Goal: Task Accomplishment & Management: Complete application form

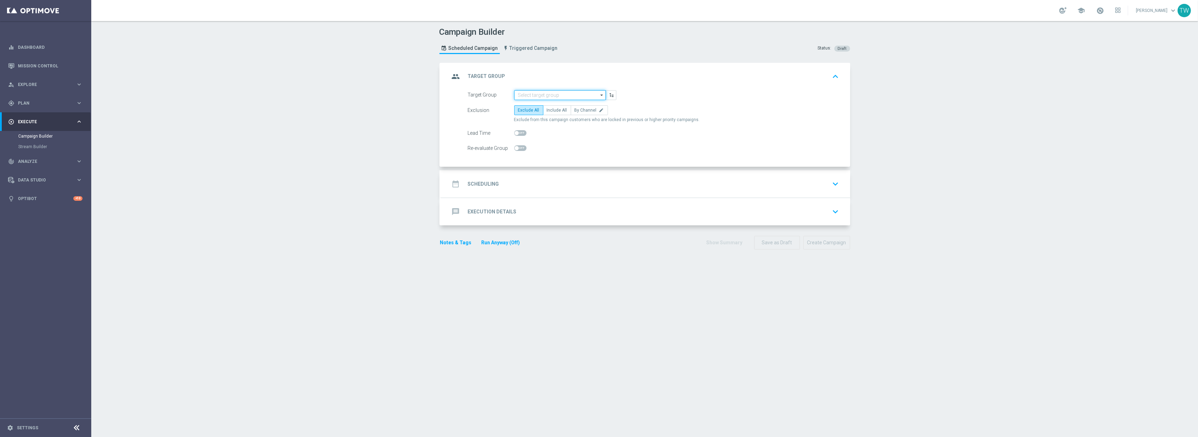
click at [581, 98] on input at bounding box center [560, 95] width 92 height 10
click at [565, 161] on div "KenoGO_EMAIL - 200HappyHour_250922" at bounding box center [556, 160] width 77 height 6
type input "KenoGO_EMAIL - 200HappyHour_250922"
click at [559, 110] on span "Include All" at bounding box center [557, 110] width 20 height 5
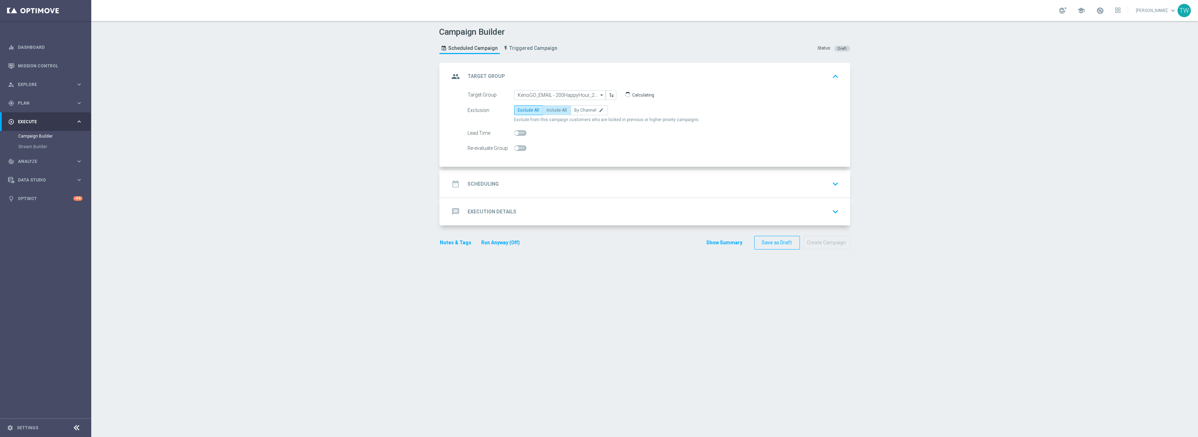
click at [552, 110] on input "Include All" at bounding box center [549, 111] width 5 height 5
radio input "true"
click at [593, 178] on div "date_range Scheduling keyboard_arrow_down" at bounding box center [646, 183] width 392 height 13
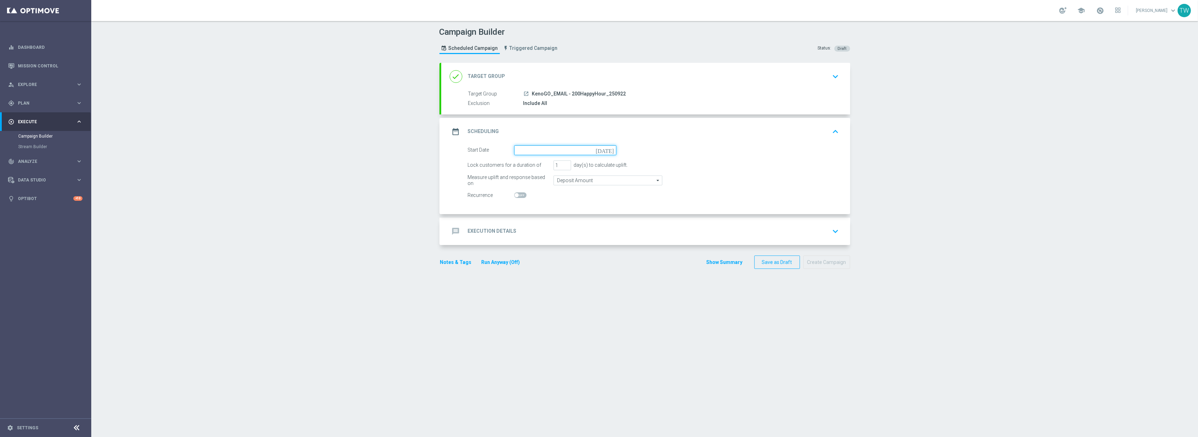
click at [546, 150] on input at bounding box center [565, 150] width 102 height 10
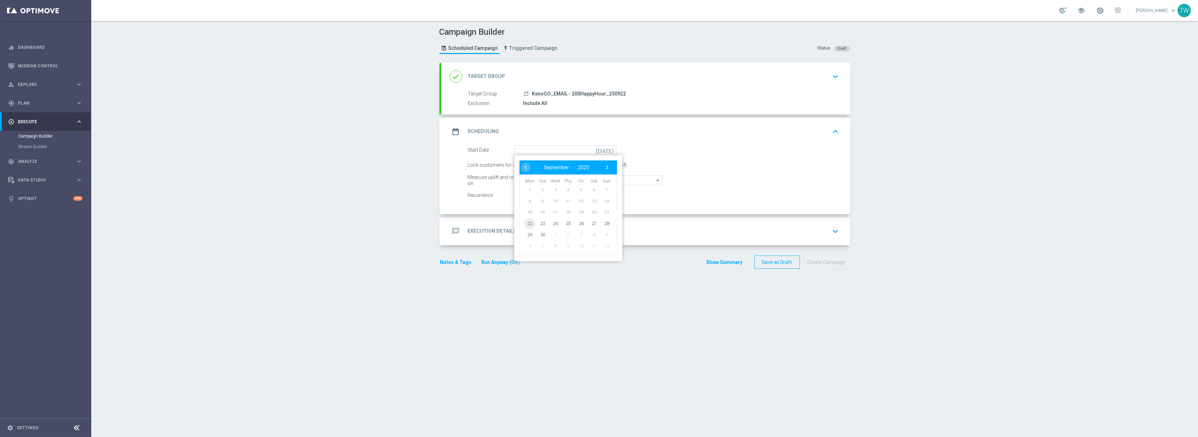
click at [530, 222] on span "22" at bounding box center [529, 223] width 11 height 11
type input "22 Sep 2025"
type input "2"
click at [566, 163] on input "2" at bounding box center [563, 165] width 18 height 10
click at [579, 227] on div "message Execution Details keyboard_arrow_down" at bounding box center [646, 231] width 392 height 13
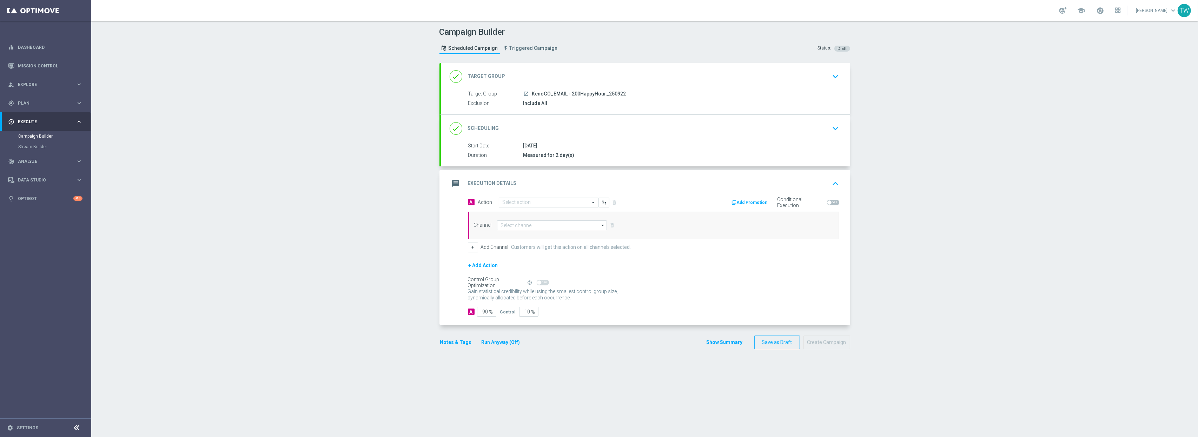
drag, startPoint x: 541, startPoint y: 195, endPoint x: 537, endPoint y: 199, distance: 5.2
click at [540, 195] on div "message Execution Details keyboard_arrow_up" at bounding box center [645, 183] width 409 height 27
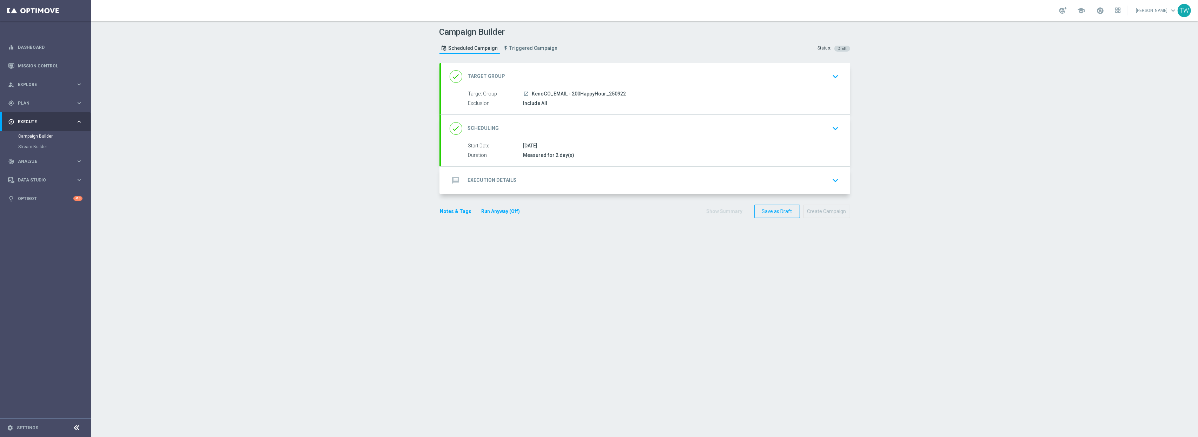
click at [532, 182] on div "message Execution Details keyboard_arrow_down A Action Select action delete_for…" at bounding box center [645, 180] width 409 height 27
drag, startPoint x: 525, startPoint y: 180, endPoint x: 523, endPoint y: 195, distance: 14.1
click at [524, 180] on div "message Execution Details keyboard_arrow_down" at bounding box center [646, 180] width 392 height 13
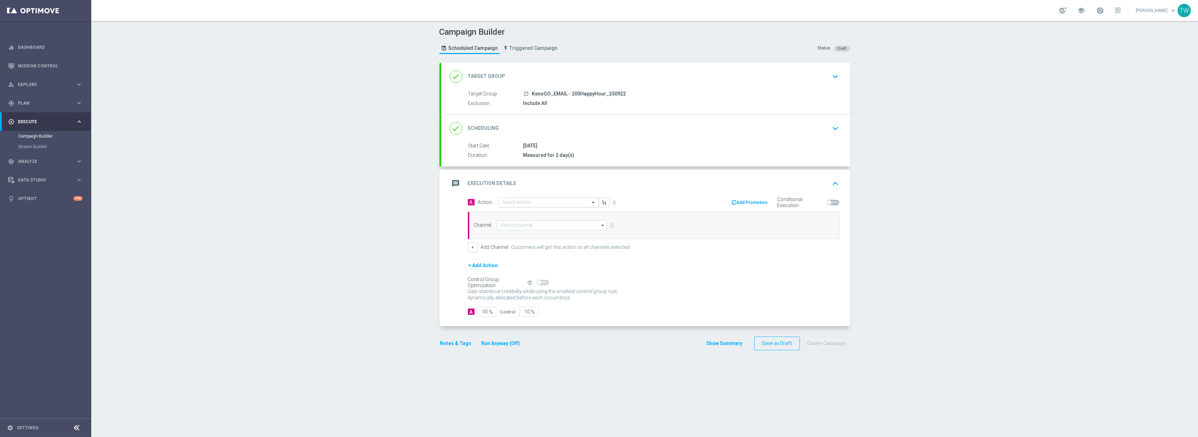
click at [525, 203] on input "text" at bounding box center [542, 203] width 78 height 6
type input "kenogo ha"
click at [525, 215] on label "KenoGo Happy Hour" at bounding box center [522, 215] width 38 height 6
click at [529, 232] on div "Channel arrow_drop_down Show Selected 0 of 26 Silverpop" at bounding box center [653, 225] width 371 height 27
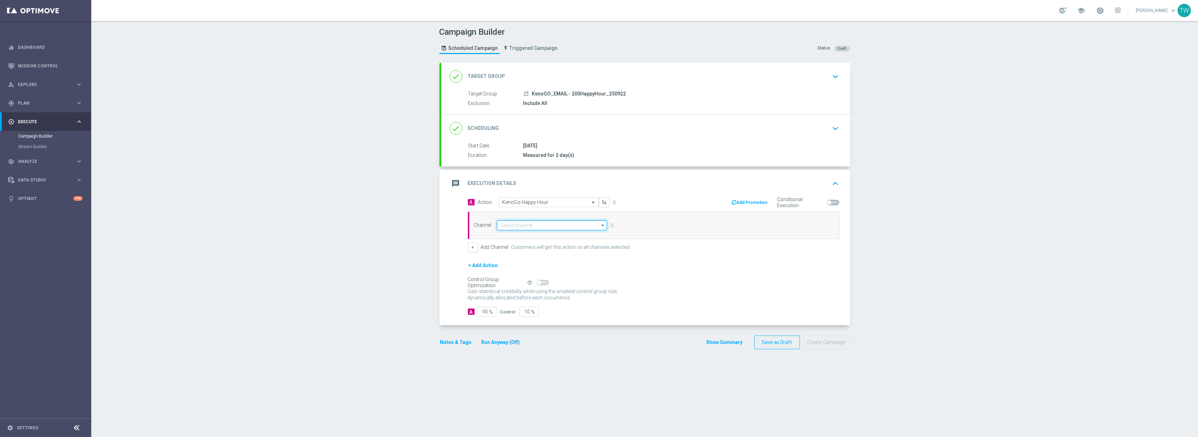
click at [530, 229] on input at bounding box center [552, 225] width 110 height 10
click at [532, 256] on div "Optimail" at bounding box center [549, 257] width 104 height 10
type input "Optimail"
drag, startPoint x: 534, startPoint y: 317, endPoint x: 541, endPoint y: 317, distance: 7.0
click at [541, 317] on div "A 90 % Control 10 %" at bounding box center [653, 312] width 371 height 10
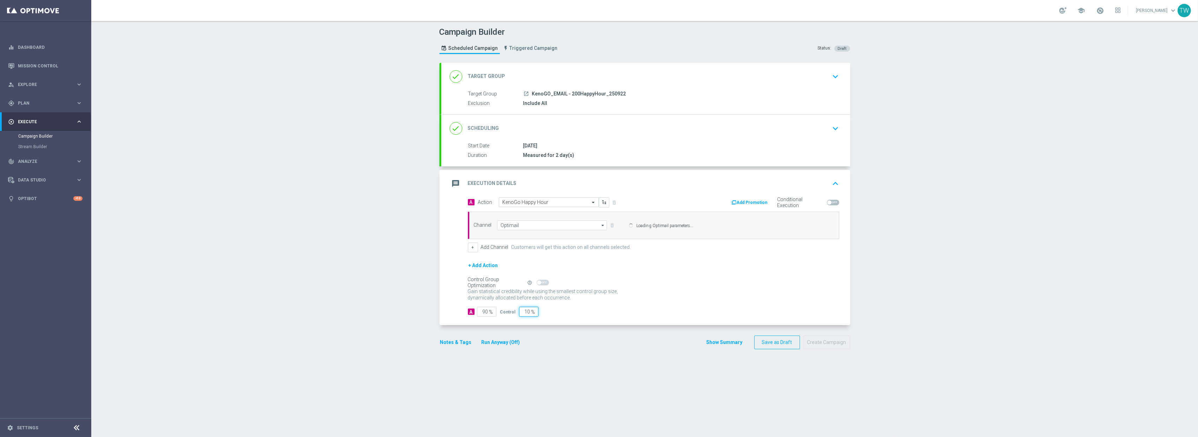
type input "1"
type input "99"
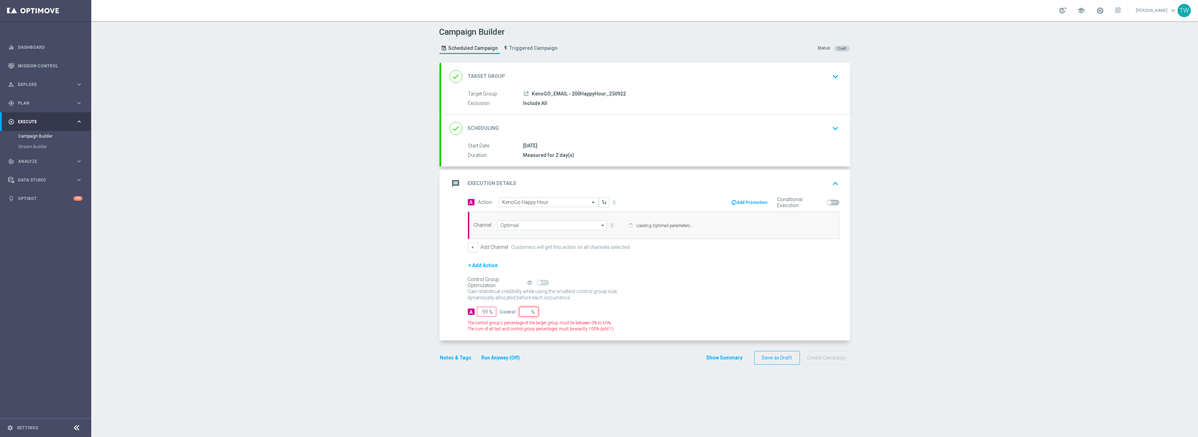
type input "100"
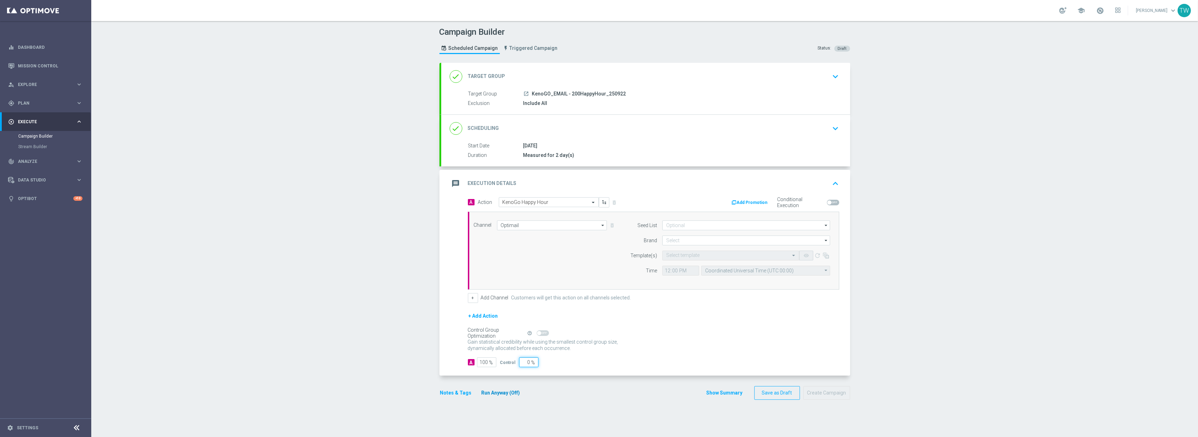
type input "0"
click at [506, 394] on button "Run Anyway (Off)" at bounding box center [501, 393] width 40 height 9
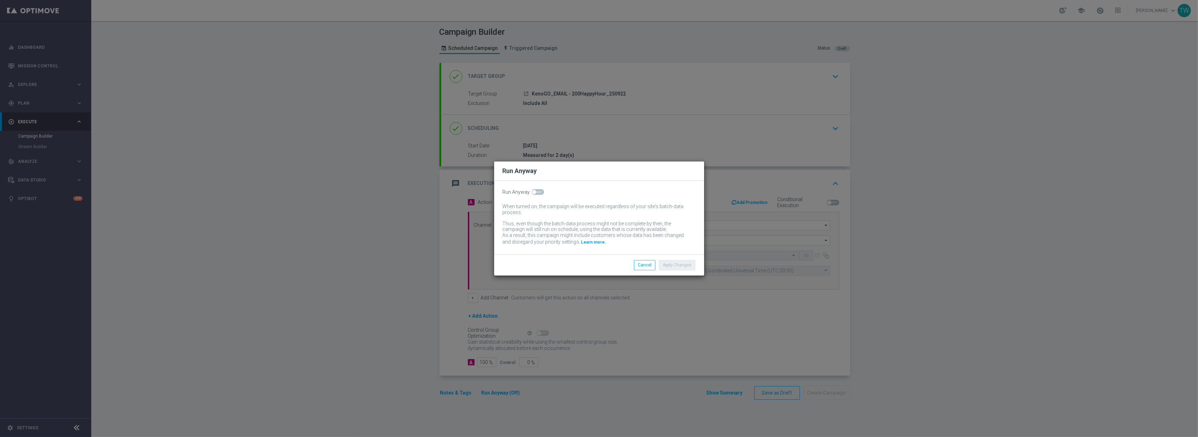
drag, startPoint x: 534, startPoint y: 192, endPoint x: 606, endPoint y: 223, distance: 78.2
click at [534, 194] on label at bounding box center [538, 192] width 12 height 6
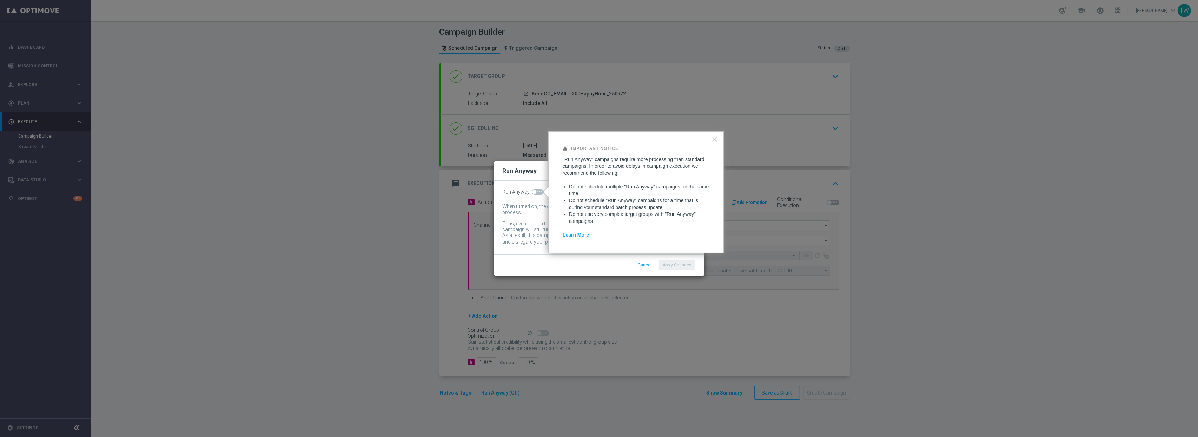
click at [535, 194] on span at bounding box center [538, 192] width 12 height 6
click at [535, 194] on input "checkbox" at bounding box center [538, 192] width 12 height 6
checkbox input "true"
click at [694, 269] on button "Apply Changes" at bounding box center [677, 265] width 37 height 10
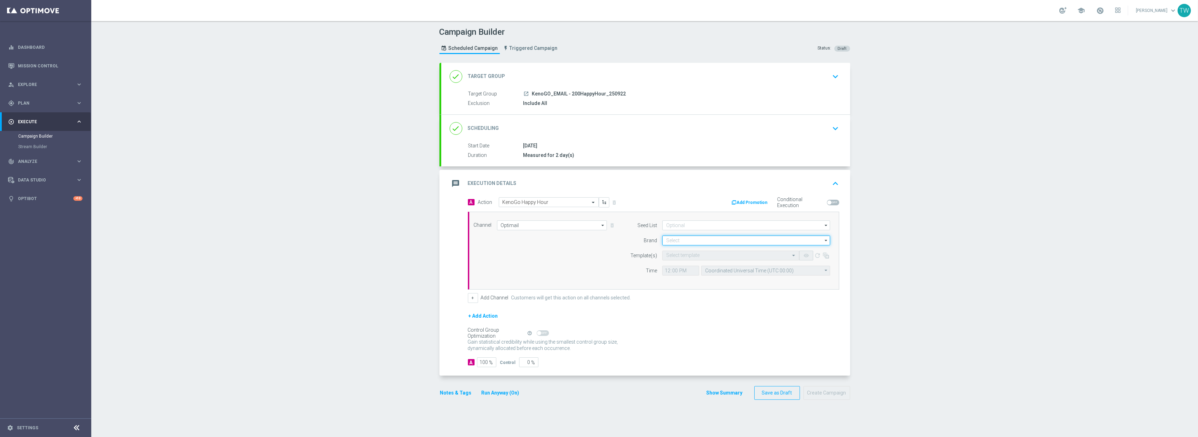
click at [736, 244] on input at bounding box center [747, 241] width 168 height 10
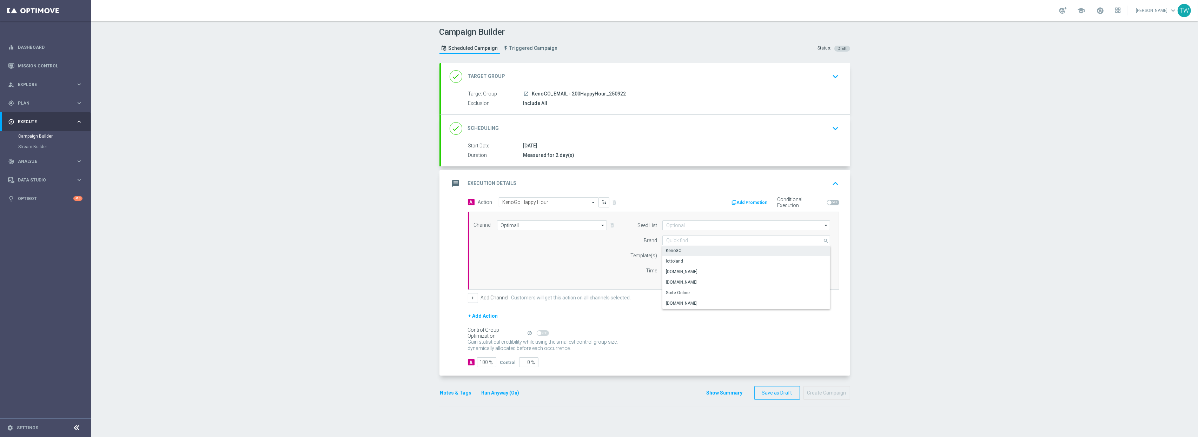
click at [729, 252] on div "KenoGO" at bounding box center [747, 251] width 168 height 10
type input "KenoGO"
click at [717, 256] on input "text" at bounding box center [723, 256] width 115 height 6
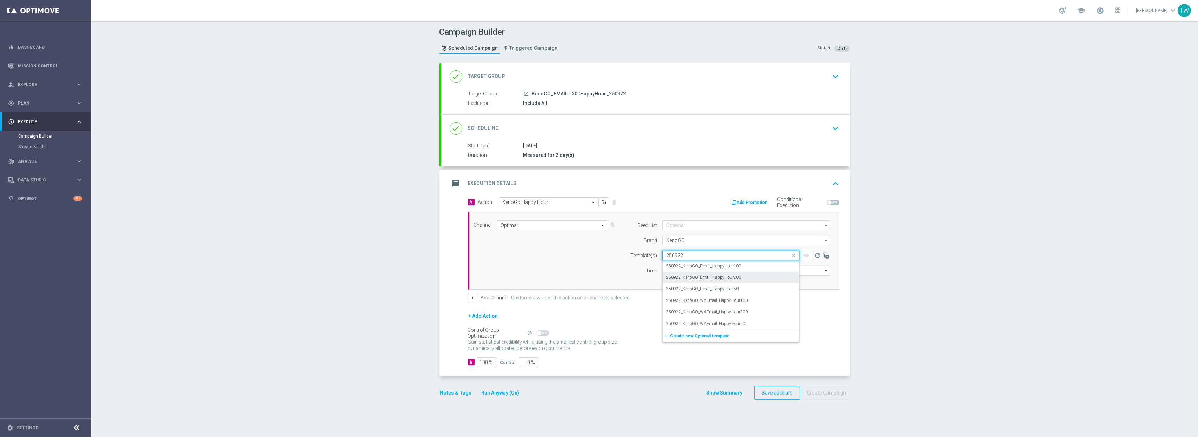
click at [761, 278] on div "250922_KenoGO_Email_HappyHour200" at bounding box center [730, 278] width 129 height 12
type input "250922"
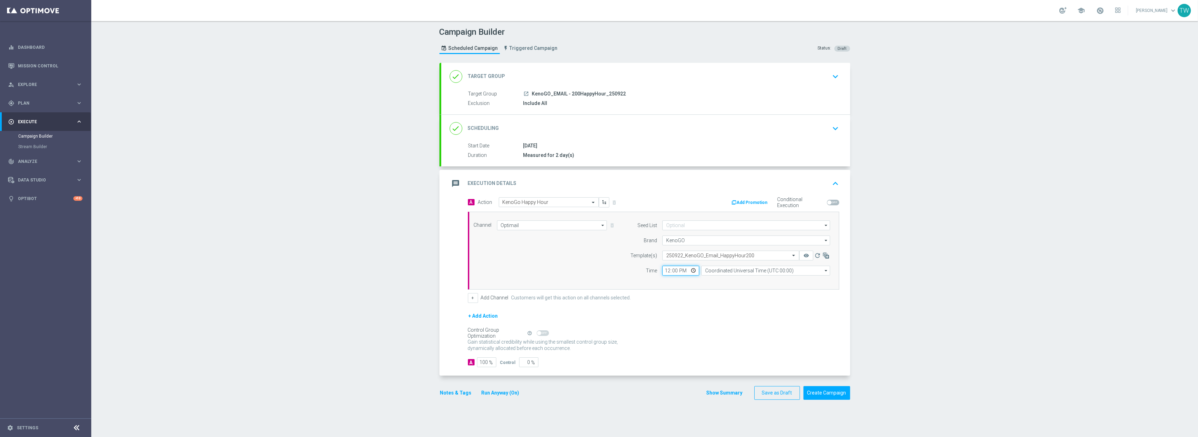
click at [670, 272] on input "12:00" at bounding box center [681, 271] width 37 height 10
type input "16:45"
click at [737, 276] on input "Coordinated Universal Time (UTC 00:00)" at bounding box center [766, 271] width 129 height 10
click at [736, 283] on div "Eastern Australia Time (Sydney) (UTC +10:00)" at bounding box center [762, 281] width 115 height 6
type input "Eastern Australia Time (Sydney) (UTC +10:00)"
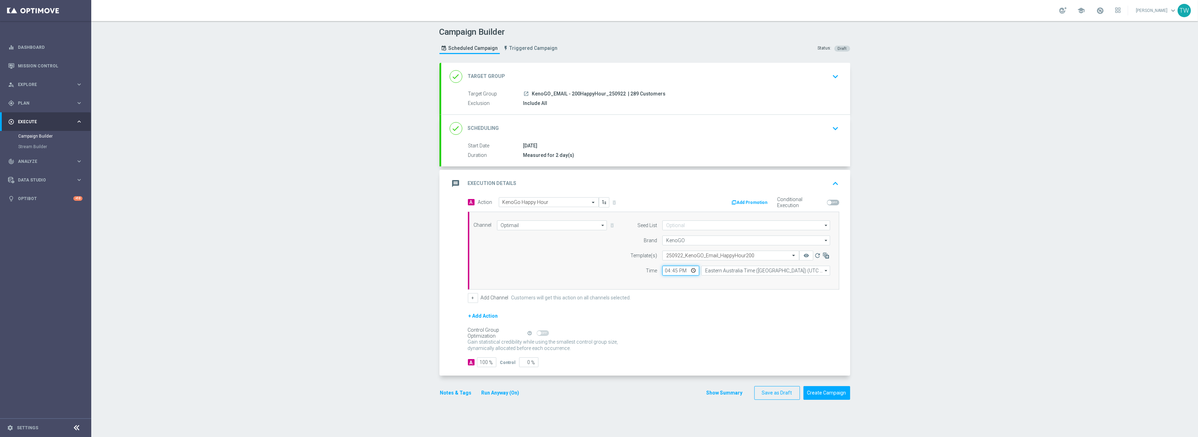
click at [674, 272] on input "16:45" at bounding box center [681, 271] width 37 height 10
click at [691, 302] on div "+ Add Channel Customers will get this action on all channels selected." at bounding box center [653, 298] width 371 height 10
click at [677, 274] on input "16:50" at bounding box center [681, 271] width 37 height 10
type input "16:45"
click at [698, 304] on form "A Action Select action KenoGo Happy Hour delete_forever Add Promotion Condition…" at bounding box center [653, 282] width 371 height 170
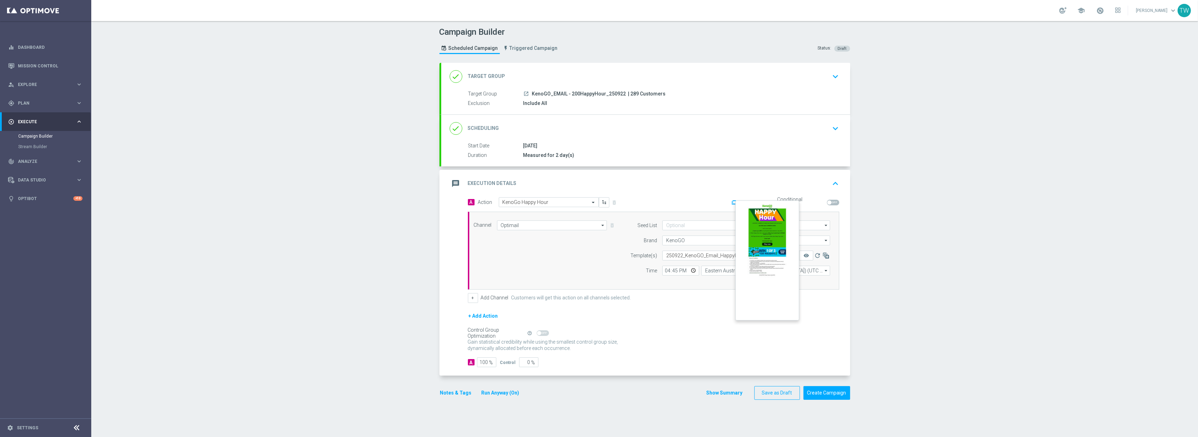
click at [809, 258] on button "remove_red_eye" at bounding box center [806, 256] width 14 height 10
click at [818, 257] on icon "refresh" at bounding box center [817, 255] width 7 height 7
click at [804, 258] on icon "remove_red_eye" at bounding box center [807, 256] width 6 height 6
click at [54, 106] on div "gps_fixed Plan keyboard_arrow_right" at bounding box center [45, 103] width 91 height 19
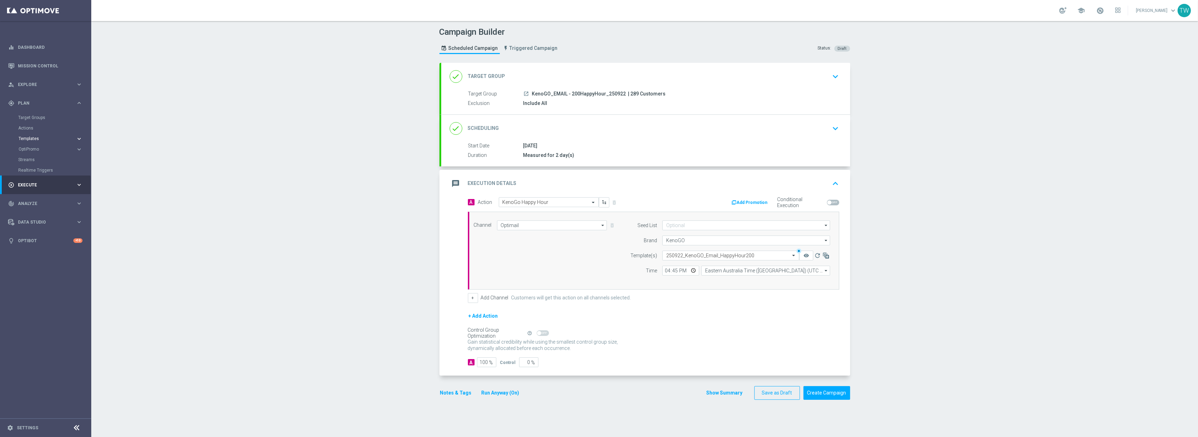
click at [38, 136] on button "Templates keyboard_arrow_right" at bounding box center [50, 139] width 65 height 6
click at [819, 256] on icon "refresh" at bounding box center [817, 255] width 7 height 7
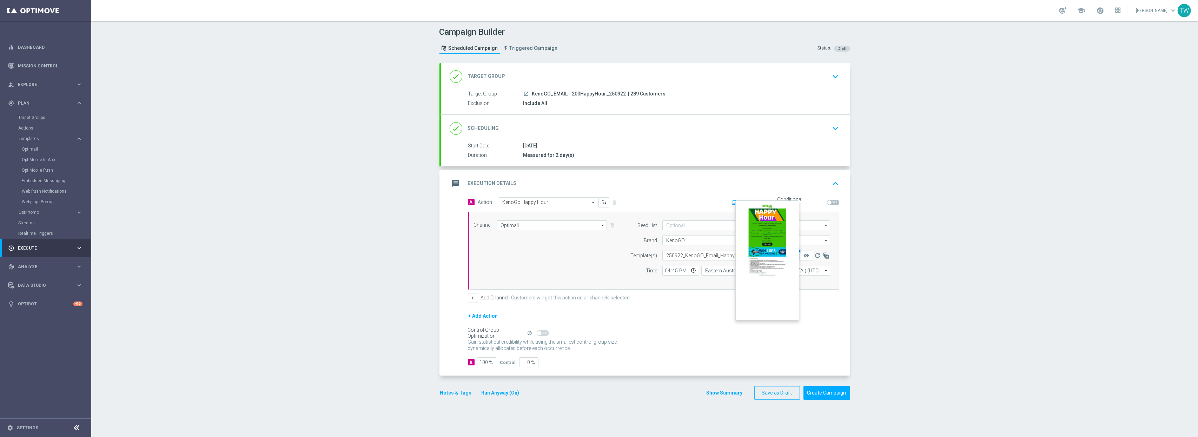
click at [810, 256] on button "remove_red_eye" at bounding box center [806, 256] width 14 height 10
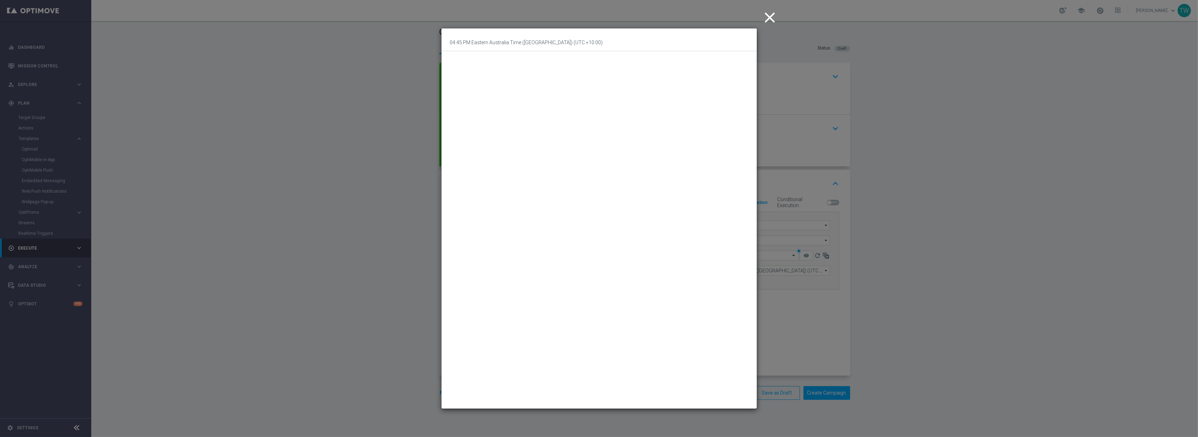
drag, startPoint x: 918, startPoint y: 258, endPoint x: 906, endPoint y: 258, distance: 12.6
click at [918, 258] on modal-container "close 04:45 PM Eastern Australia Time (Sydney) (UTC +10:00)" at bounding box center [599, 218] width 1198 height 437
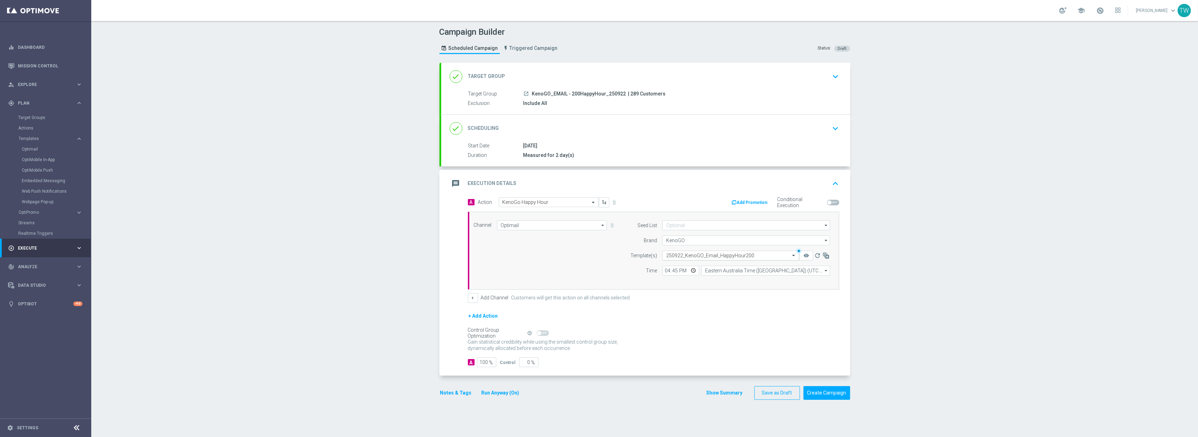
click at [745, 256] on input "text" at bounding box center [723, 256] width 115 height 6
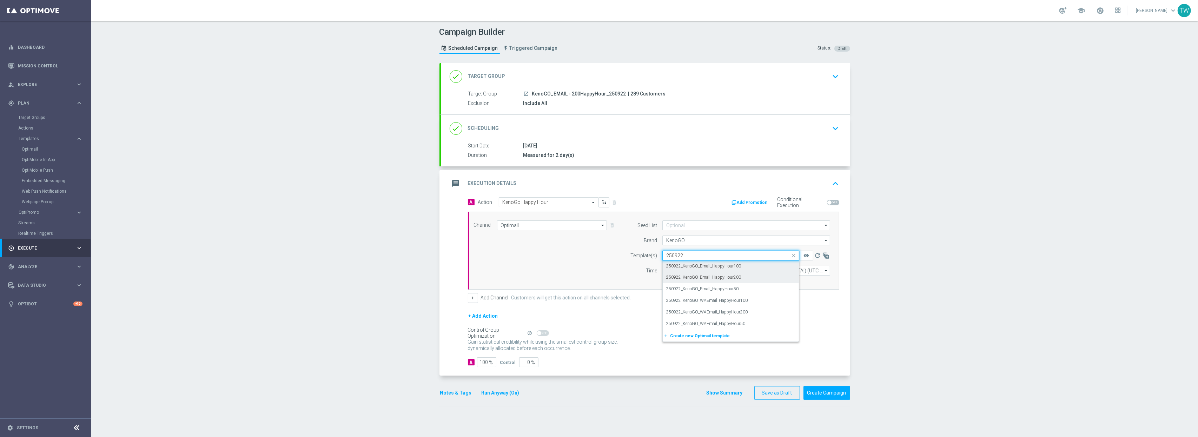
click at [754, 269] on div "250922_KenoGO_Email_HappyHour100" at bounding box center [730, 267] width 129 height 12
type input "250922"
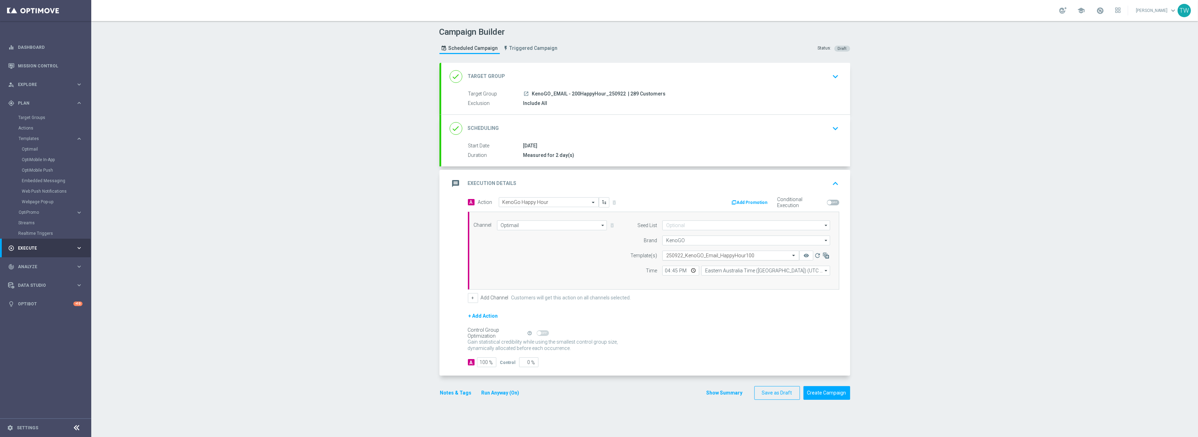
click at [794, 257] on span at bounding box center [794, 255] width 9 height 6
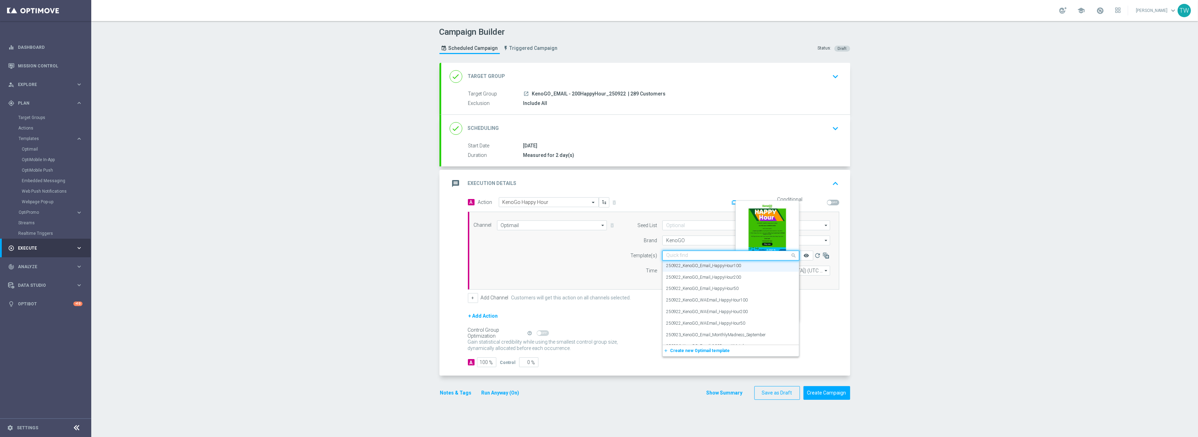
click at [805, 256] on icon "remove_red_eye" at bounding box center [807, 256] width 6 height 6
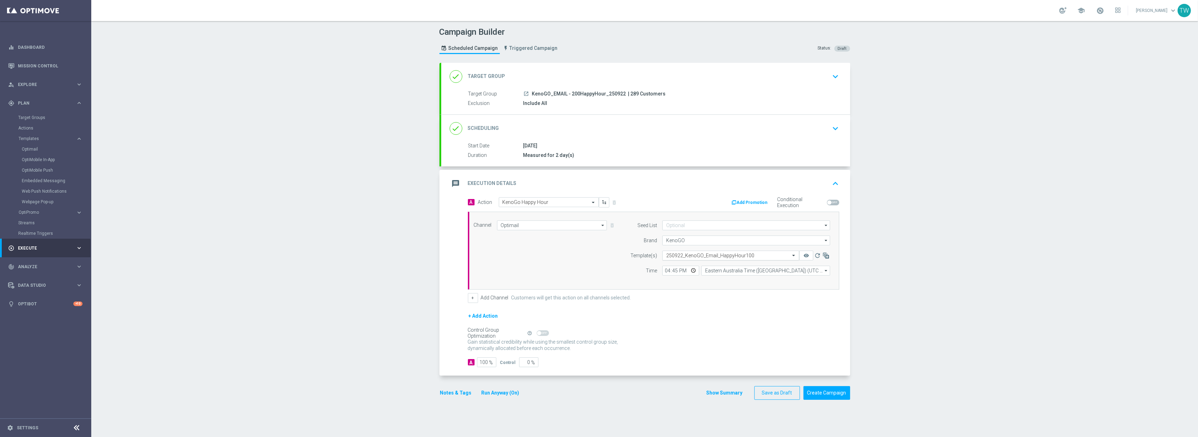
click at [775, 256] on input "text" at bounding box center [723, 256] width 115 height 6
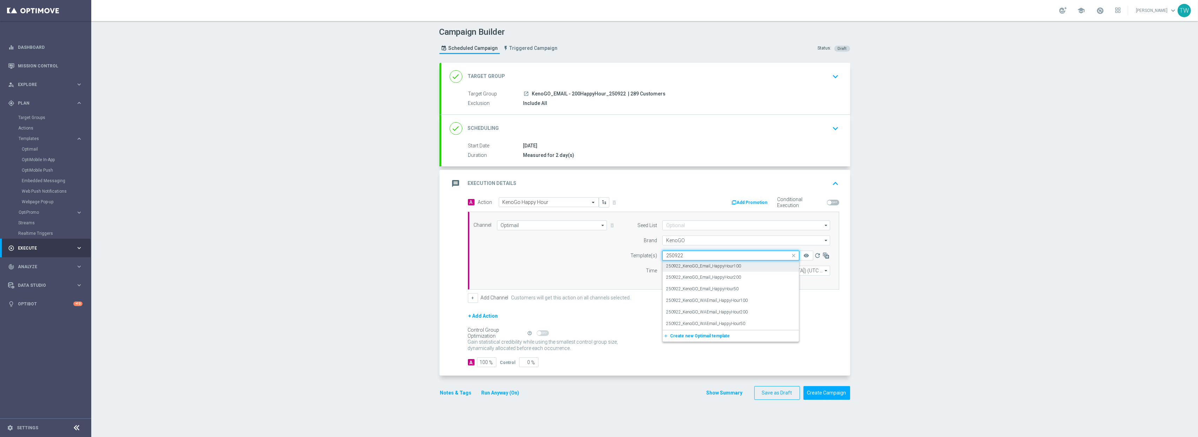
scroll to position [0, 0]
click at [781, 279] on div "250922_KenoGO_Email_HappyHour200" at bounding box center [730, 278] width 129 height 12
type input "250922"
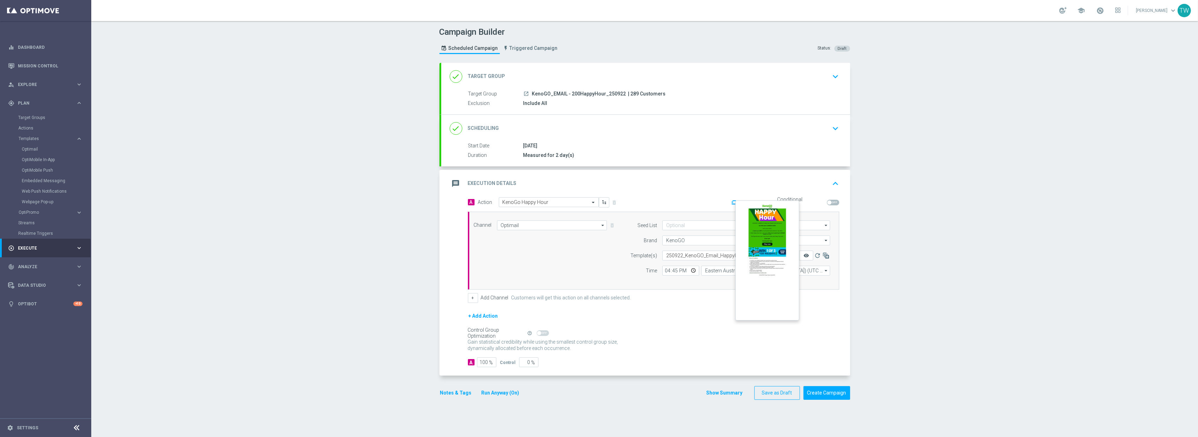
click at [808, 256] on icon "remove_red_eye" at bounding box center [807, 256] width 6 height 6
click at [811, 258] on button "remove_red_eye" at bounding box center [806, 256] width 14 height 10
click at [825, 393] on button "Create Campaign" at bounding box center [827, 393] width 47 height 14
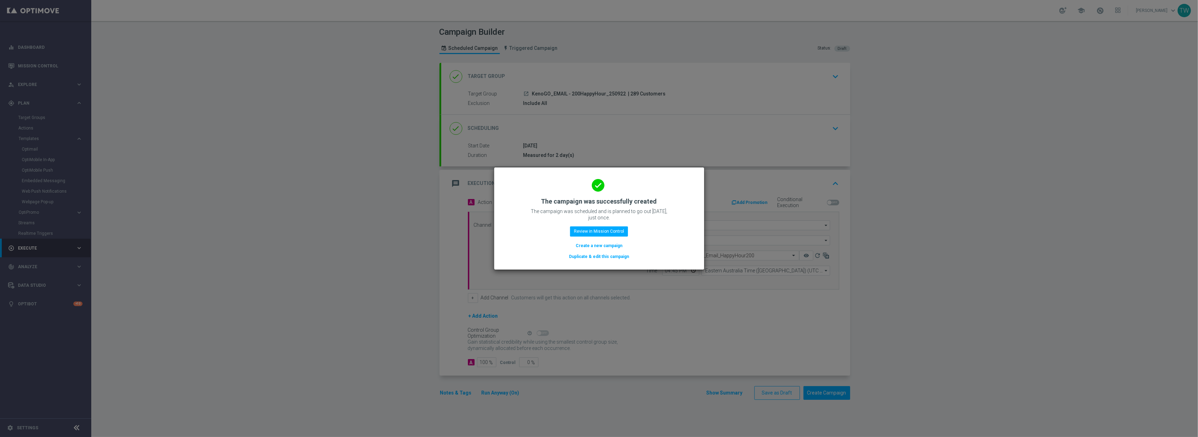
click at [619, 258] on button "Duplicate & edit this campaign" at bounding box center [598, 257] width 61 height 8
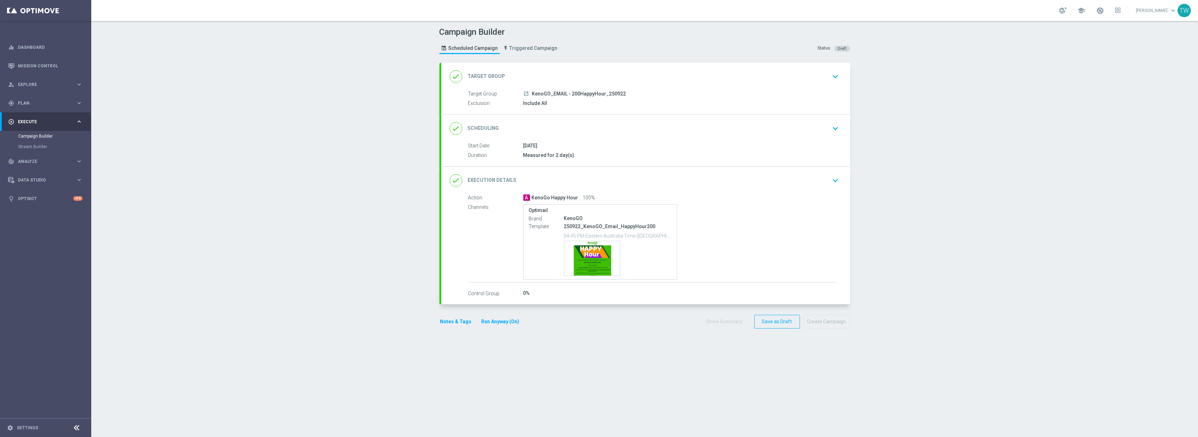
drag, startPoint x: 609, startPoint y: 79, endPoint x: 558, endPoint y: 96, distance: 53.6
click at [609, 79] on div "done Target Group keyboard_arrow_down" at bounding box center [646, 76] width 392 height 13
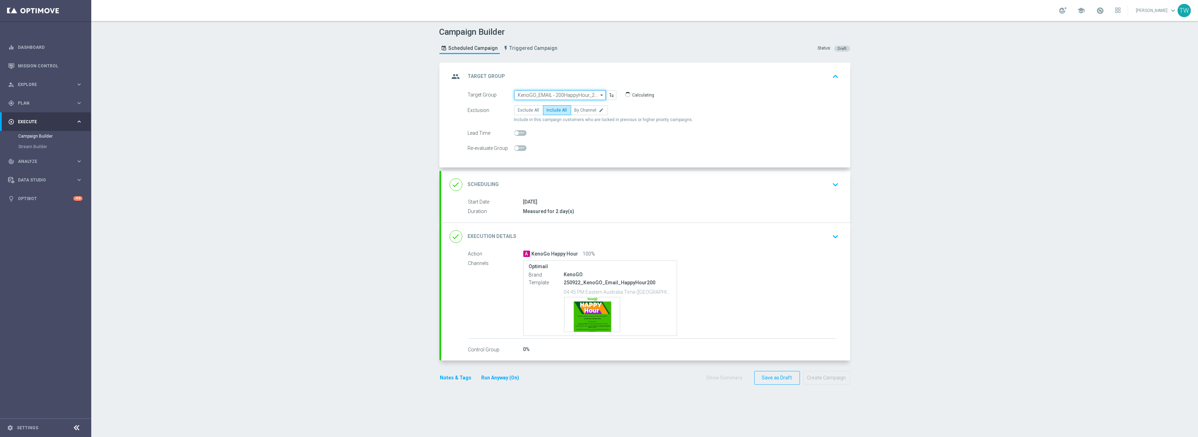
click at [557, 97] on input "KenoGO_EMAIL - 200HappyHour_250922" at bounding box center [560, 95] width 92 height 10
click at [564, 157] on div "KenoGO_EMAIL - 100HappyHour_250922" at bounding box center [556, 157] width 77 height 6
type input "KenoGO_EMAIL - 100HappyHour_250922"
click at [628, 235] on div "done Execution Details keyboard_arrow_down" at bounding box center [646, 235] width 392 height 13
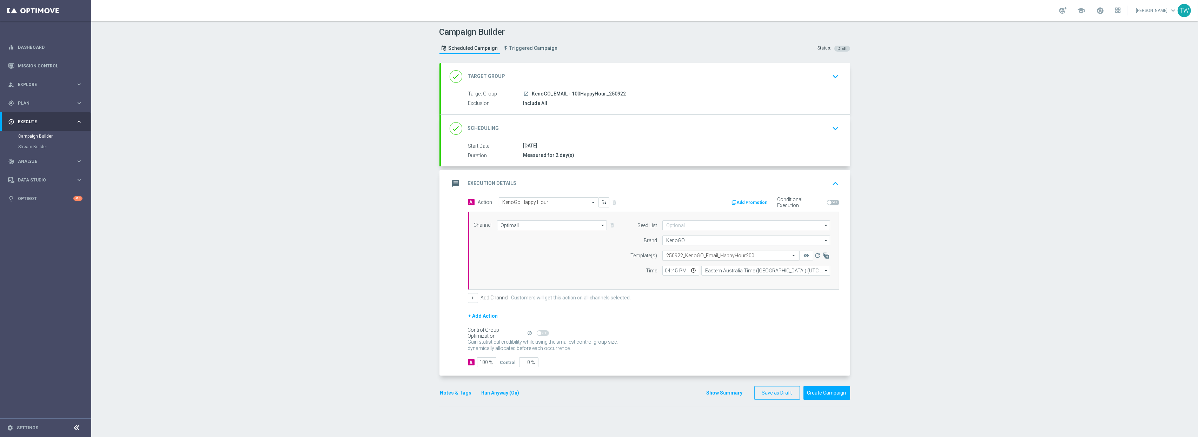
click at [736, 256] on input "text" at bounding box center [723, 256] width 115 height 6
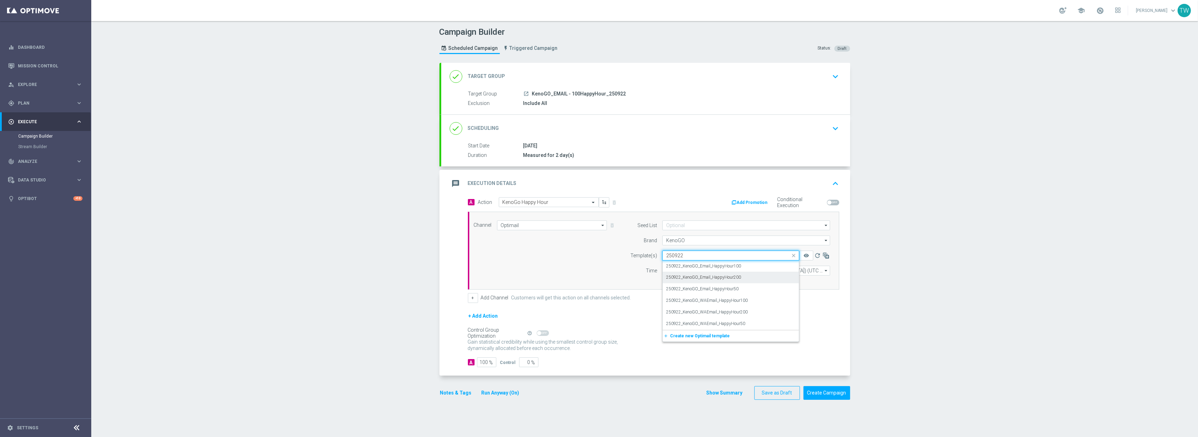
scroll to position [0, 0]
click at [736, 262] on div "250922_KenoGO_Email_HappyHour100" at bounding box center [730, 267] width 129 height 12
type input "250922"
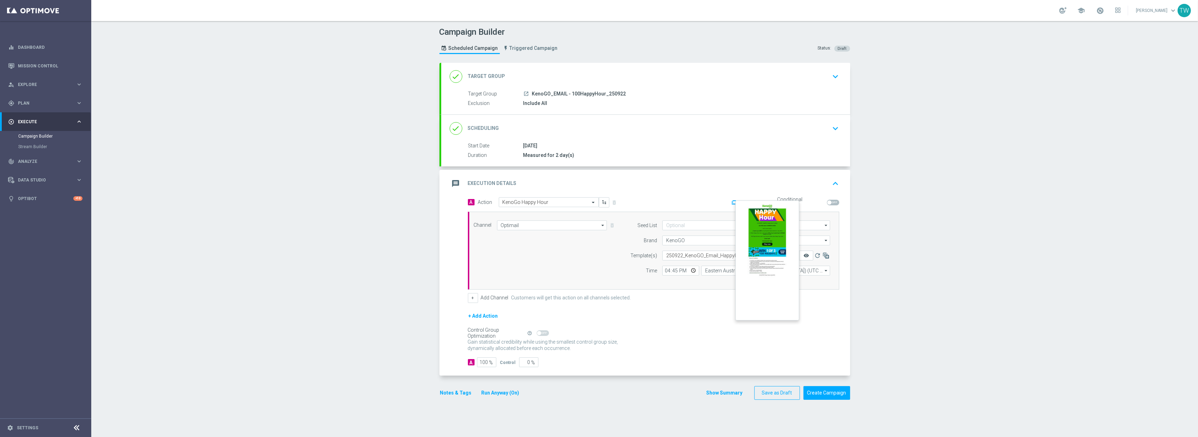
click at [804, 256] on icon "remove_red_eye" at bounding box center [807, 256] width 6 height 6
click at [677, 273] on input "16:45" at bounding box center [681, 271] width 37 height 10
type input "16:50"
click at [680, 320] on div "+ Add Action" at bounding box center [653, 321] width 371 height 18
click at [842, 398] on button "Create Campaign" at bounding box center [827, 393] width 47 height 14
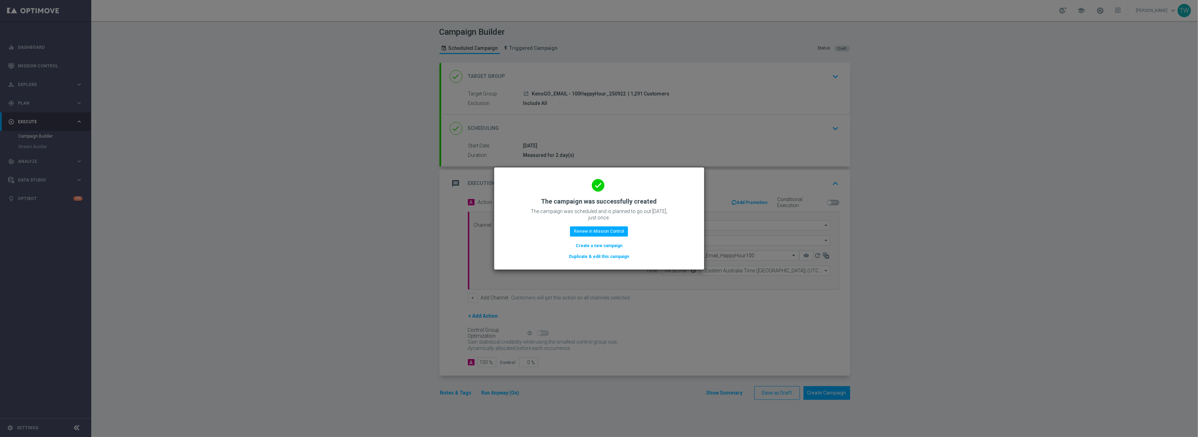
click at [620, 259] on button "Duplicate & edit this campaign" at bounding box center [598, 257] width 61 height 8
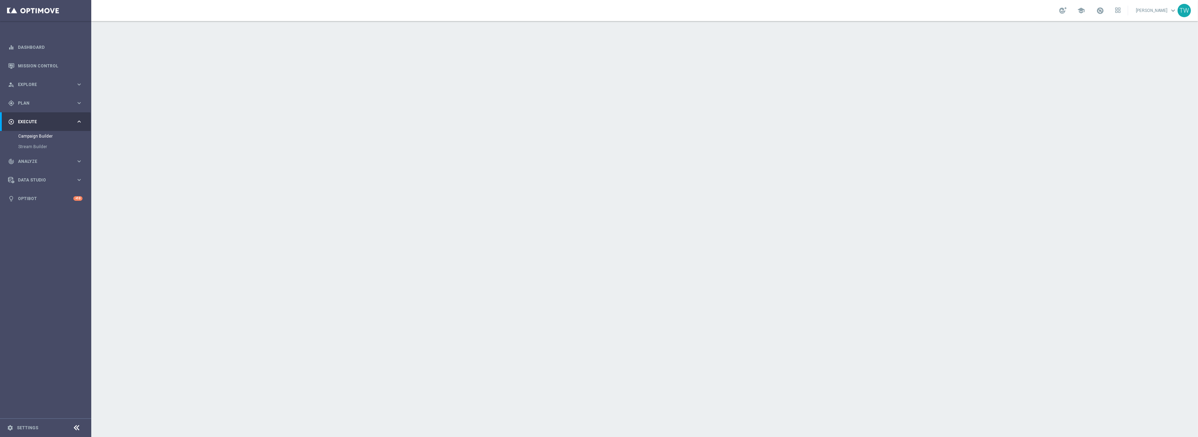
drag, startPoint x: 612, startPoint y: 75, endPoint x: 604, endPoint y: 80, distance: 9.1
click at [612, 76] on div "done Target Group keyboard_arrow_down" at bounding box center [646, 76] width 392 height 13
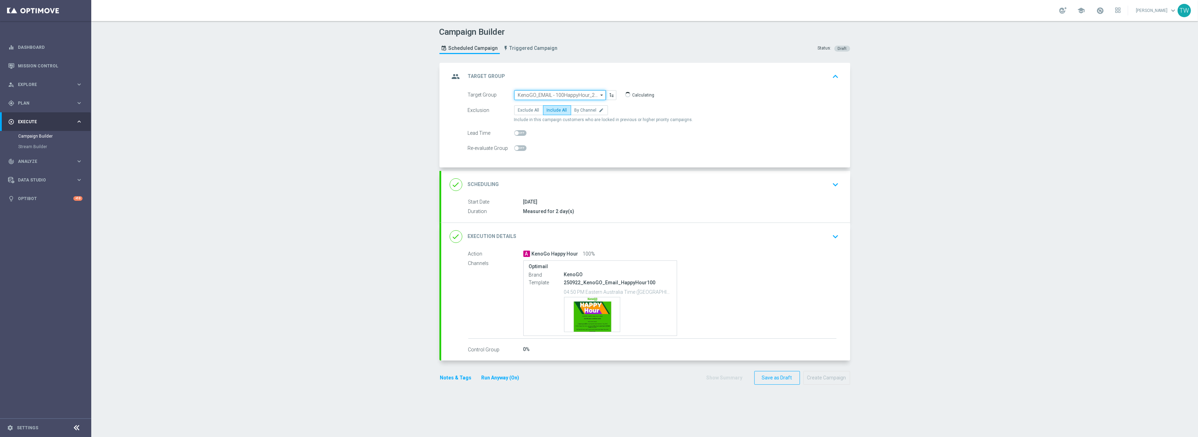
click at [561, 96] on input "KenoGO_EMAIL - 100HappyHour_250922" at bounding box center [560, 95] width 92 height 10
drag, startPoint x: 556, startPoint y: 146, endPoint x: 568, endPoint y: 157, distance: 16.4
click at [556, 146] on div "KenoGO_EMAIL - 50HappyHour_250922" at bounding box center [555, 147] width 75 height 6
type input "KenoGO_EMAIL - 50HappyHour_250922"
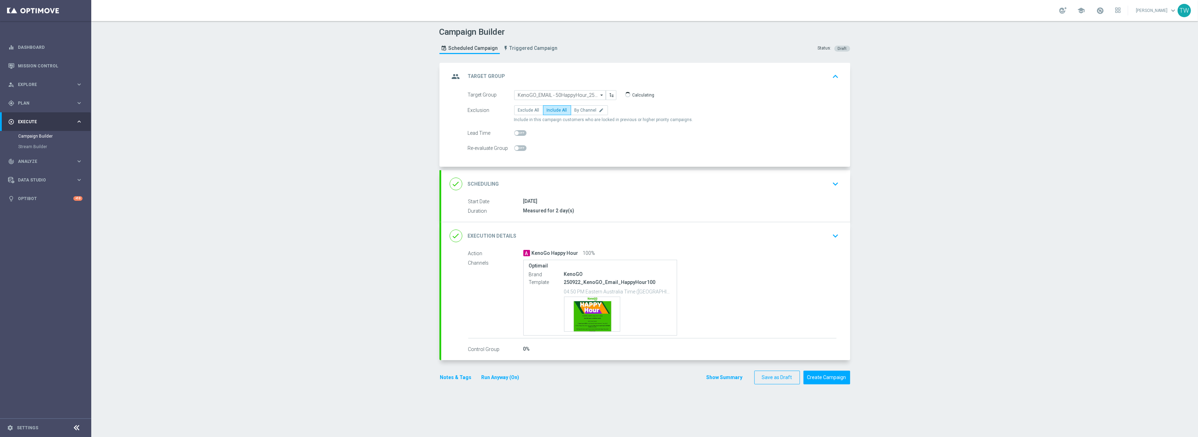
drag, startPoint x: 659, startPoint y: 234, endPoint x: 643, endPoint y: 226, distance: 17.4
click at [659, 234] on div "done Execution Details keyboard_arrow_down" at bounding box center [646, 235] width 392 height 13
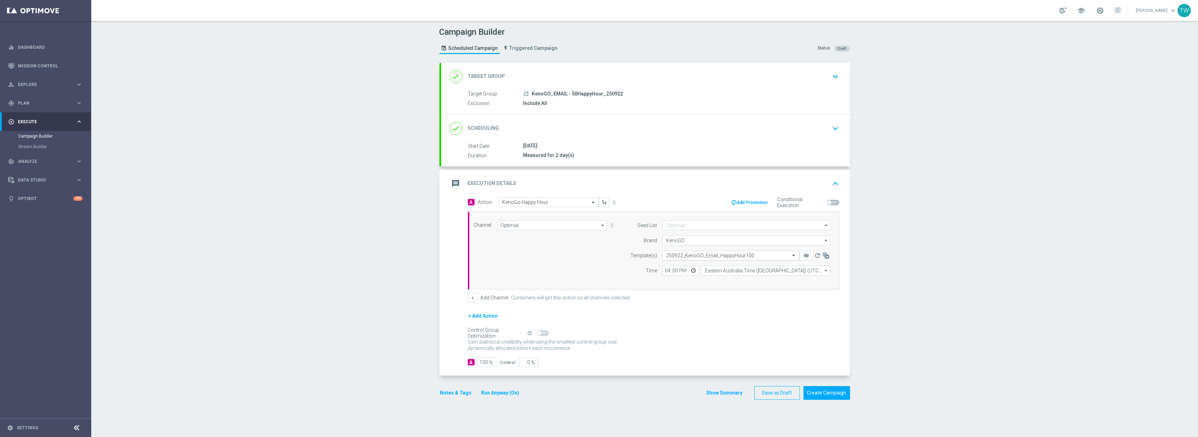
click at [745, 259] on input "text" at bounding box center [723, 256] width 115 height 6
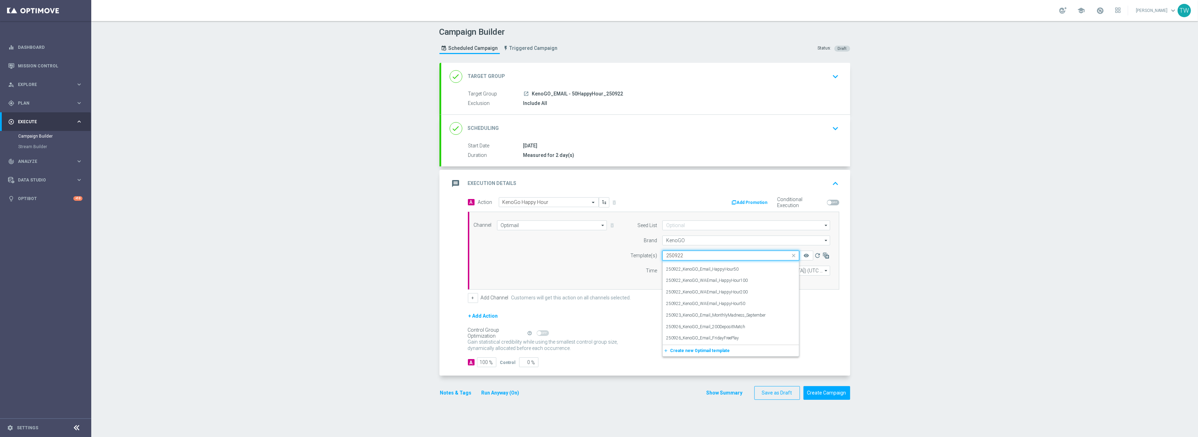
scroll to position [0, 0]
click at [755, 287] on div "250922_KenoGO_Email_HappyHour50" at bounding box center [730, 289] width 129 height 12
type input "250922"
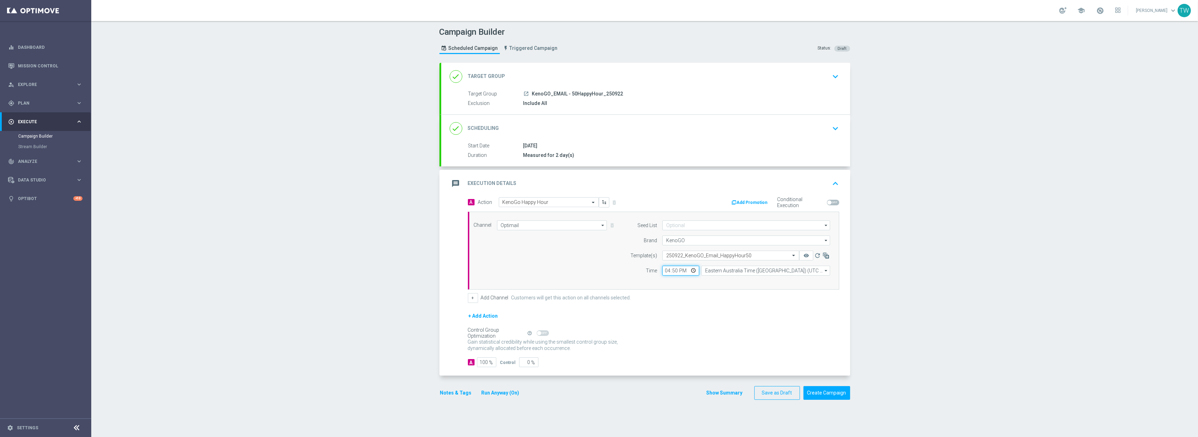
click at [674, 273] on input "16:50" at bounding box center [681, 271] width 37 height 10
type input "16:55"
drag, startPoint x: 521, startPoint y: 366, endPoint x: 532, endPoint y: 364, distance: 10.7
click at [529, 364] on div "0 %" at bounding box center [528, 362] width 18 height 10
type input "5"
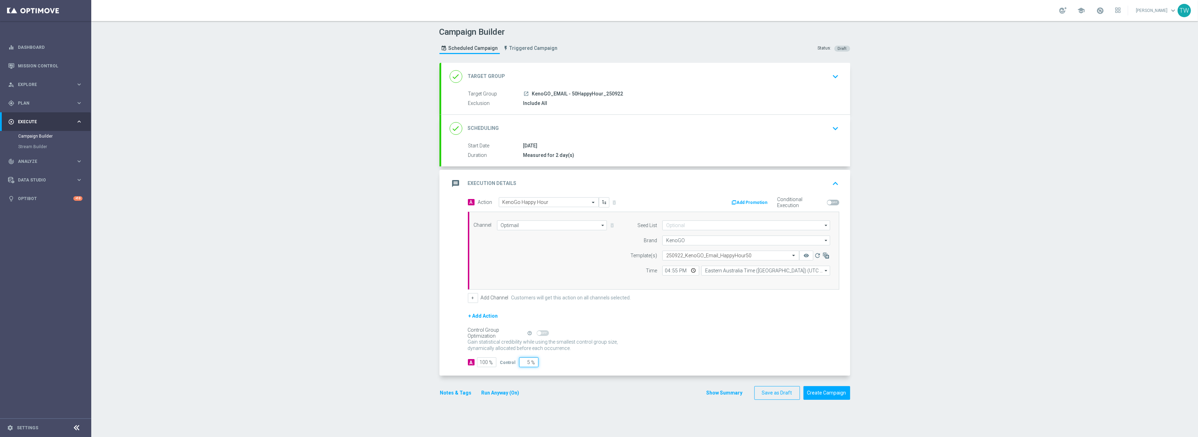
type input "95"
click at [595, 366] on div "A 95 % Control 5 %" at bounding box center [653, 362] width 371 height 10
drag, startPoint x: 521, startPoint y: 364, endPoint x: 535, endPoint y: 362, distance: 14.3
click at [535, 362] on input "5" at bounding box center [528, 362] width 19 height 10
type input "10"
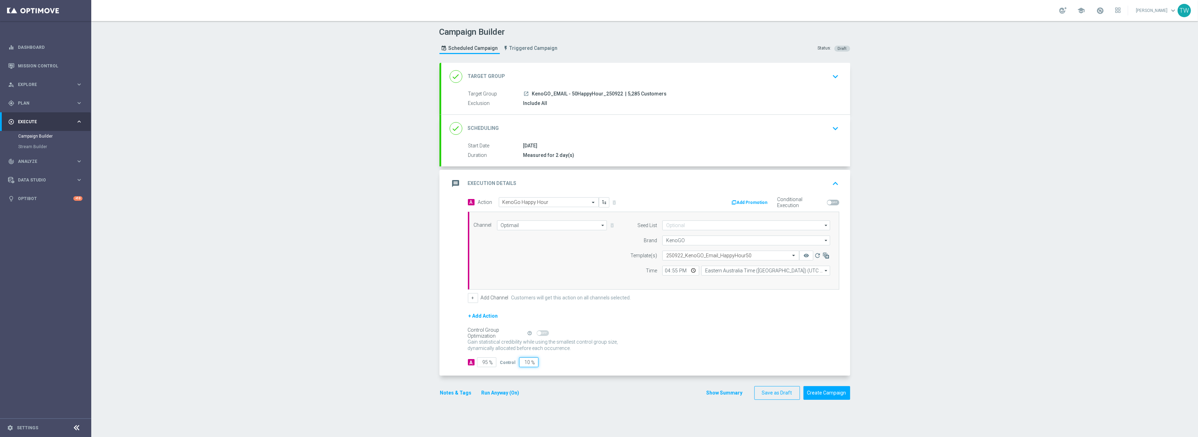
type input "90"
type input "10"
click at [561, 363] on div "A 90 % Control 10 %" at bounding box center [653, 362] width 371 height 10
drag, startPoint x: 827, startPoint y: 394, endPoint x: 829, endPoint y: 312, distance: 81.8
click at [829, 312] on form "done Target Group keyboard_arrow_down Target Group launch KenoGO_EMAIL - 50Happ…" at bounding box center [645, 231] width 411 height 337
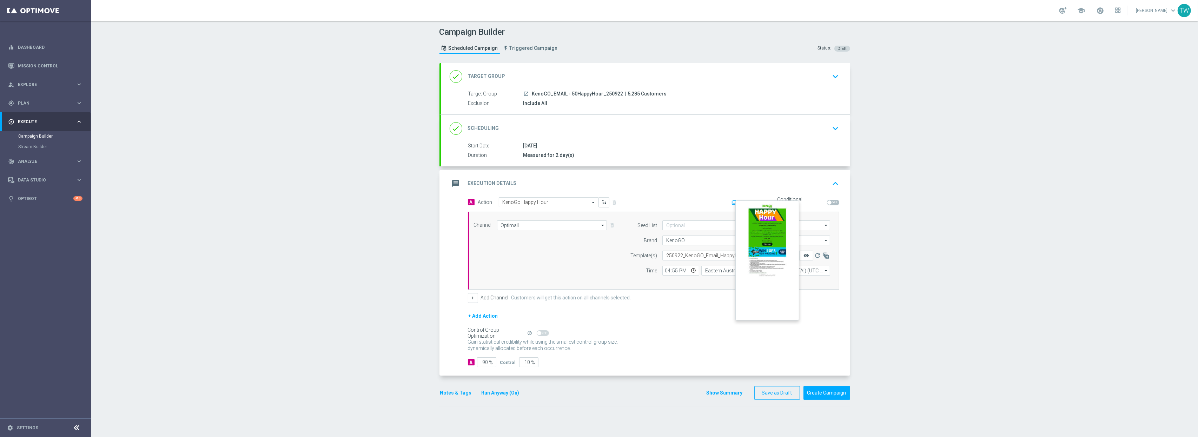
click at [805, 256] on icon "remove_red_eye" at bounding box center [807, 256] width 6 height 6
click at [818, 257] on icon "refresh" at bounding box center [817, 255] width 7 height 7
click at [807, 257] on icon "remove_red_eye" at bounding box center [807, 256] width 6 height 6
click at [786, 257] on div at bounding box center [731, 256] width 136 height 6
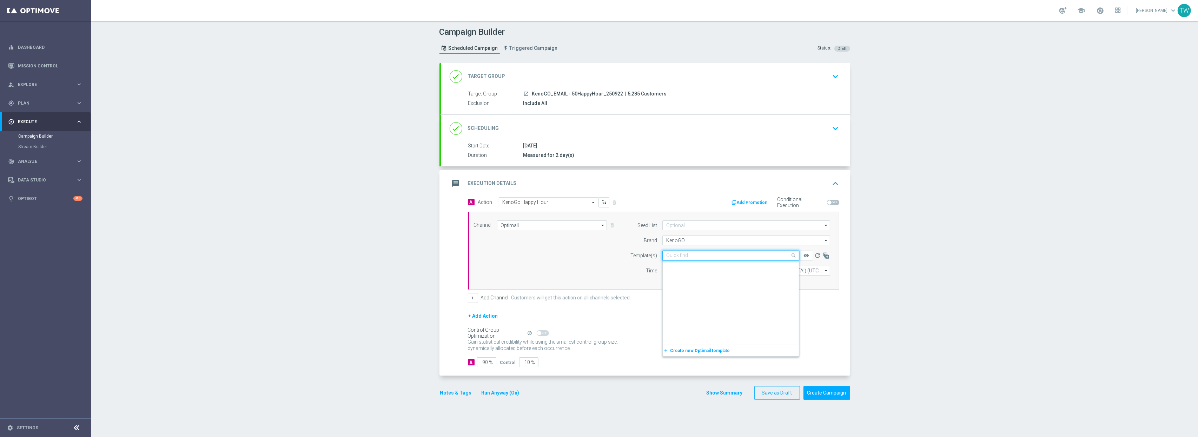
scroll to position [8099, 0]
click at [724, 257] on input "text" at bounding box center [723, 256] width 115 height 6
type input "250922"
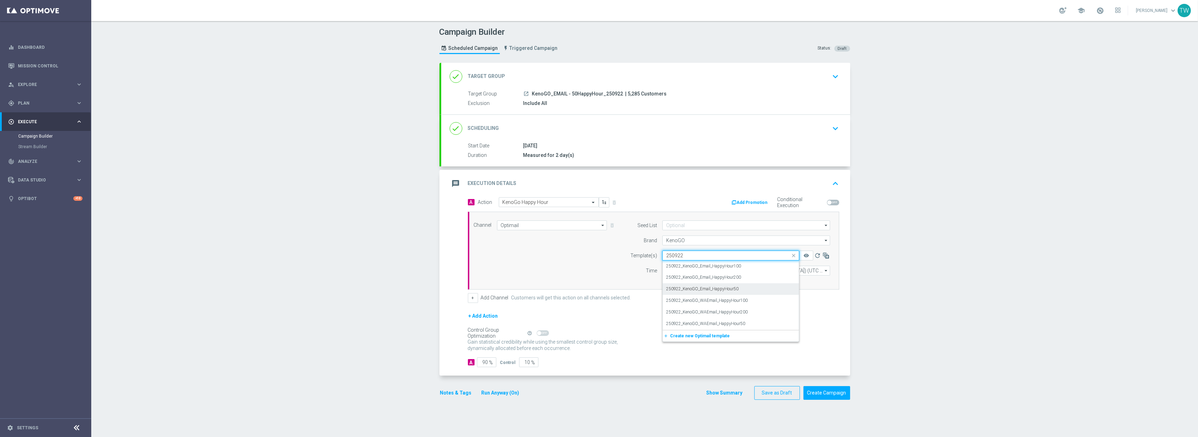
click at [732, 290] on label "250922_KenoGO_Email_HappyHour50" at bounding box center [702, 289] width 72 height 6
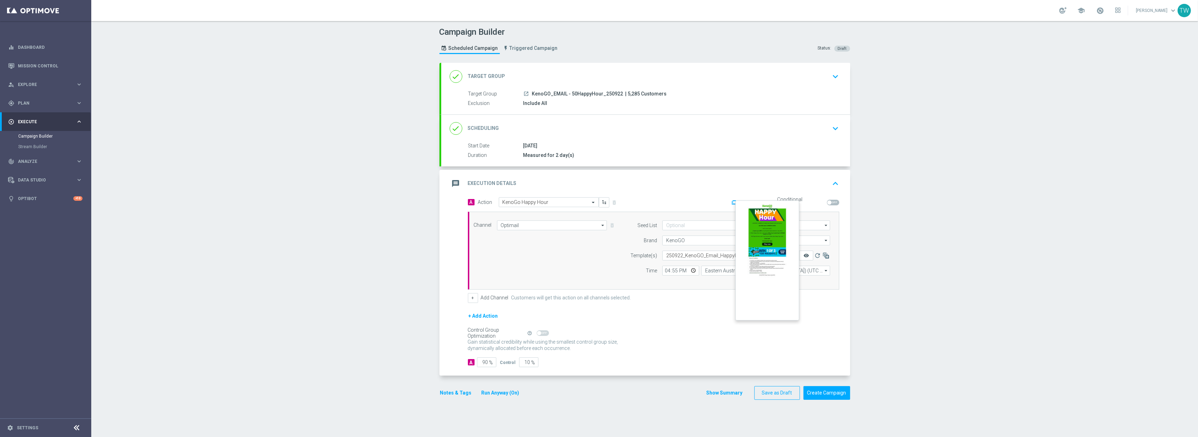
click at [808, 255] on icon "remove_red_eye" at bounding box center [807, 256] width 6 height 6
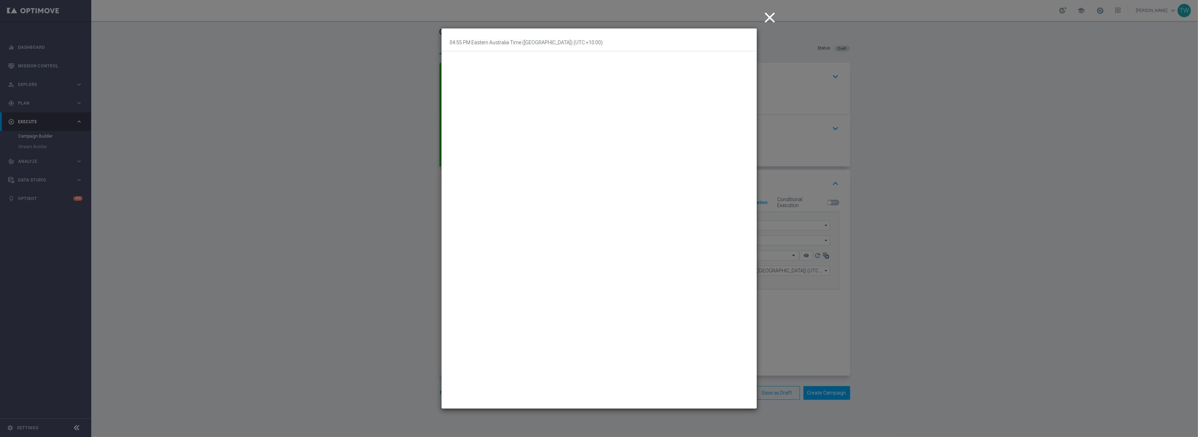
click at [823, 327] on modal-container "close 04:55 PM Eastern Australia Time (Sydney) (UTC +10:00)" at bounding box center [599, 218] width 1198 height 437
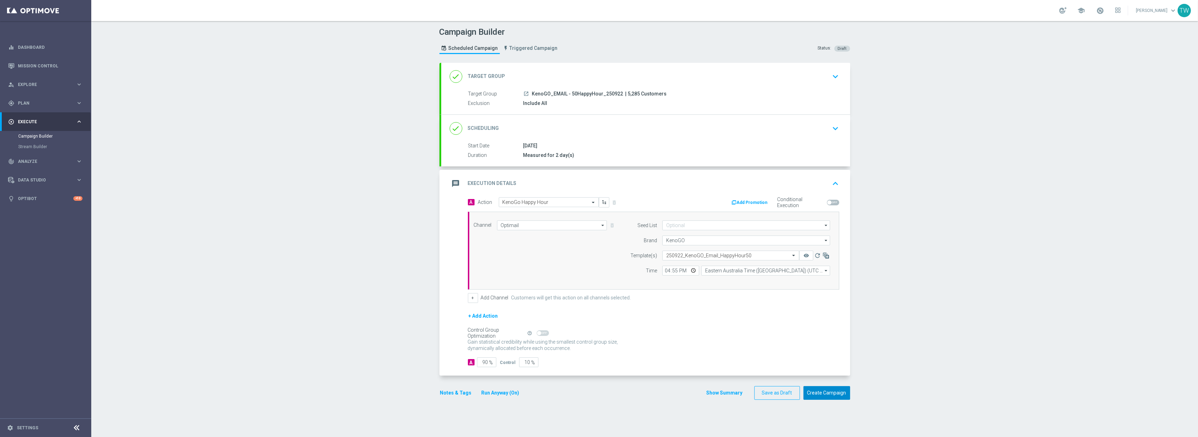
click at [830, 394] on button "Create Campaign" at bounding box center [827, 393] width 47 height 14
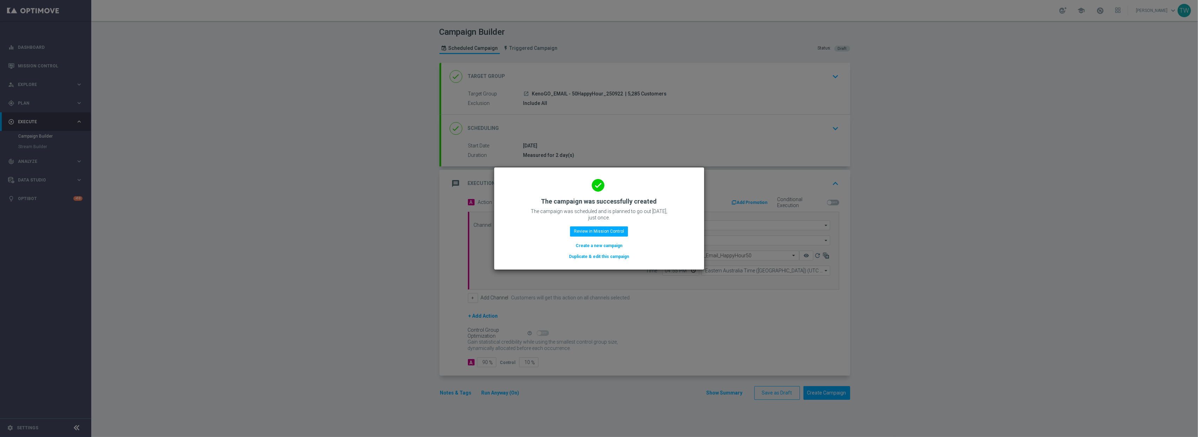
click at [579, 257] on button "Duplicate & edit this campaign" at bounding box center [598, 257] width 61 height 8
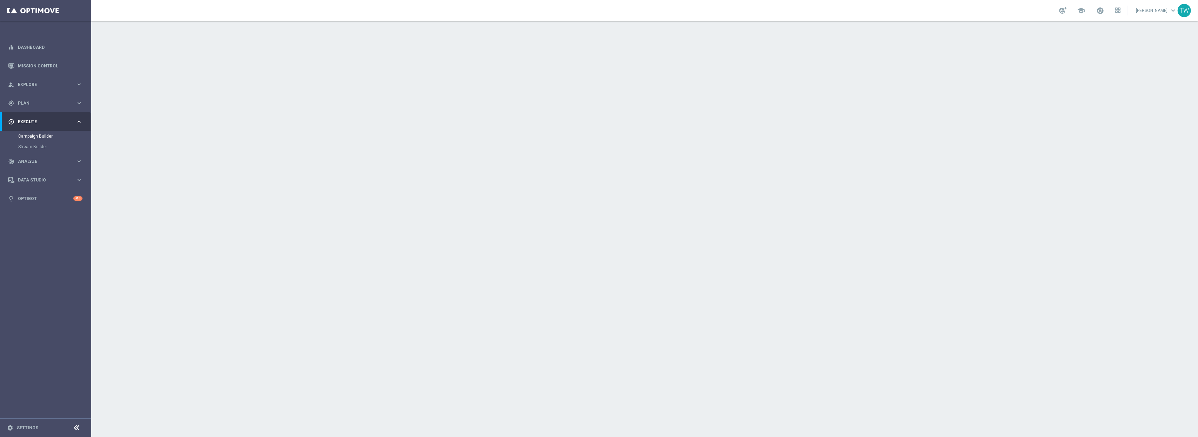
click at [608, 87] on div "done Target Group keyboard_arrow_down" at bounding box center [645, 76] width 409 height 27
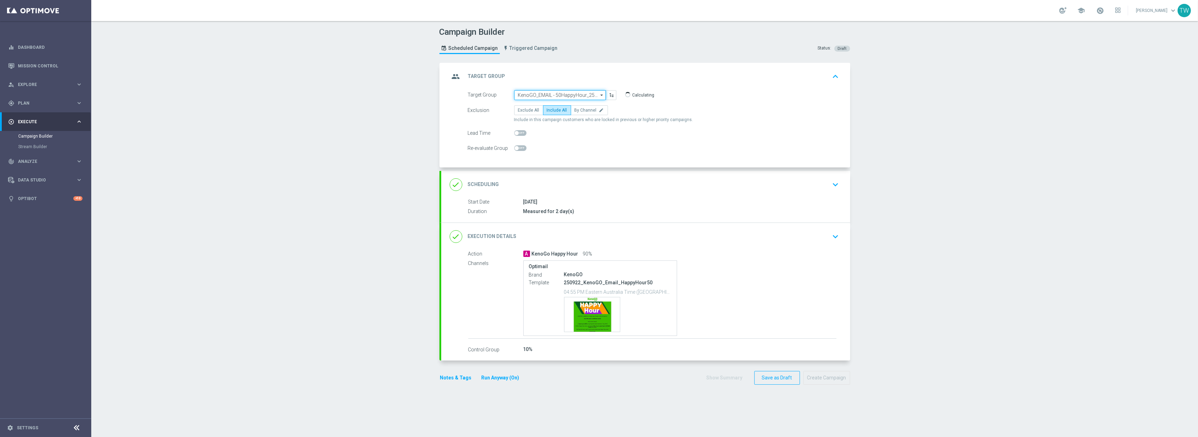
click at [556, 92] on input "KenoGO_EMAIL - 50HappyHour_250922" at bounding box center [560, 95] width 92 height 10
click at [578, 149] on div "KenoGO_EMAIL - WA_200HappyHour_250922" at bounding box center [557, 146] width 79 height 13
type input "KenoGO_EMAIL - WA_200HappyHour_250922"
click at [619, 226] on div "done Execution Details keyboard_arrow_down" at bounding box center [645, 235] width 409 height 27
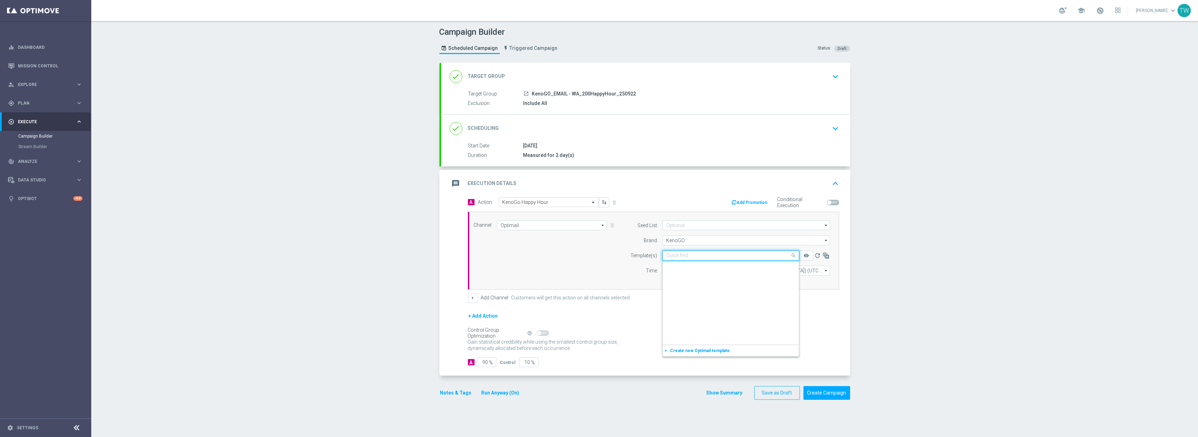
click at [707, 260] on div "Quick find 250922_KenoGO_Email_HappyHour50" at bounding box center [731, 256] width 137 height 10
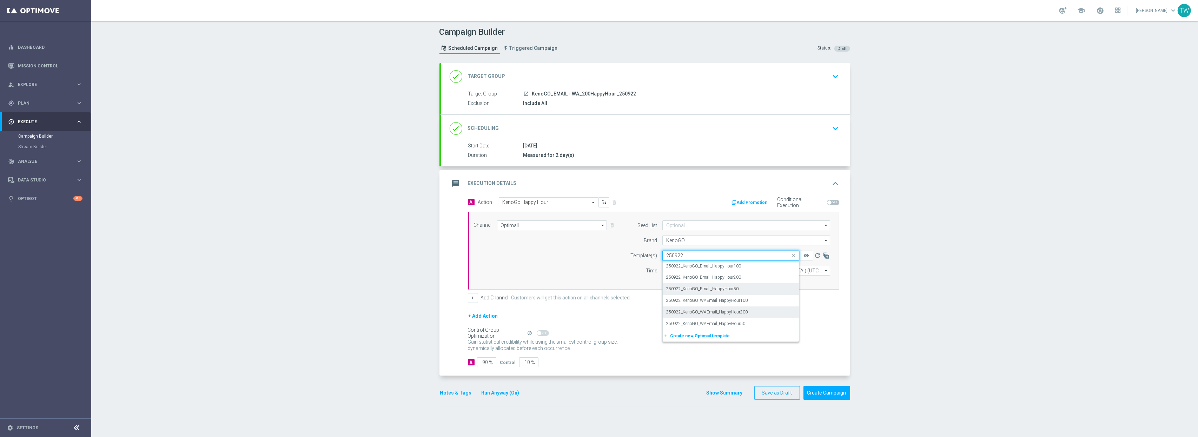
click at [763, 311] on div "250922_KenoGO_WAEmail_HappyHour200" at bounding box center [730, 313] width 129 height 12
type input "250922"
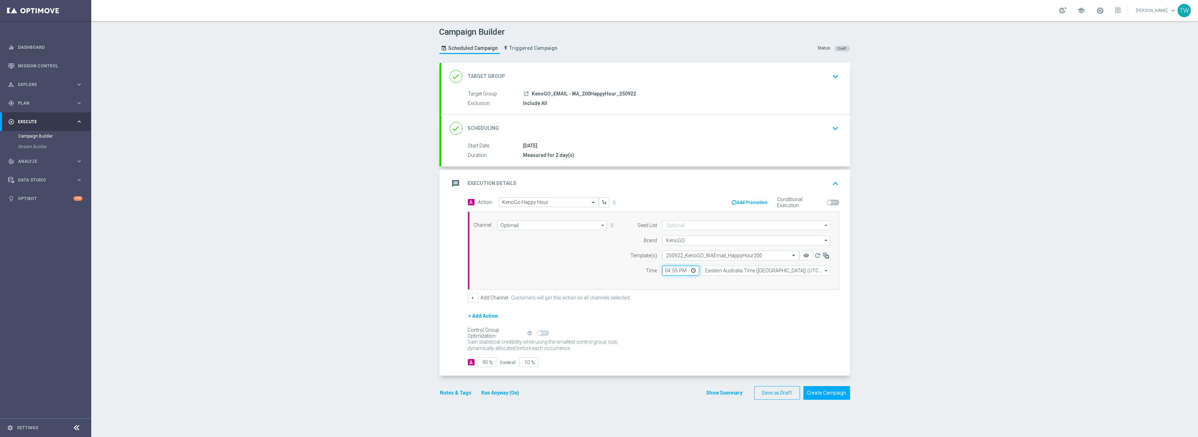
click at [677, 272] on input "16:55" at bounding box center [681, 271] width 37 height 10
click at [674, 273] on input "16:55" at bounding box center [681, 271] width 37 height 10
type input "16:45"
click at [719, 271] on input "Eastern Australia Time ([GEOGRAPHIC_DATA]) (UTC +10:00)" at bounding box center [766, 271] width 129 height 10
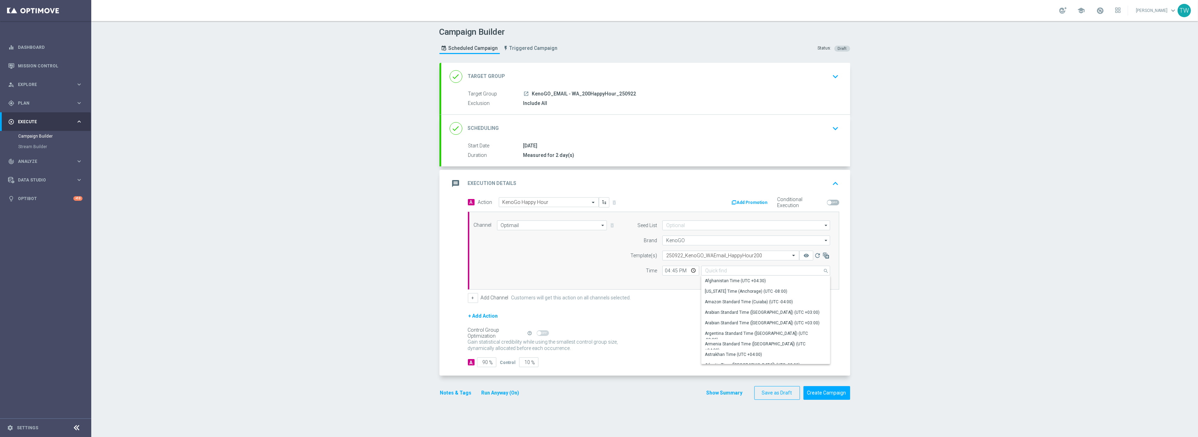
drag, startPoint x: 912, startPoint y: 281, endPoint x: 861, endPoint y: 266, distance: 53.2
click at [911, 280] on div "Campaign Builder Scheduled Campaign Triggered Campaign Status: Draft done Targe…" at bounding box center [644, 229] width 1107 height 416
type input "Eastern Australia Time ([GEOGRAPHIC_DATA]) (UTC +10:00)"
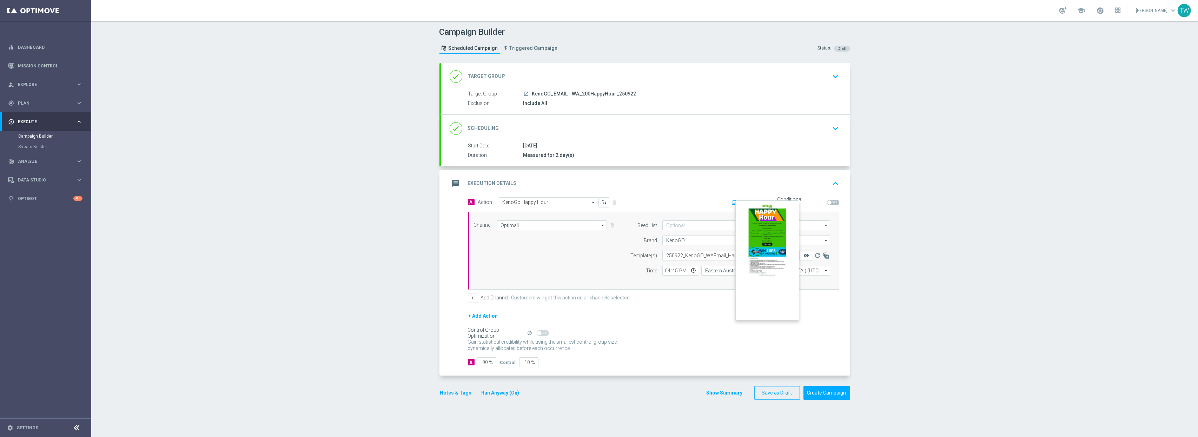
click at [804, 256] on icon "remove_red_eye" at bounding box center [807, 256] width 6 height 6
drag, startPoint x: 524, startPoint y: 366, endPoint x: 542, endPoint y: 365, distance: 18.3
click at [541, 365] on div "A 90 % Control 10 %" at bounding box center [653, 362] width 371 height 10
type input "0"
type input "100"
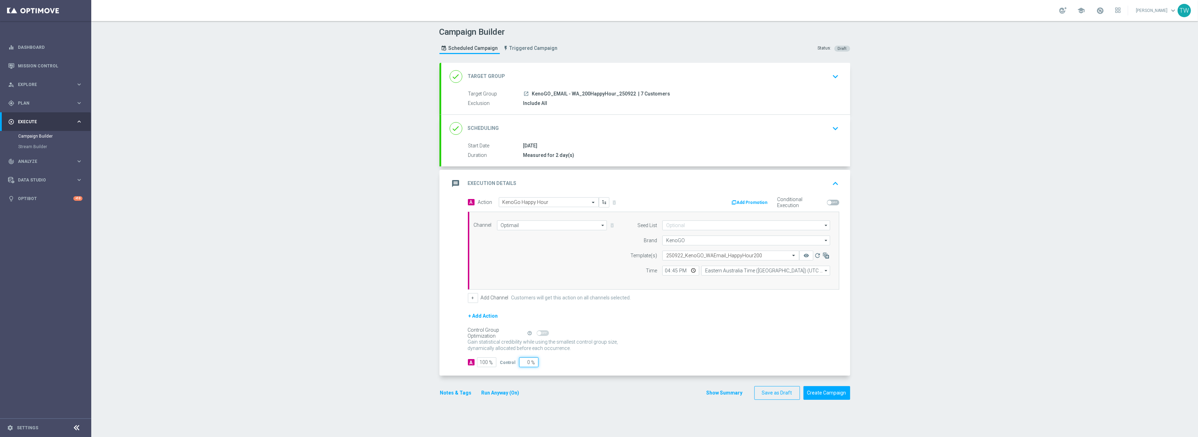
type input "0"
click at [616, 367] on div "A 100 % Control 0 %" at bounding box center [653, 362] width 371 height 10
click at [828, 399] on button "Create Campaign" at bounding box center [827, 393] width 47 height 14
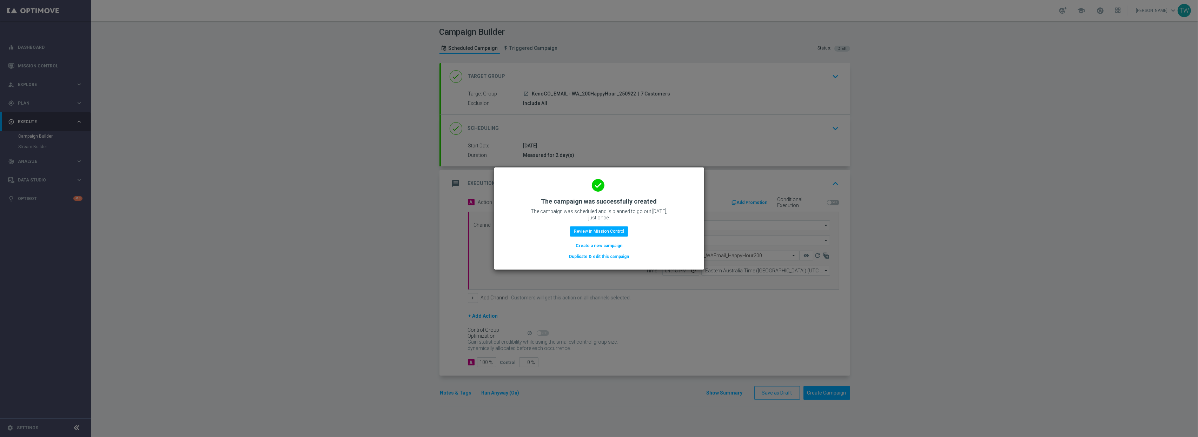
click at [618, 254] on button "Duplicate & edit this campaign" at bounding box center [598, 257] width 61 height 8
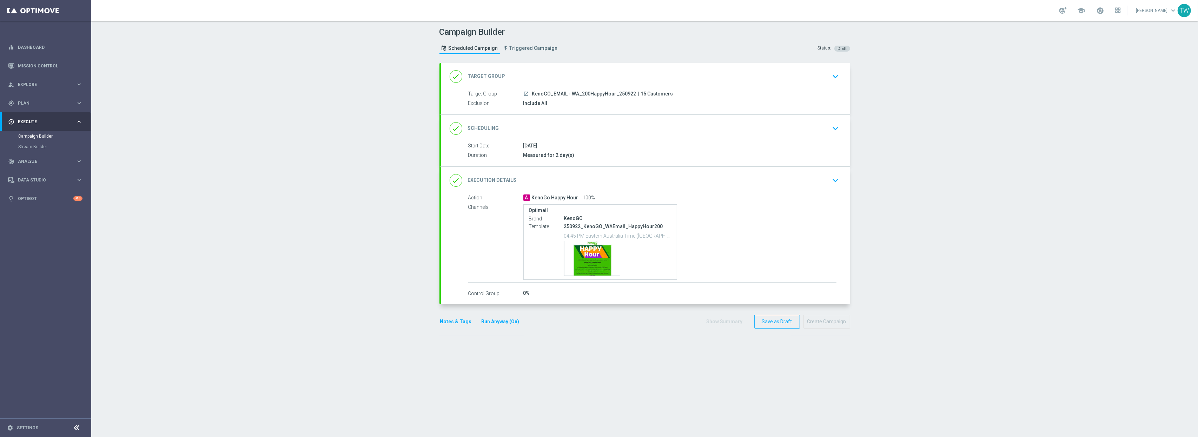
click at [616, 71] on div "done Target Group keyboard_arrow_down" at bounding box center [646, 76] width 392 height 13
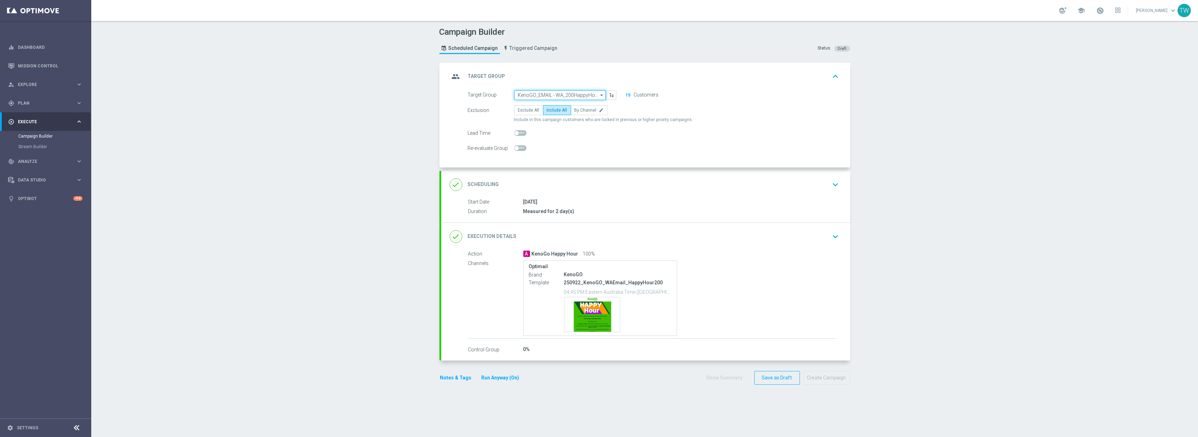
click at [590, 93] on input "KenoGO_EMAIL - WA_200HappyHour_250922" at bounding box center [560, 95] width 92 height 10
click at [530, 169] on div "KenoGO_EMAIL - WA_100HappyHour_250922" at bounding box center [557, 162] width 79 height 13
type input "KenoGO_EMAIL - WA_100HappyHour_250922"
drag, startPoint x: 647, startPoint y: 238, endPoint x: 697, endPoint y: 249, distance: 51.6
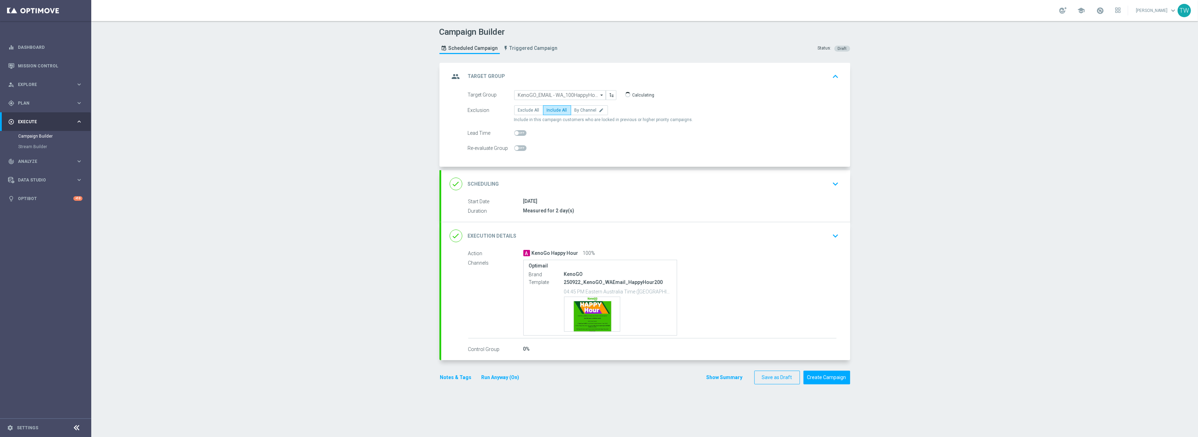
click at [647, 238] on div "done Execution Details keyboard_arrow_down" at bounding box center [646, 235] width 392 height 13
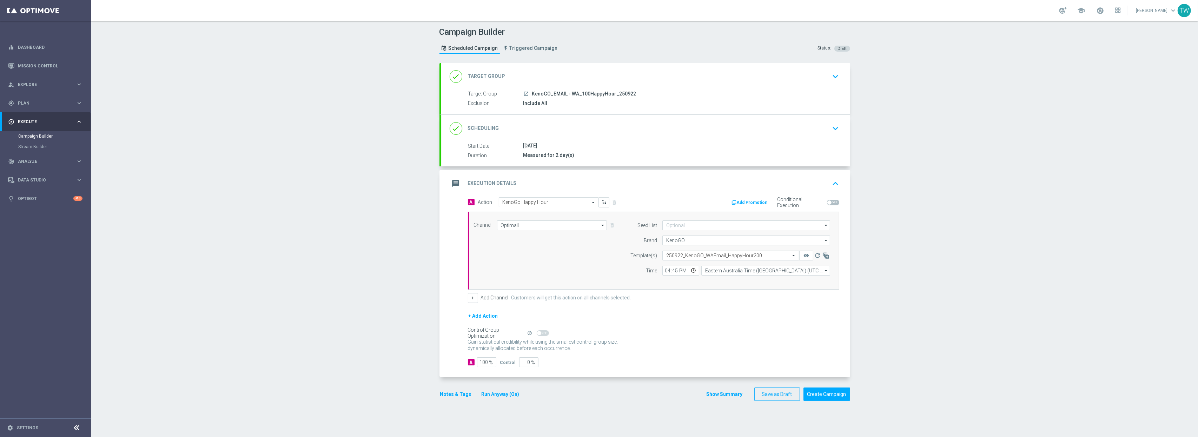
click at [740, 262] on form "Template(s) Select template 250922_KenoGO_WAEmail_HappyHour200 remove_red_eye r…" at bounding box center [729, 263] width 204 height 25
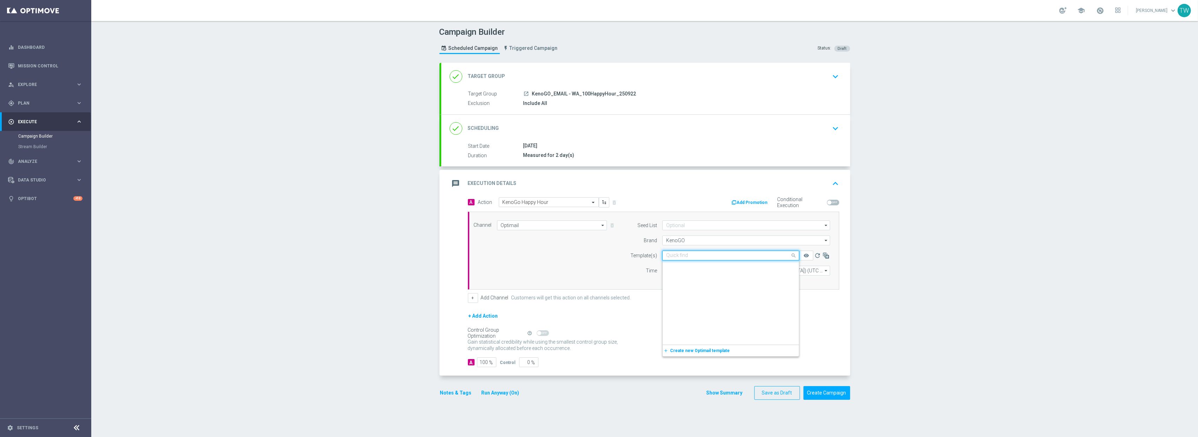
click at [737, 257] on input "text" at bounding box center [723, 256] width 115 height 6
click at [758, 302] on div "250922_KenoGO_WAEmail_HappyHour100" at bounding box center [730, 301] width 129 height 12
type input "250922"
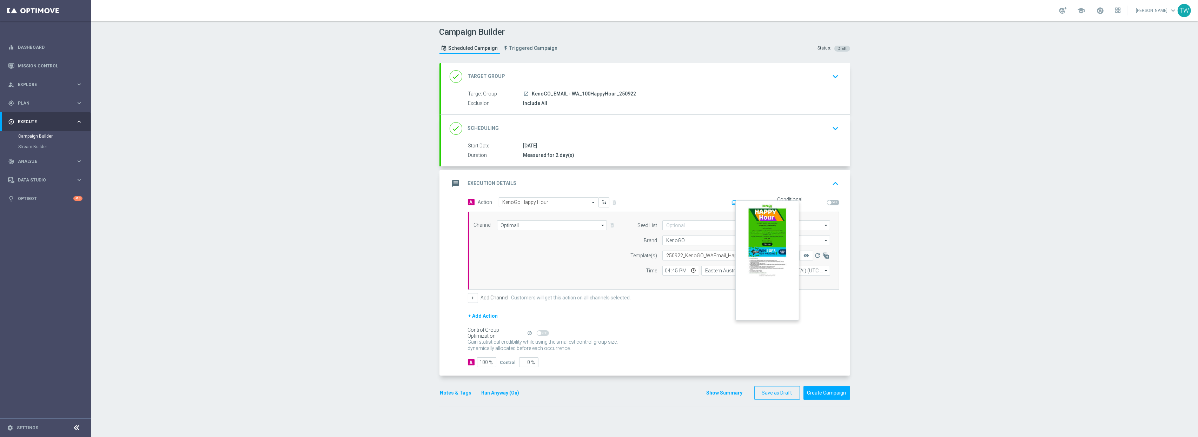
click at [809, 259] on button "remove_red_eye" at bounding box center [806, 256] width 14 height 10
click at [676, 274] on input "16:45" at bounding box center [681, 271] width 37 height 10
type input "16:50"
click at [685, 303] on div "+ Add Channel Customers will get this action on all channels selected." at bounding box center [653, 298] width 371 height 10
click at [831, 398] on button "Create Campaign" at bounding box center [827, 393] width 47 height 14
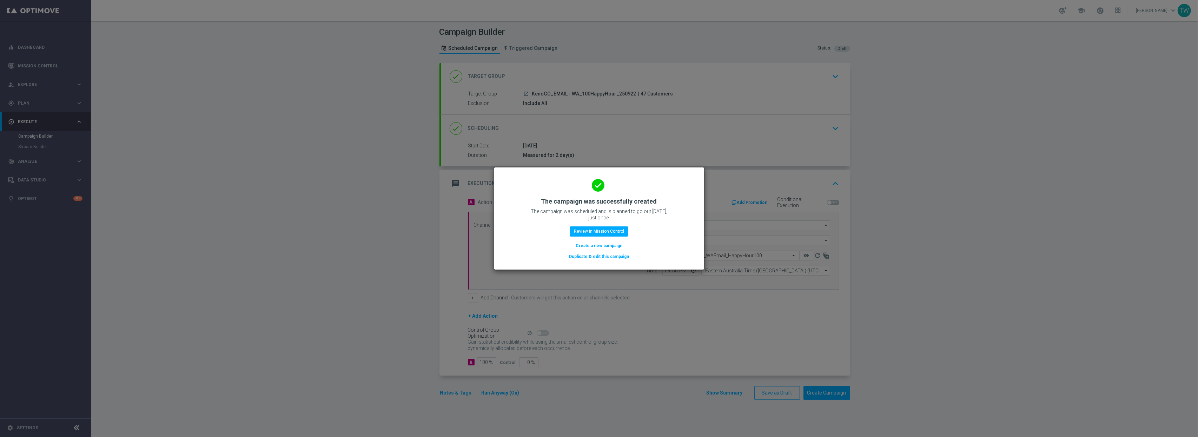
click at [613, 256] on button "Duplicate & edit this campaign" at bounding box center [598, 257] width 61 height 8
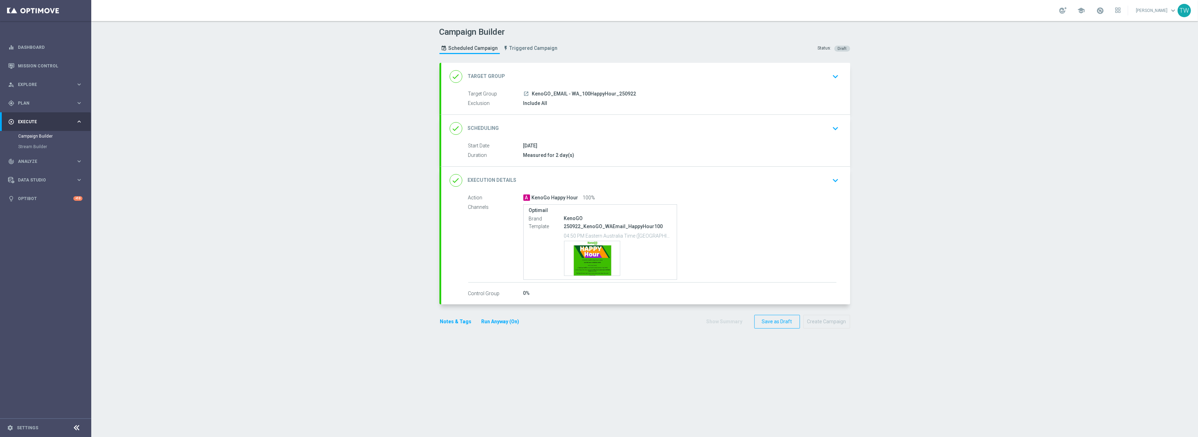
click at [588, 75] on div "done Target Group keyboard_arrow_down" at bounding box center [646, 76] width 392 height 13
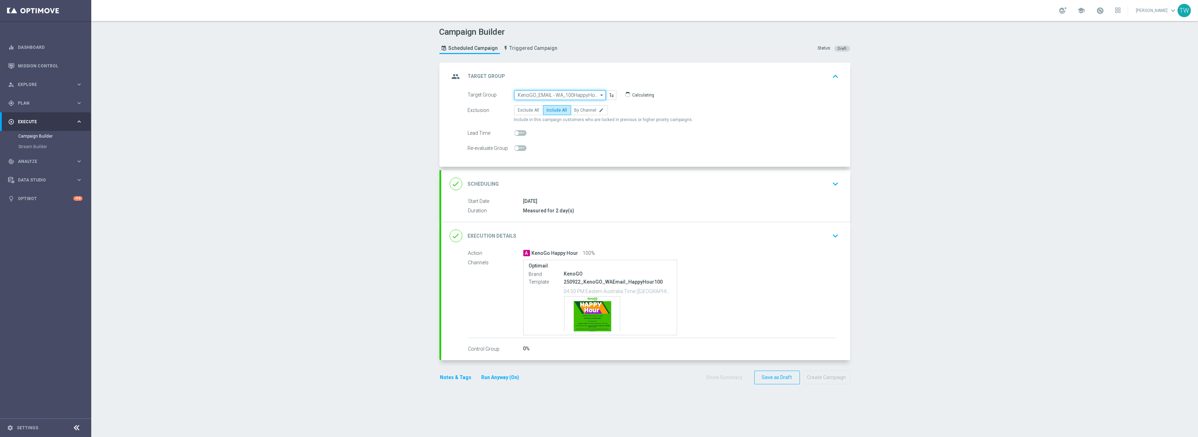
click at [551, 94] on input "KenoGO_EMAIL - WA_100HappyHour_250922" at bounding box center [560, 95] width 92 height 10
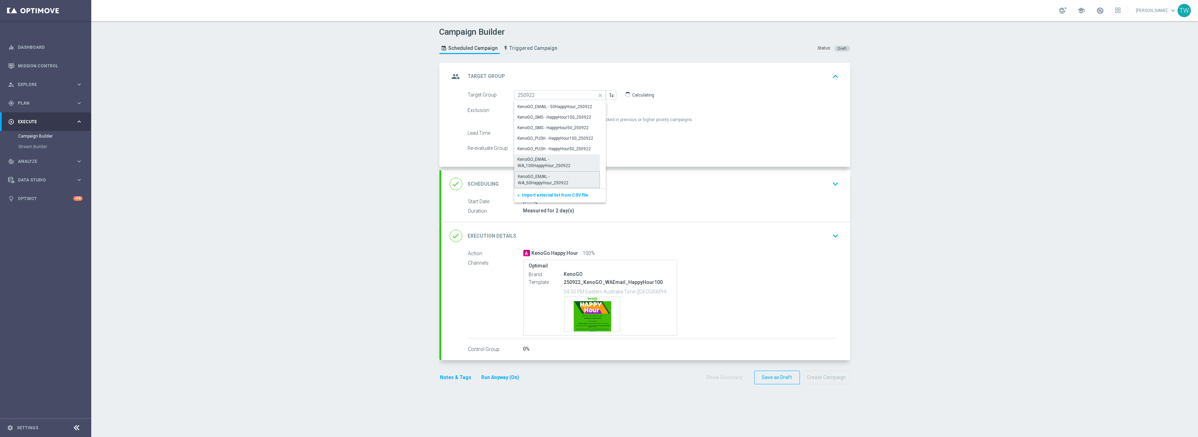
click at [534, 183] on div "KenoGO_EMAIL - WA_50HappyHour_250922" at bounding box center [557, 179] width 78 height 13
type input "KenoGO_EMAIL - WA_50HappyHour_250922"
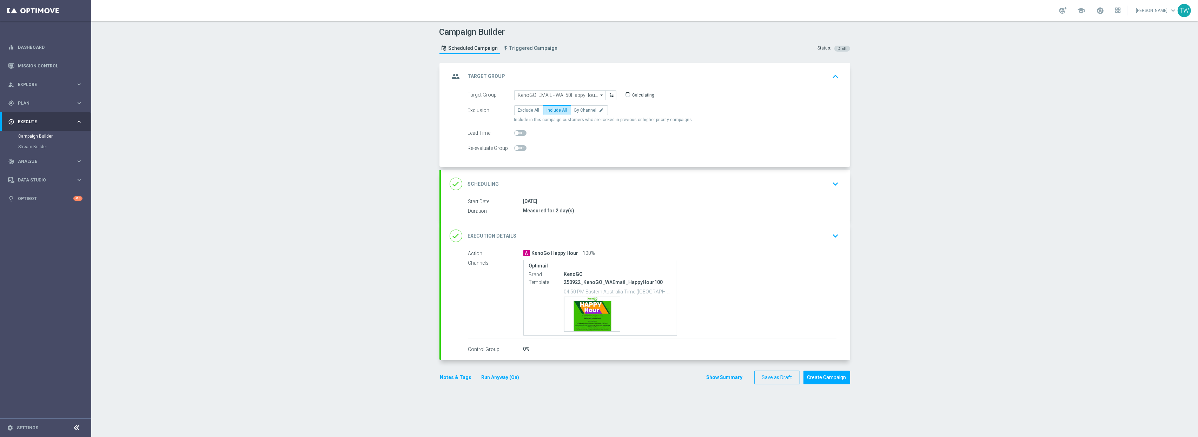
click at [637, 240] on div "done Execution Details keyboard_arrow_down" at bounding box center [646, 235] width 392 height 13
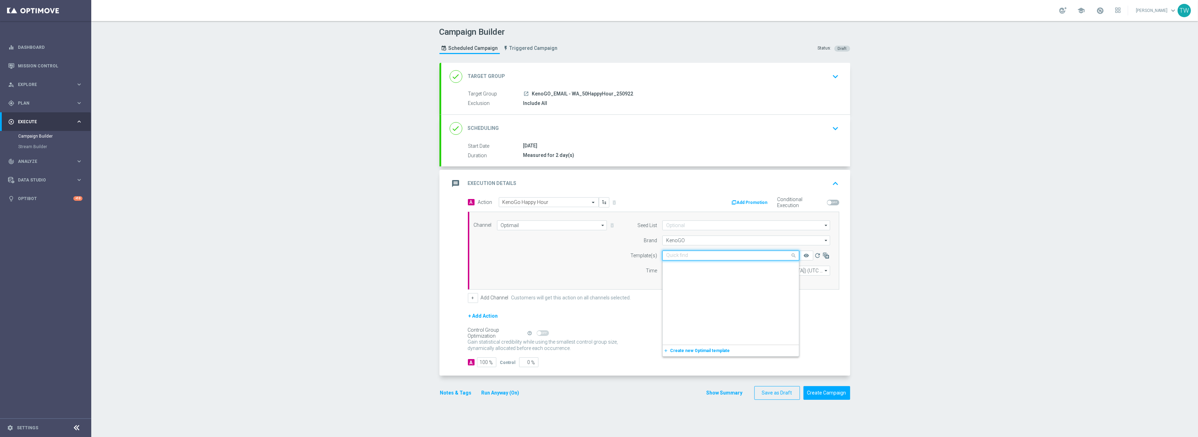
click at [724, 258] on input "text" at bounding box center [723, 256] width 115 height 6
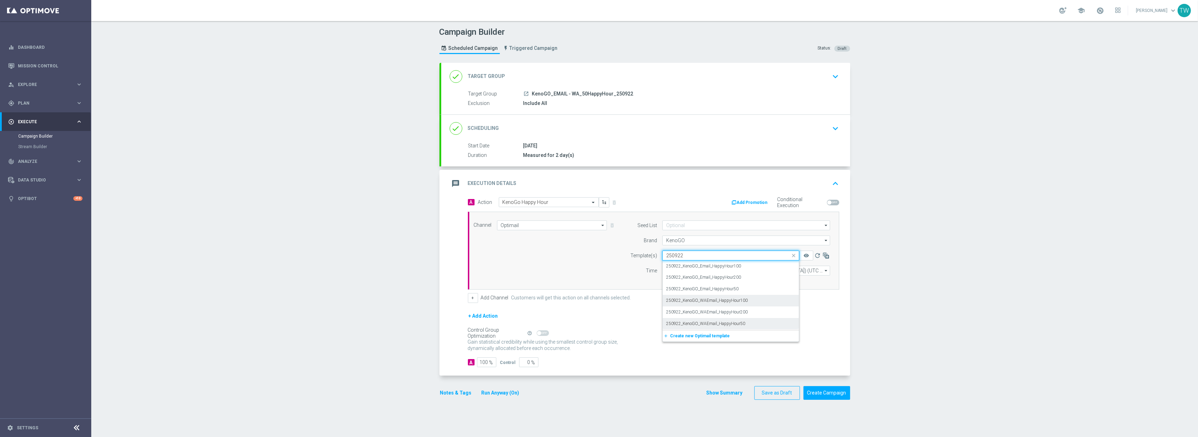
click at [754, 326] on div "250922_KenoGO_WAEmail_HappyHour50" at bounding box center [730, 324] width 129 height 12
type input "250922"
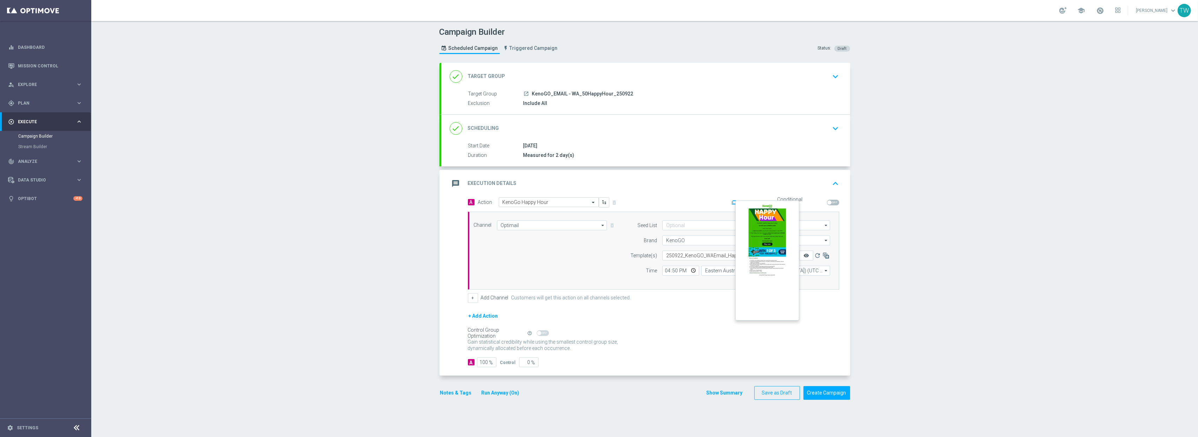
click at [805, 255] on icon "remove_red_eye" at bounding box center [807, 256] width 6 height 6
click at [675, 275] on input "16:50" at bounding box center [681, 271] width 37 height 10
type input "16:55"
click at [755, 312] on form "A Action Select action KenoGo Happy Hour delete_forever Add Promotion Condition…" at bounding box center [653, 282] width 371 height 170
click at [835, 394] on button "Create Campaign" at bounding box center [827, 393] width 47 height 14
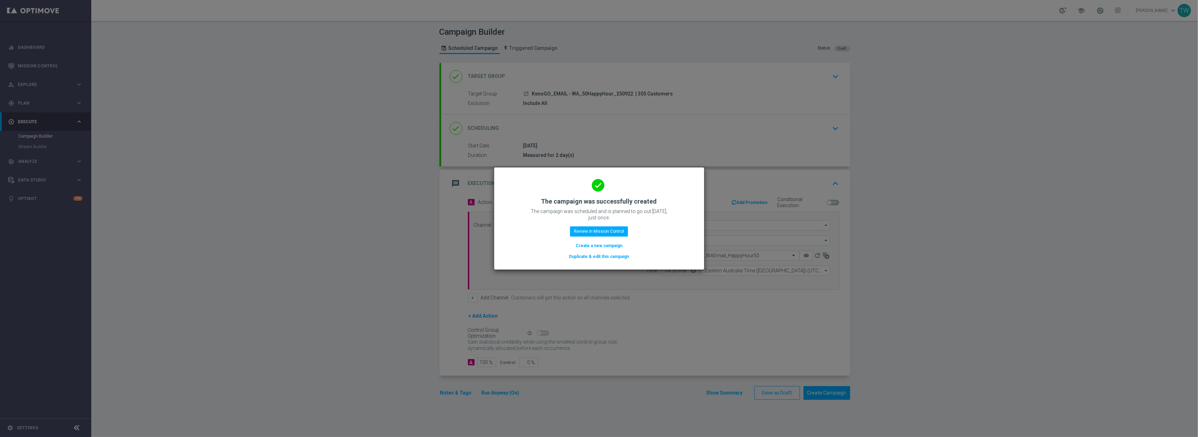
click at [615, 258] on button "Duplicate & edit this campaign" at bounding box center [598, 257] width 61 height 8
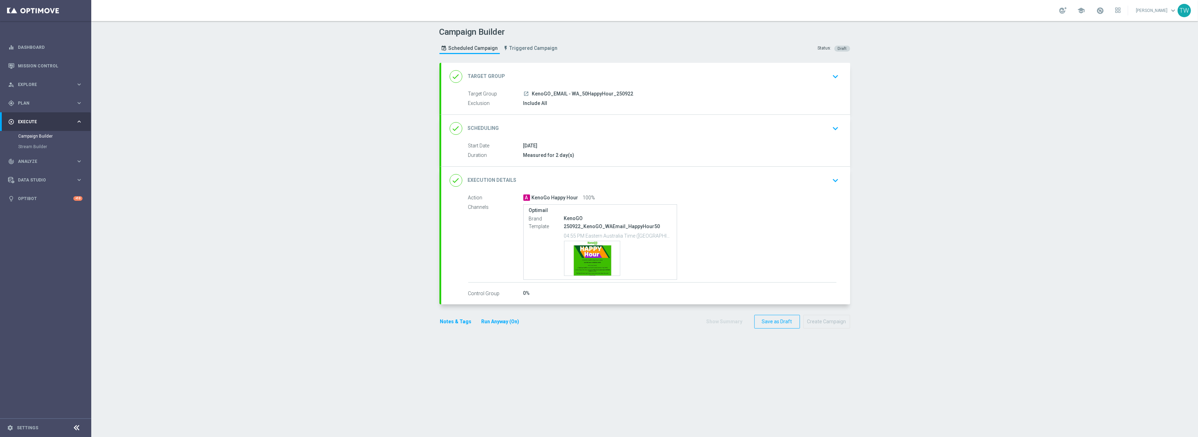
drag, startPoint x: 610, startPoint y: 78, endPoint x: 601, endPoint y: 82, distance: 10.1
click at [610, 79] on div "done Target Group keyboard_arrow_down" at bounding box center [646, 76] width 392 height 13
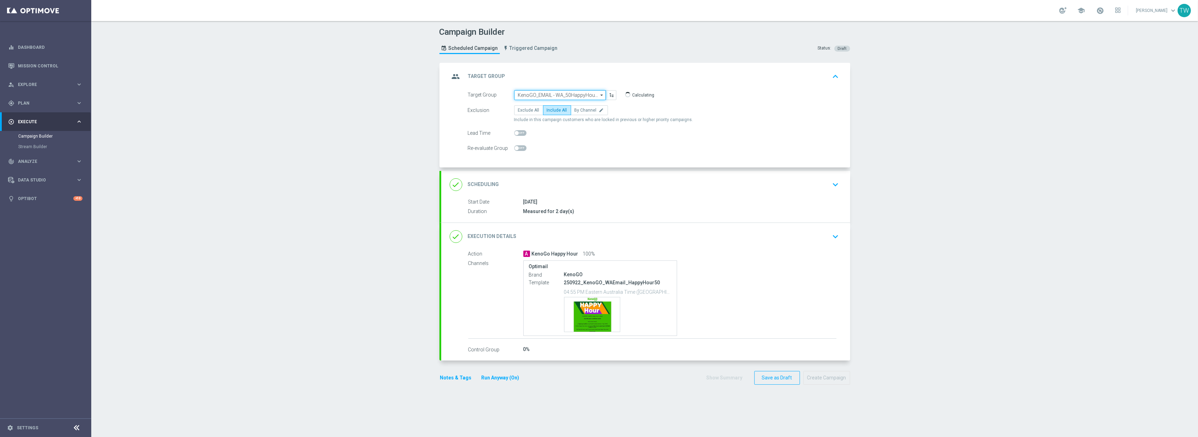
click at [560, 94] on input "KenoGO_EMAIL - WA_50HappyHour_250922" at bounding box center [560, 95] width 92 height 10
click at [585, 135] on div "KenoGO_PUSH - HappyHour200_250922" at bounding box center [556, 133] width 76 height 6
type input "KenoGO_PUSH - HappyHour200_250922"
click at [630, 232] on div "done Execution Details keyboard_arrow_down" at bounding box center [646, 235] width 392 height 13
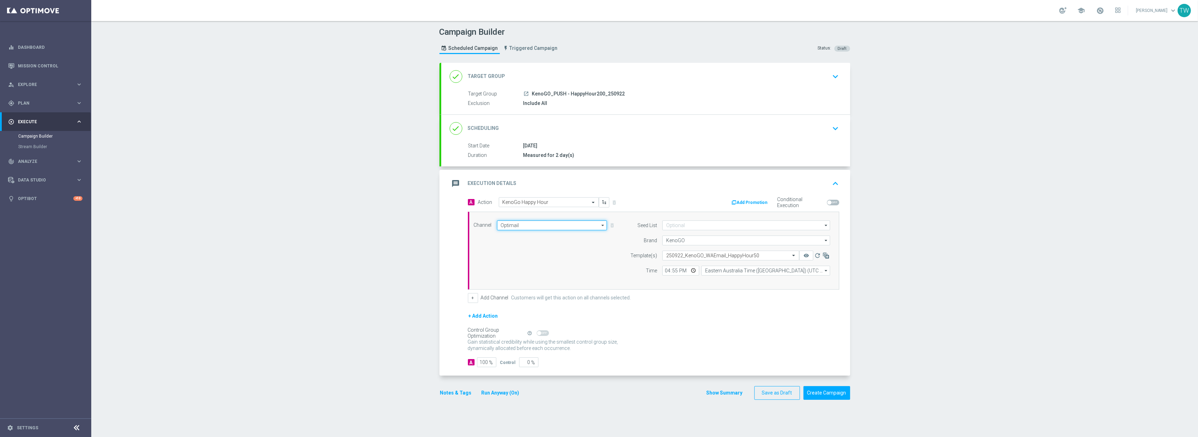
click at [567, 228] on input "Optimail" at bounding box center [552, 225] width 110 height 10
click at [548, 305] on div "OptiMobile Push" at bounding box center [549, 304] width 104 height 11
type input "OptiMobile Push"
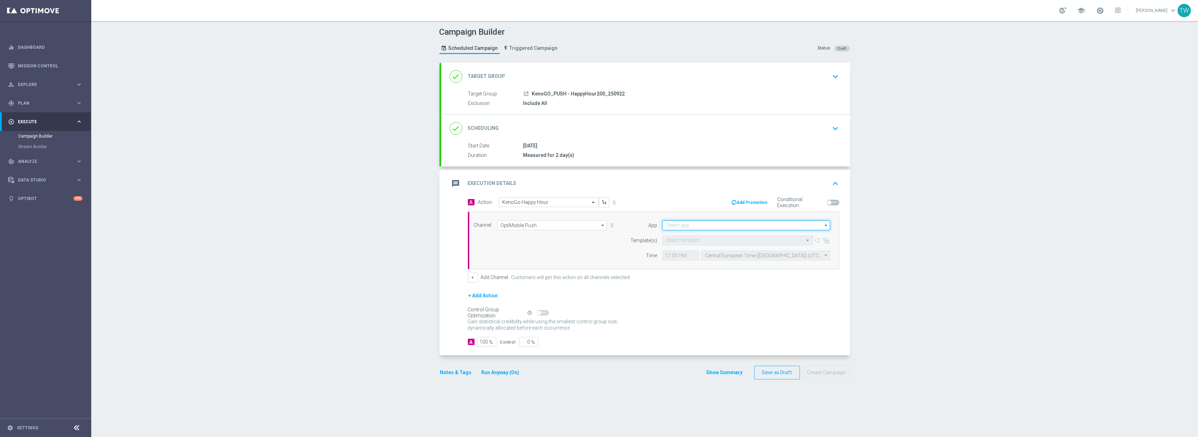
click at [718, 228] on input at bounding box center [747, 225] width 168 height 10
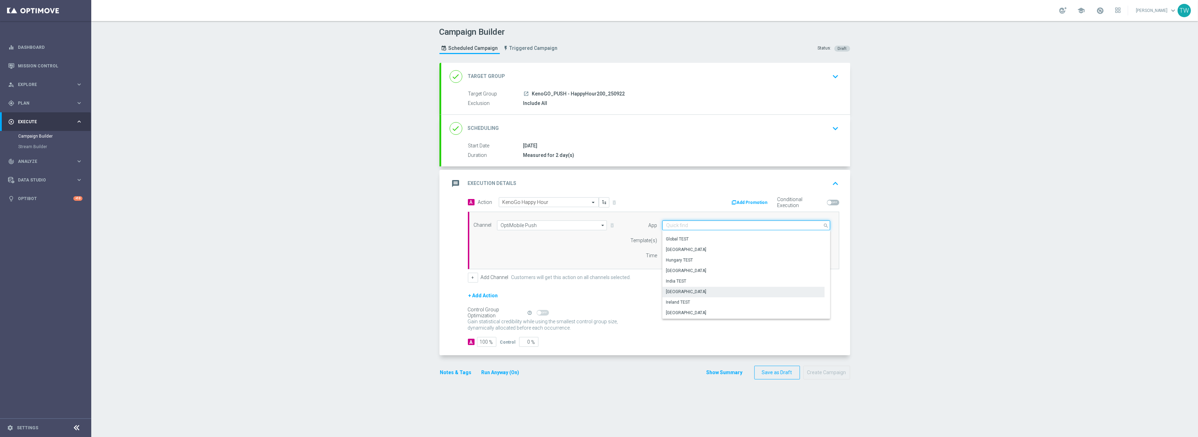
scroll to position [124, 0]
click at [705, 301] on div "KenoGO Australia" at bounding box center [744, 301] width 162 height 10
type input "KenoGO Australia"
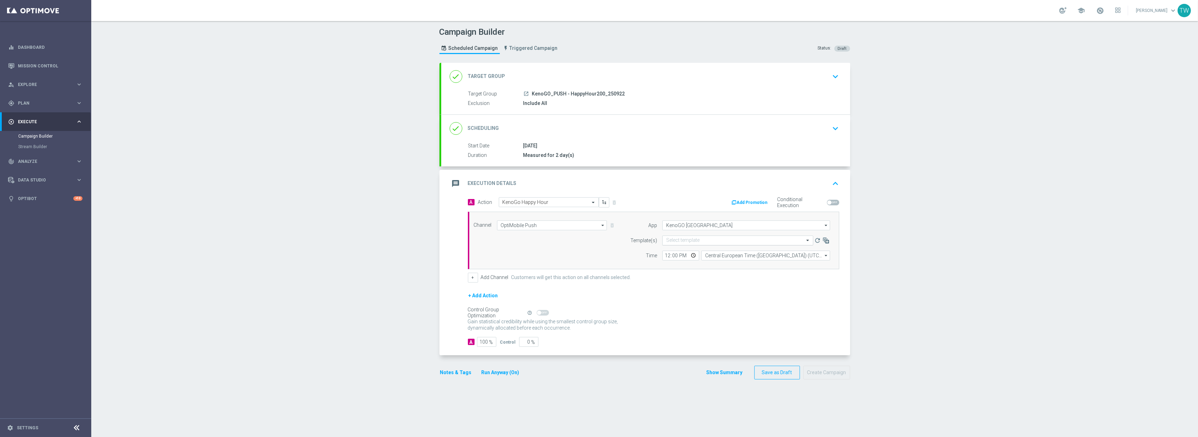
click at [683, 243] on input "text" at bounding box center [730, 241] width 129 height 6
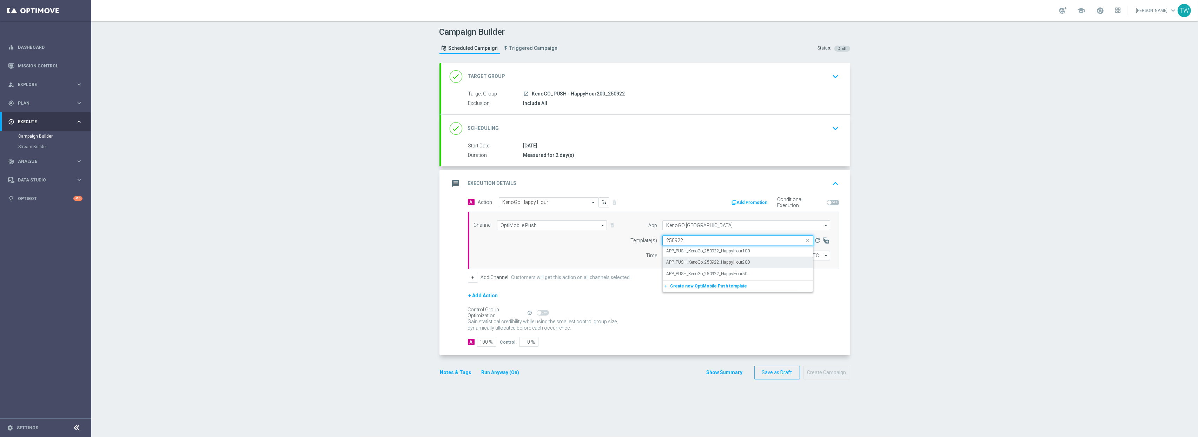
click at [726, 261] on label "APP_PUSH_KenoGo_250922_HappyHour200" at bounding box center [708, 262] width 84 height 6
type input "250922"
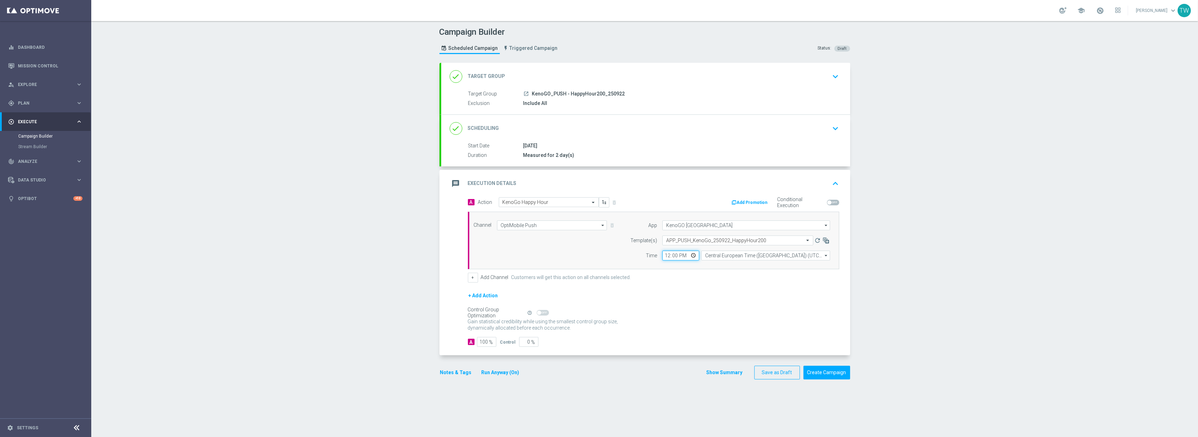
click at [670, 258] on input "12:00" at bounding box center [681, 256] width 37 height 10
type input "16:59"
click at [743, 261] on input "Central European Time (Budapest) (UTC +02:00)" at bounding box center [766, 256] width 129 height 10
click at [744, 267] on div "Eastern Australia Time (Sydney) (UTC +10:00)" at bounding box center [762, 266] width 115 height 6
type input "Eastern Australia Time (Sydney) (UTC +10:00)"
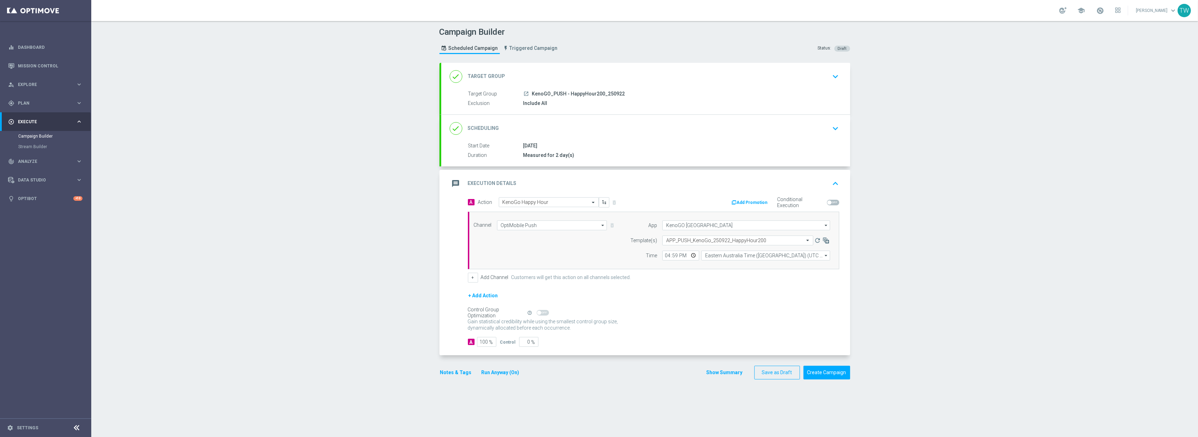
click at [749, 283] on div "+ Add Channel Customers will get this action on all channels selected." at bounding box center [653, 278] width 371 height 10
click at [834, 371] on button "Create Campaign" at bounding box center [827, 373] width 47 height 14
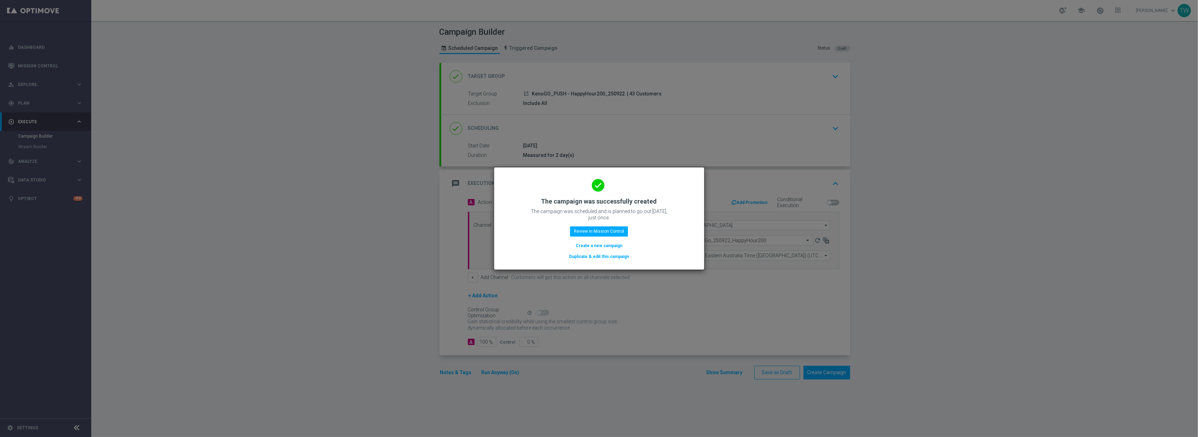
click at [609, 257] on button "Duplicate & edit this campaign" at bounding box center [598, 257] width 61 height 8
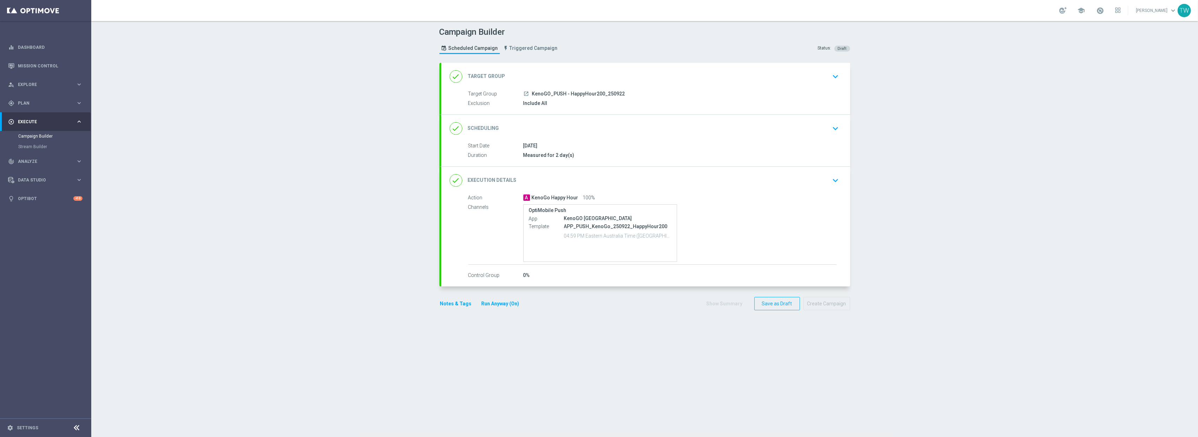
click at [592, 78] on div "done Target Group keyboard_arrow_down" at bounding box center [646, 76] width 392 height 13
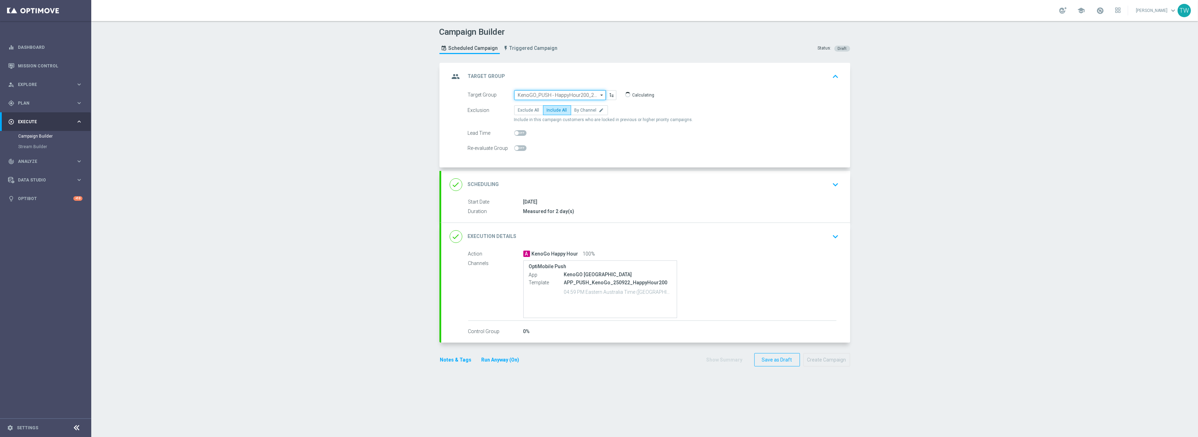
click at [555, 94] on input "KenoGO_PUSH - HappyHour200_250922" at bounding box center [560, 95] width 92 height 10
drag, startPoint x: 584, startPoint y: 157, endPoint x: 587, endPoint y: 159, distance: 3.7
click at [584, 157] on div "KenoGO_PUSH - HappyHour100_250922" at bounding box center [556, 155] width 76 height 6
type input "KenoGO_PUSH - HappyHour100_250922"
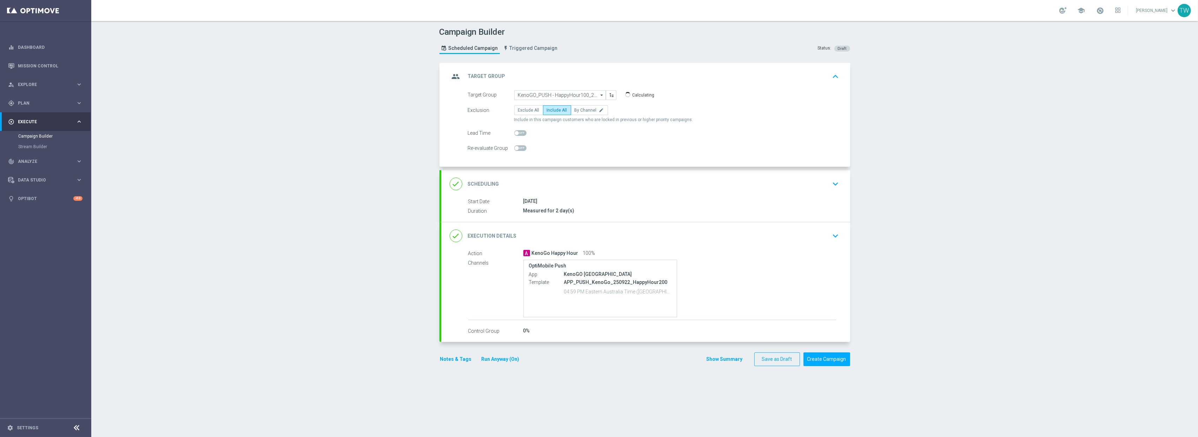
click at [645, 224] on div "done Execution Details keyboard_arrow_down" at bounding box center [645, 235] width 409 height 27
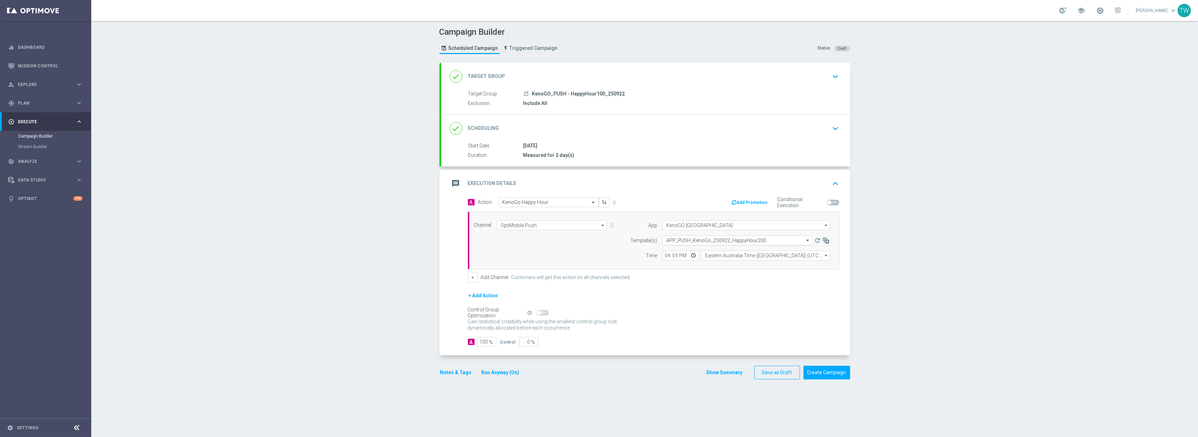
click at [728, 240] on input "text" at bounding box center [730, 241] width 129 height 6
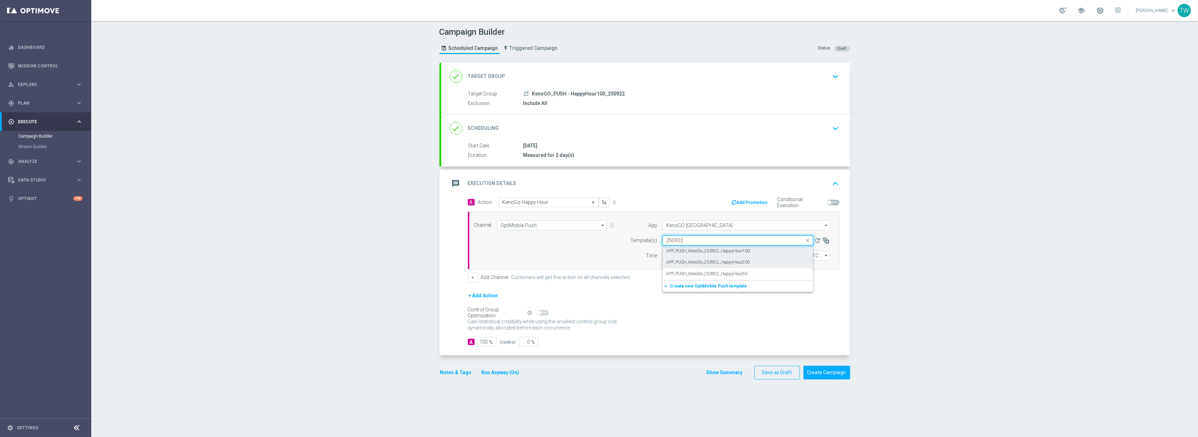
click at [766, 249] on div "APP_PUSH_KenoGo_250922_HappyHour100" at bounding box center [737, 251] width 143 height 12
type input "250922"
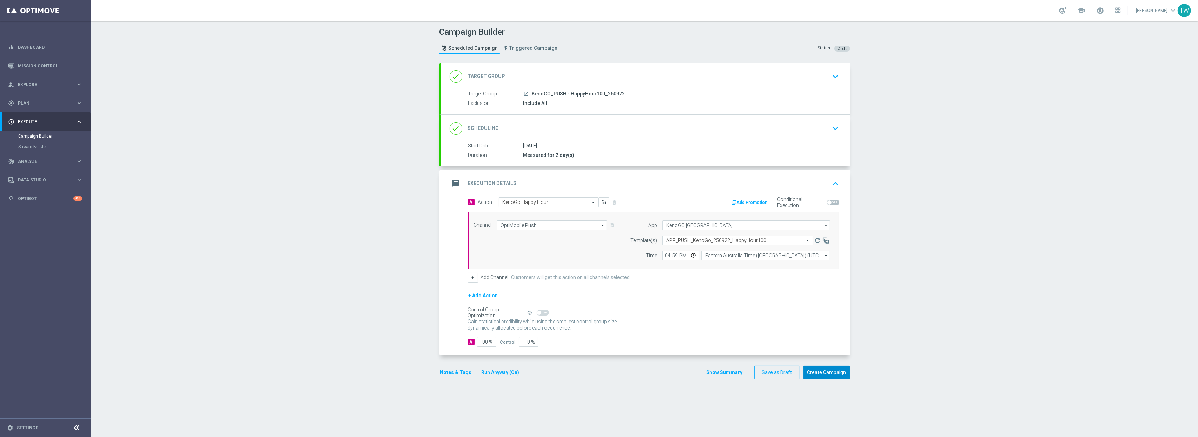
click at [833, 380] on button "Create Campaign" at bounding box center [827, 373] width 47 height 14
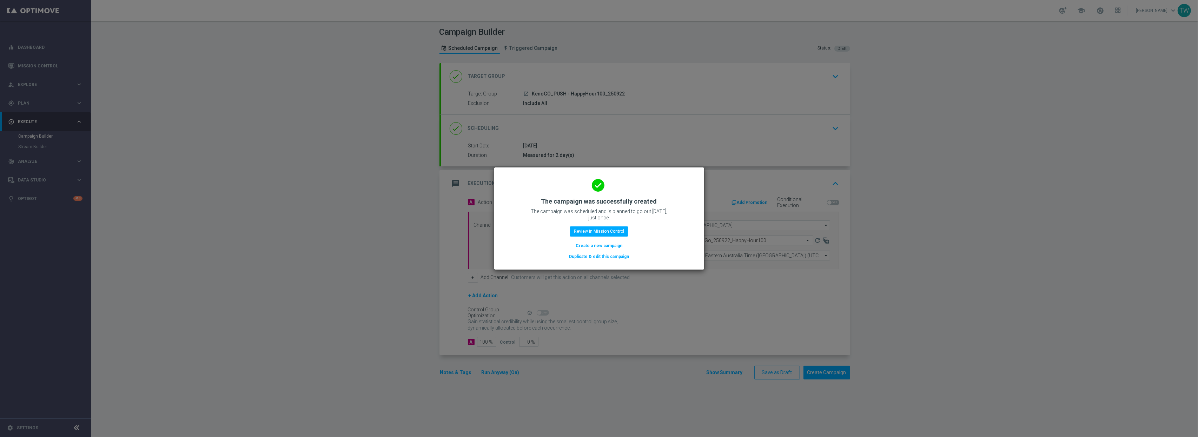
click at [608, 261] on button "Duplicate & edit this campaign" at bounding box center [598, 257] width 61 height 8
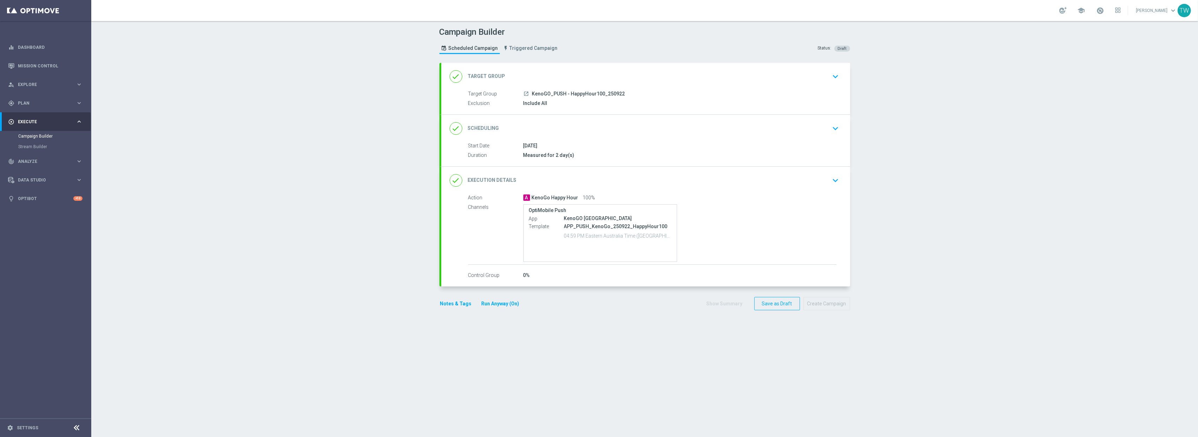
click at [587, 73] on div "done Target Group keyboard_arrow_down" at bounding box center [646, 76] width 392 height 13
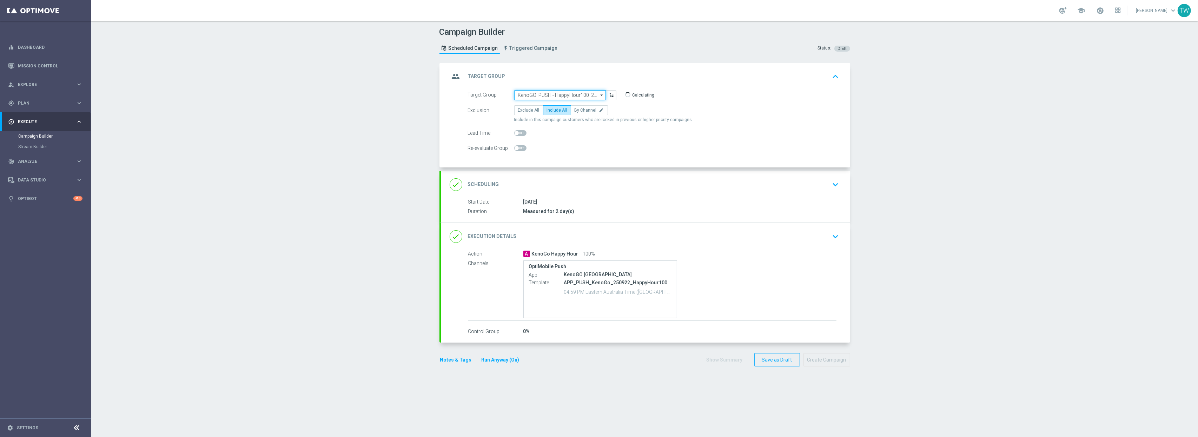
click at [557, 91] on input "KenoGO_PUSH - HappyHour100_250922" at bounding box center [560, 95] width 92 height 10
click at [571, 156] on div "KenoGO_PUSH - HappyHour50_250922" at bounding box center [554, 154] width 73 height 6
type input "KenoGO_PUSH - HappyHour50_250922"
drag, startPoint x: 637, startPoint y: 243, endPoint x: 620, endPoint y: 235, distance: 18.4
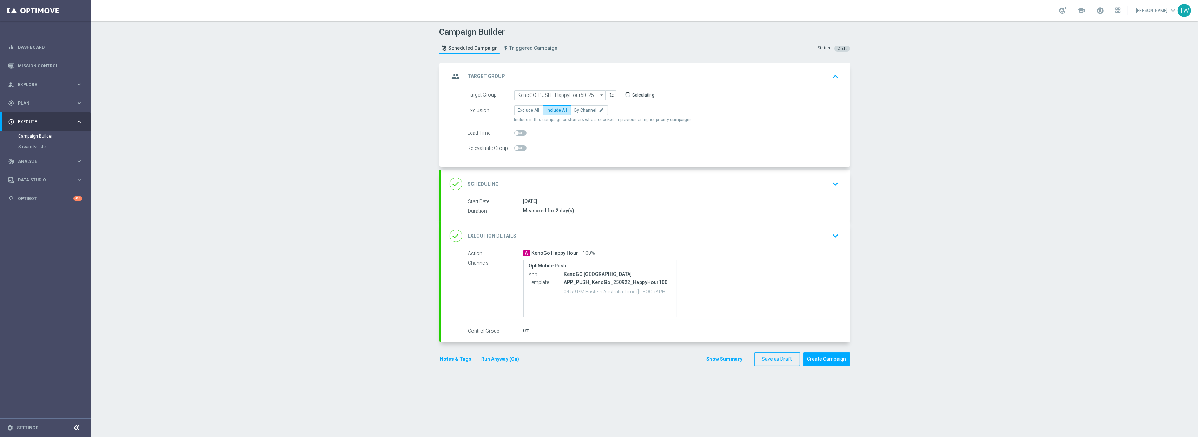
click at [637, 243] on div "done Execution Details keyboard_arrow_down" at bounding box center [646, 235] width 392 height 13
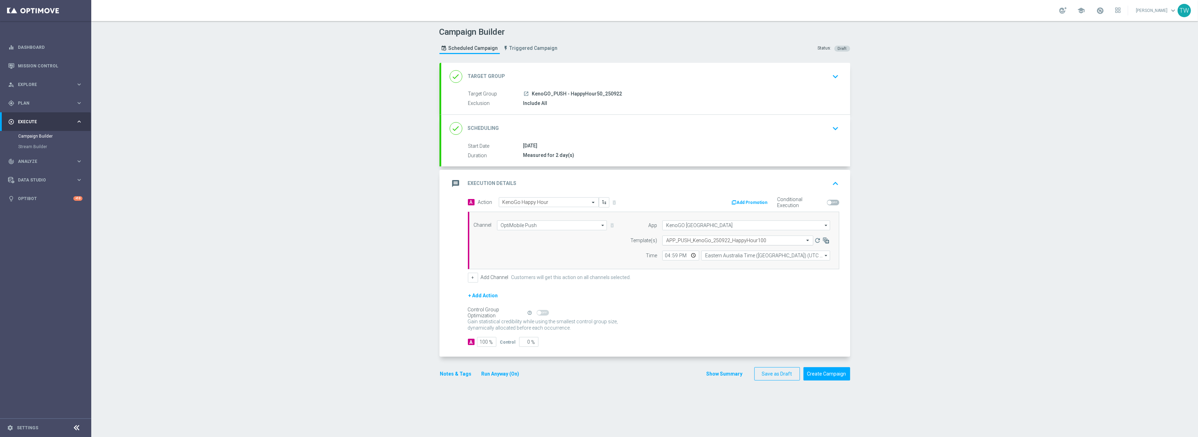
click at [712, 240] on input "text" at bounding box center [730, 241] width 129 height 6
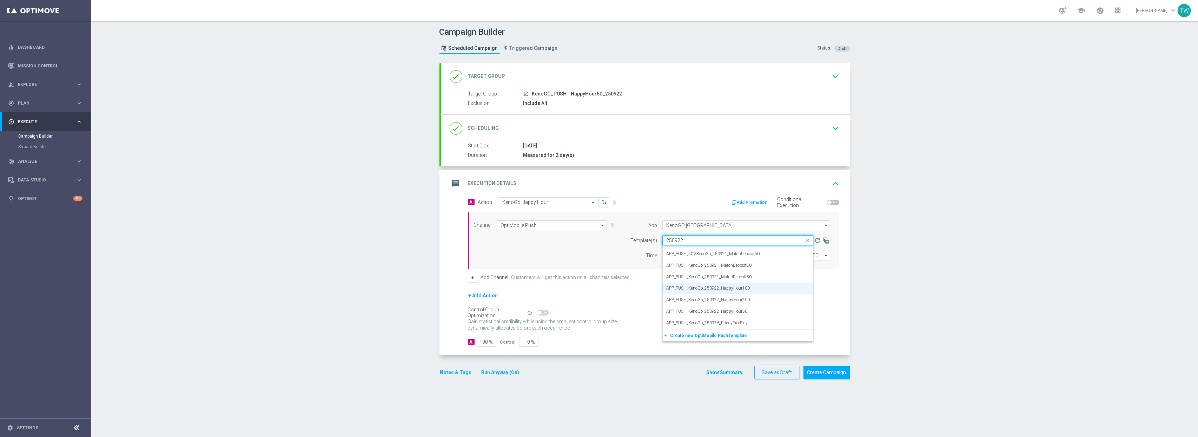
scroll to position [0, 0]
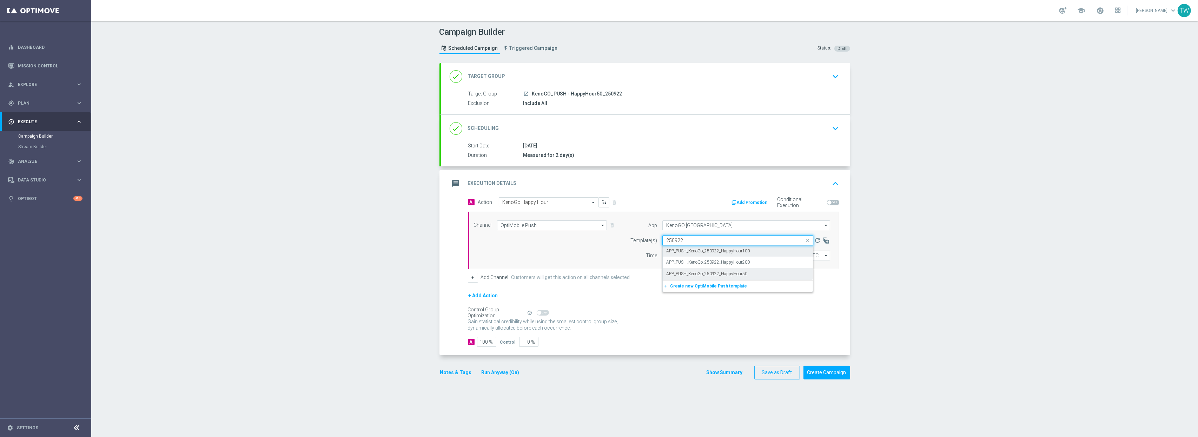
click at [749, 275] on div "APP_PUSH_KenoGo_250922_HappyHour50" at bounding box center [737, 274] width 143 height 12
type input "250922"
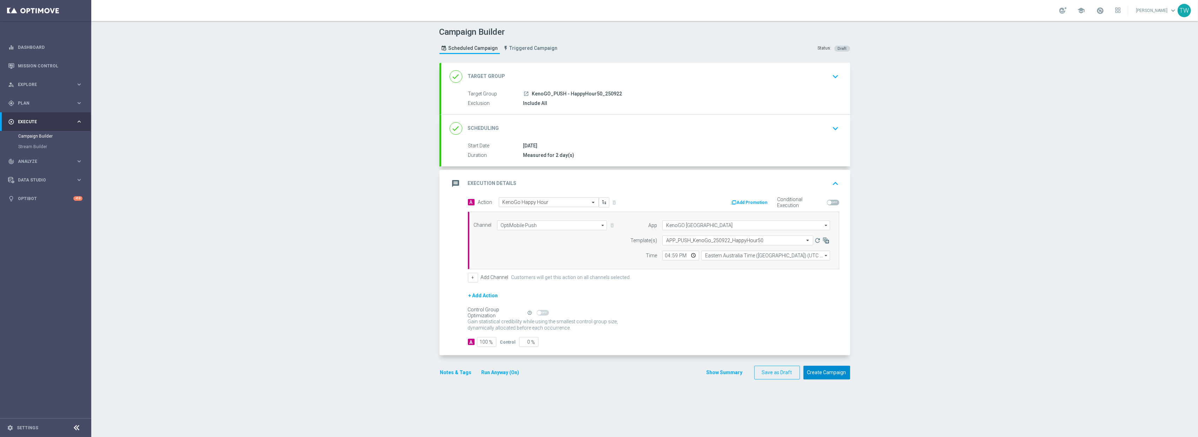
click at [845, 370] on button "Create Campaign" at bounding box center [827, 373] width 47 height 14
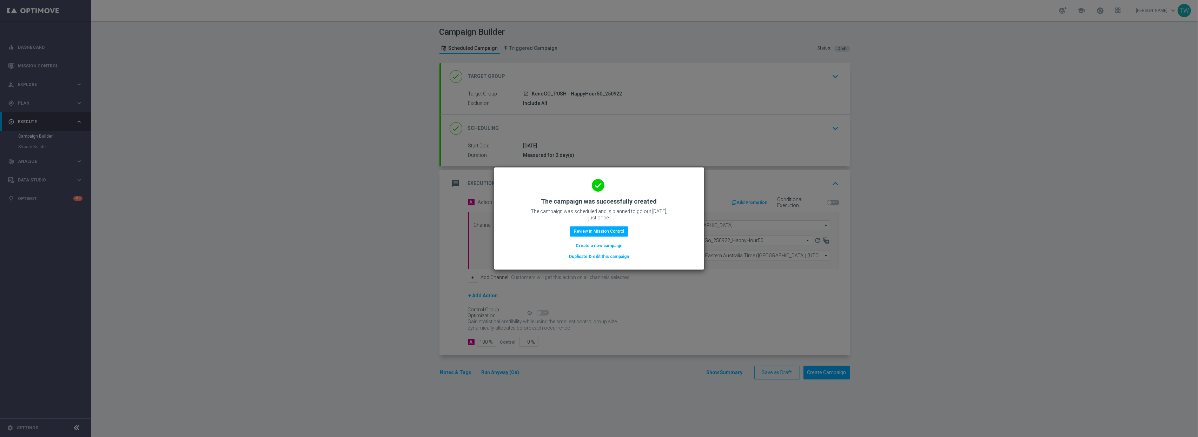
click at [598, 257] on button "Duplicate & edit this campaign" at bounding box center [598, 257] width 61 height 8
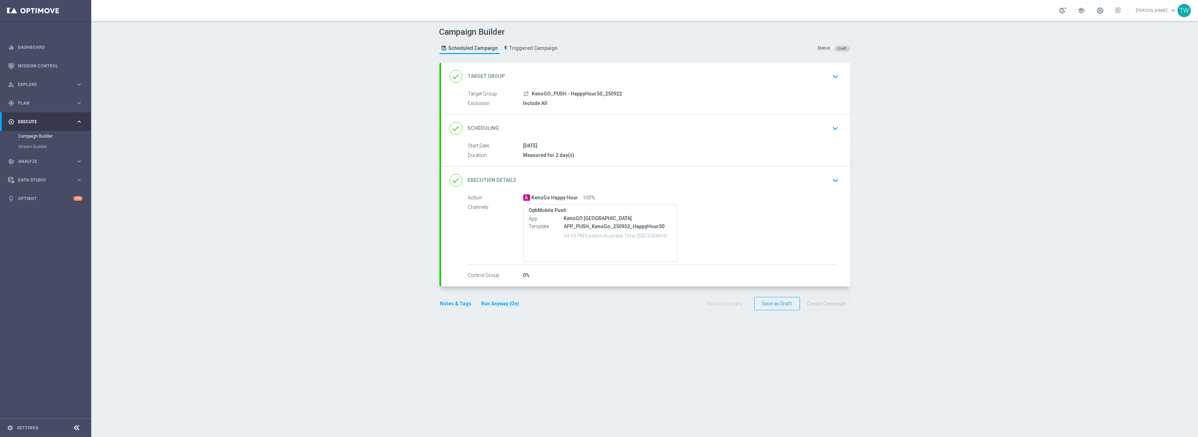
click at [587, 73] on div "done Target Group keyboard_arrow_down" at bounding box center [646, 76] width 392 height 13
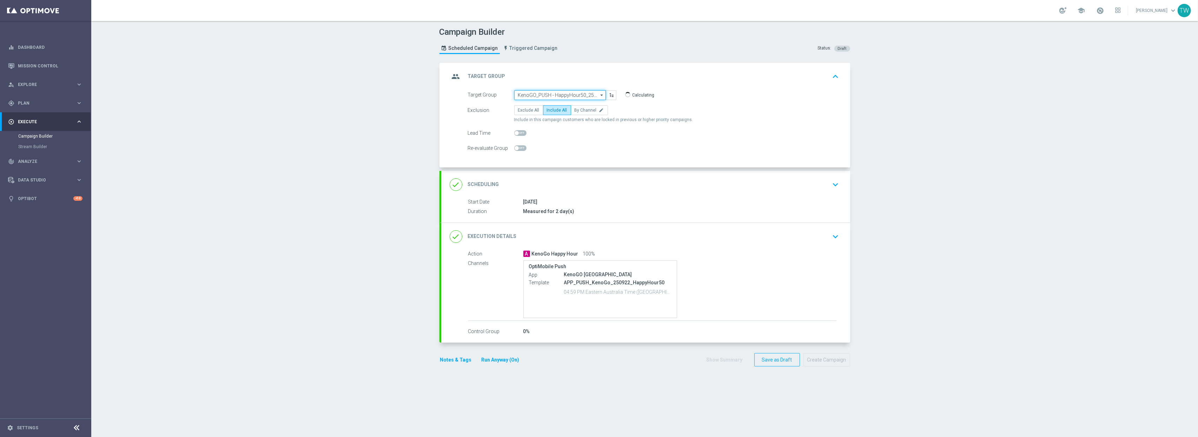
click at [582, 93] on input "KenoGO_PUSH - HappyHour50_250922" at bounding box center [560, 95] width 92 height 10
click at [572, 122] on div "KenoGO_SMS - HappyHour200_250922" at bounding box center [555, 122] width 74 height 6
type input "KenoGO_SMS - HappyHour200_250922"
click at [654, 232] on div "done Execution Details keyboard_arrow_down" at bounding box center [646, 235] width 392 height 13
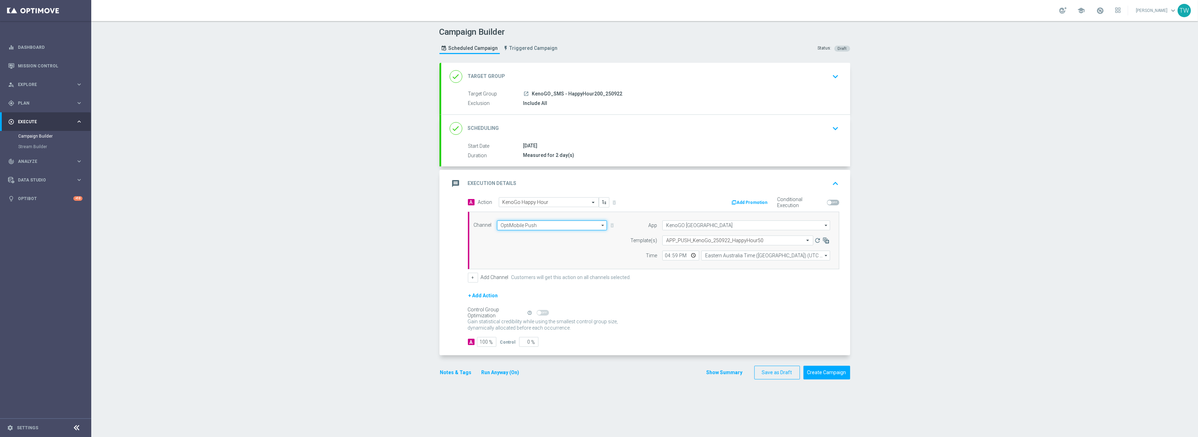
click at [558, 225] on input "OptiMobile Push" at bounding box center [552, 225] width 110 height 10
click at [554, 291] on div "Vonage" at bounding box center [549, 294] width 104 height 10
type input "Vonage"
click at [754, 241] on input "text" at bounding box center [735, 240] width 138 height 6
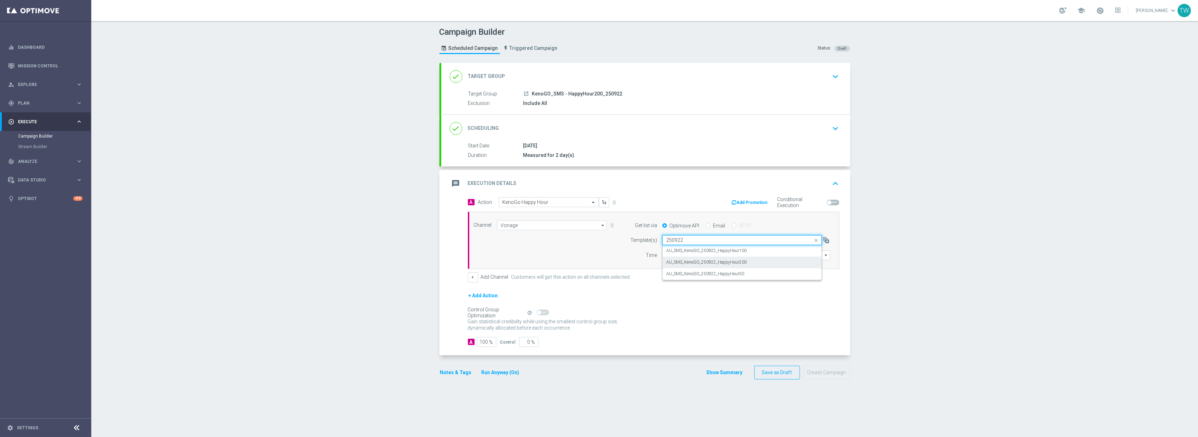
click at [743, 265] on label "AU_SMS_KenoGO_250922_HappyHour200" at bounding box center [706, 262] width 80 height 6
type input "250922"
click at [669, 255] on input "12:00" at bounding box center [681, 255] width 37 height 10
type input "17:00"
click at [754, 255] on input "Central European Time (Budapest) (UTC +02:00)" at bounding box center [766, 255] width 129 height 10
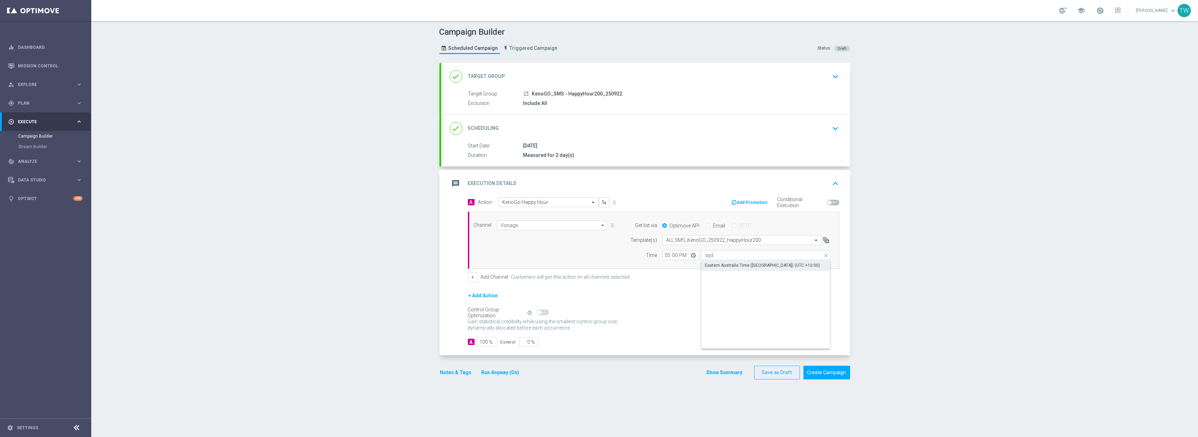
click at [750, 269] on div "Eastern Australia Time (Sydney) (UTC +10:00)" at bounding box center [762, 265] width 115 height 6
type input "Eastern Australia Time (Sydney) (UTC +10:00)"
click at [831, 372] on button "Create Campaign" at bounding box center [827, 373] width 47 height 14
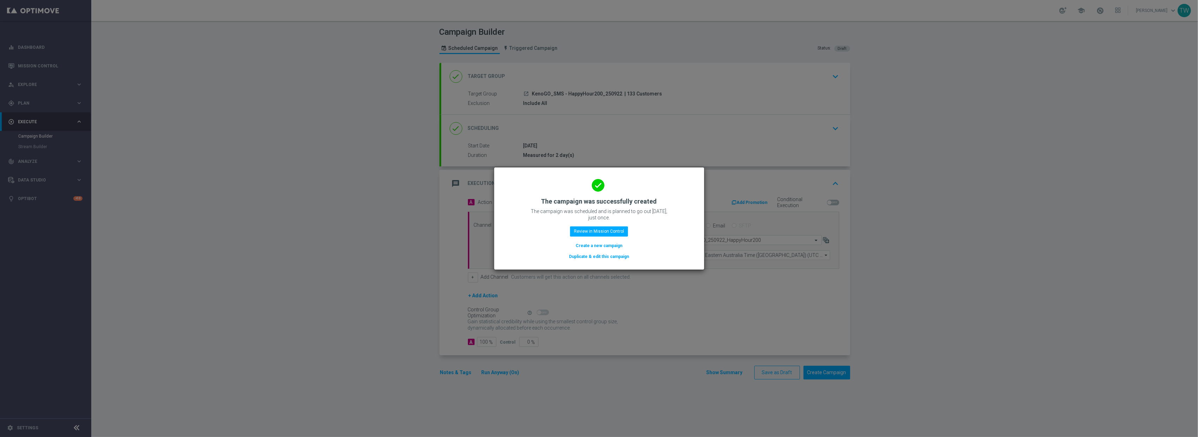
click at [614, 256] on button "Duplicate & edit this campaign" at bounding box center [598, 257] width 61 height 8
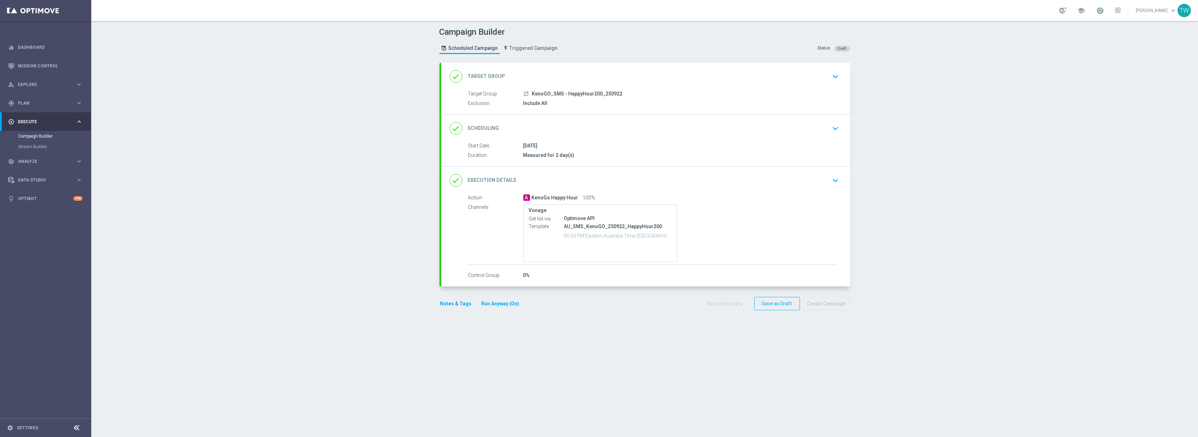
click at [588, 78] on div "done Target Group keyboard_arrow_down" at bounding box center [646, 76] width 392 height 13
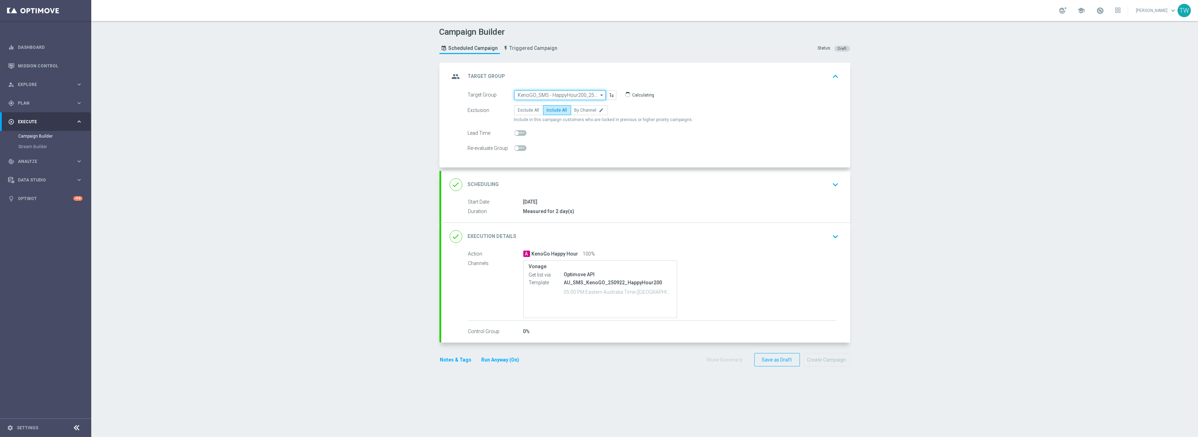
click at [560, 95] on input "KenoGO_SMS - HappyHour200_250922" at bounding box center [560, 95] width 92 height 10
click at [579, 147] on div "KenoGO_SMS - HappyHour100_250922" at bounding box center [555, 149] width 74 height 6
type input "KenoGO_SMS - HappyHour100_250922"
click at [608, 228] on div "done Execution Details keyboard_arrow_down" at bounding box center [645, 235] width 409 height 27
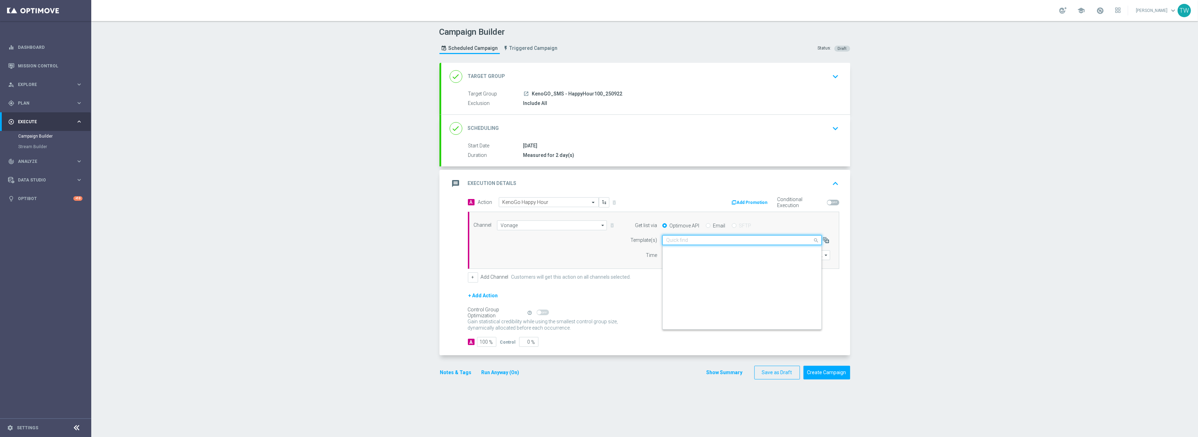
click at [733, 243] on input "text" at bounding box center [735, 240] width 138 height 6
click at [720, 254] on label "AU_SMS_KenoGO_250922_HappyHour100" at bounding box center [706, 251] width 80 height 6
type input "250922"
click at [752, 305] on div "+ Add Action" at bounding box center [653, 300] width 371 height 18
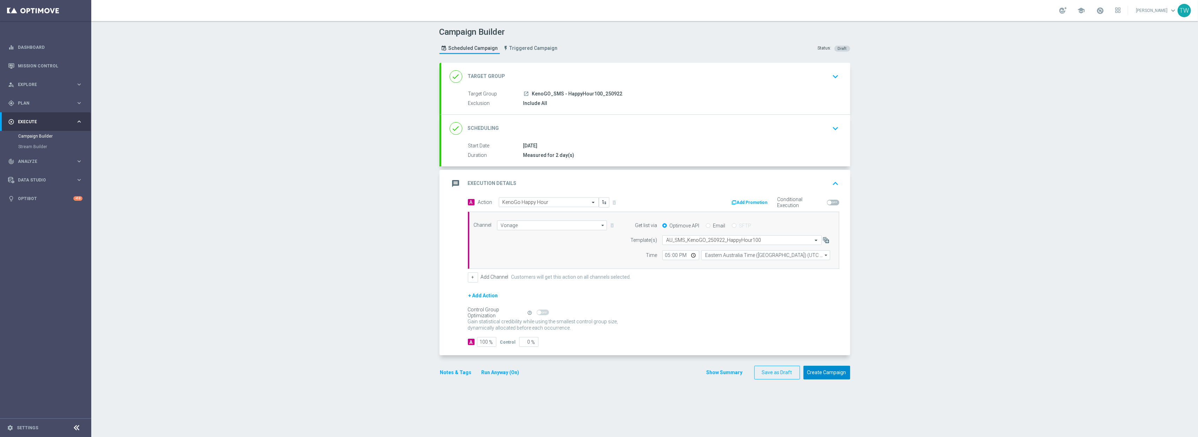
click at [846, 376] on button "Create Campaign" at bounding box center [827, 373] width 47 height 14
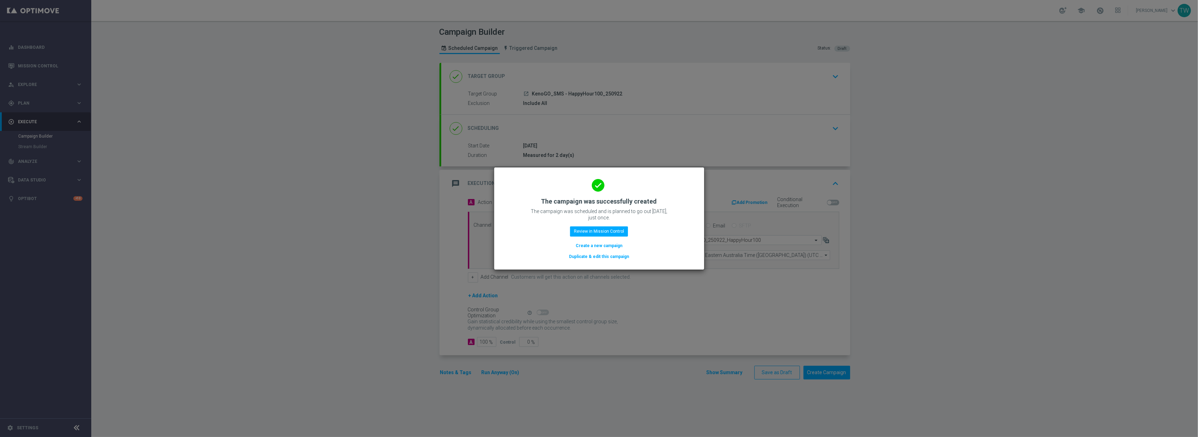
click at [613, 258] on button "Duplicate & edit this campaign" at bounding box center [598, 257] width 61 height 8
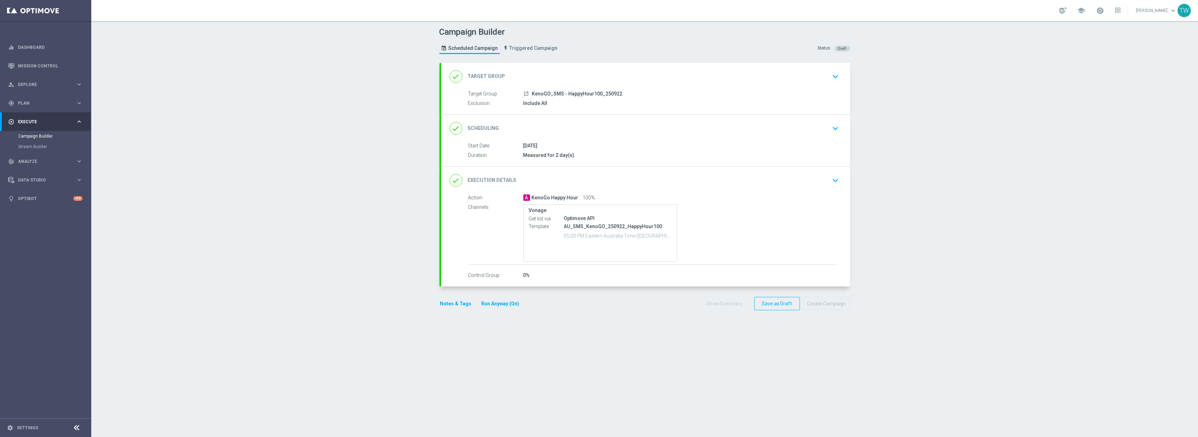
click at [603, 70] on div "done Target Group keyboard_arrow_down" at bounding box center [646, 76] width 392 height 13
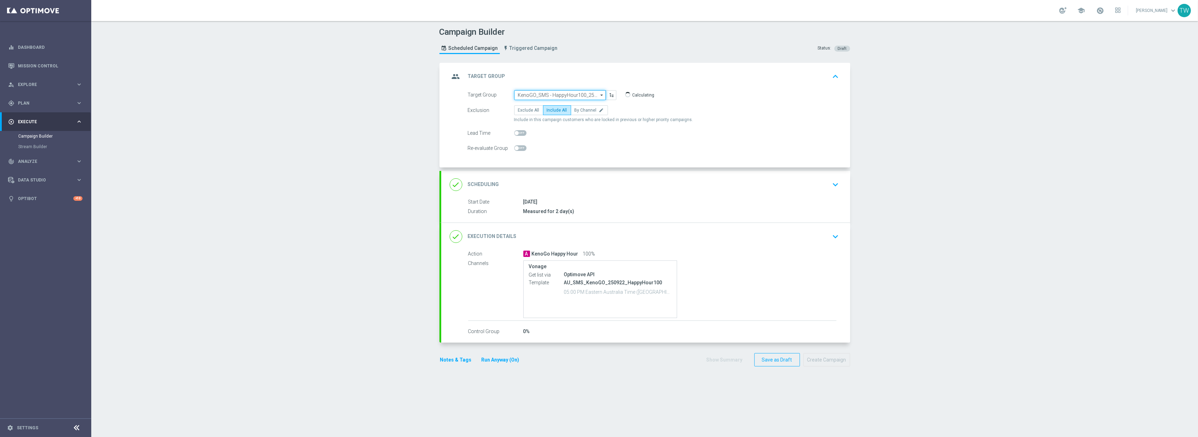
click at [578, 93] on input "KenoGO_SMS - HappyHour100_250922" at bounding box center [560, 95] width 92 height 10
drag, startPoint x: 573, startPoint y: 126, endPoint x: 655, endPoint y: 230, distance: 132.5
click at [573, 126] on div "KenoGO_SMS - HappyHour50_250922" at bounding box center [553, 128] width 71 height 6
type input "KenoGO_SMS - HappyHour50_250922"
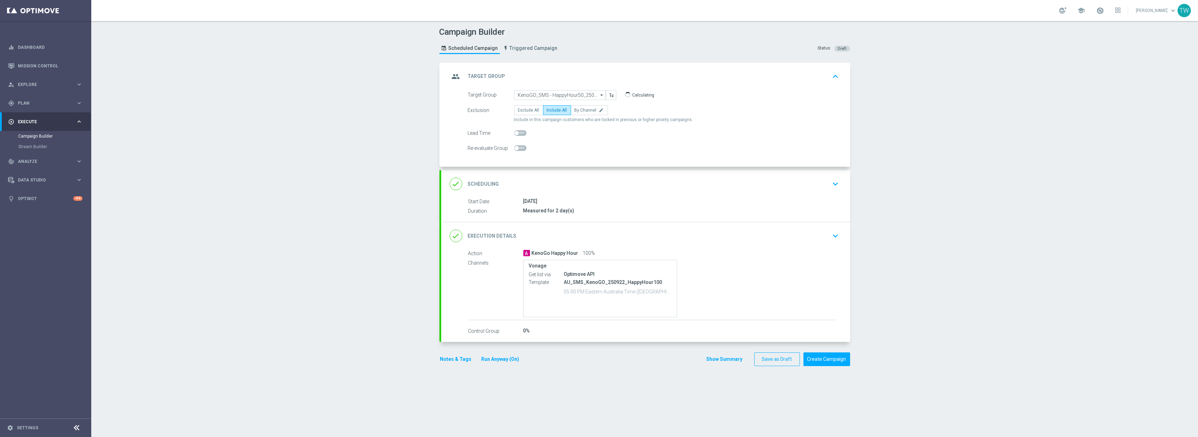
click at [664, 238] on div "done Execution Details keyboard_arrow_down" at bounding box center [646, 235] width 392 height 13
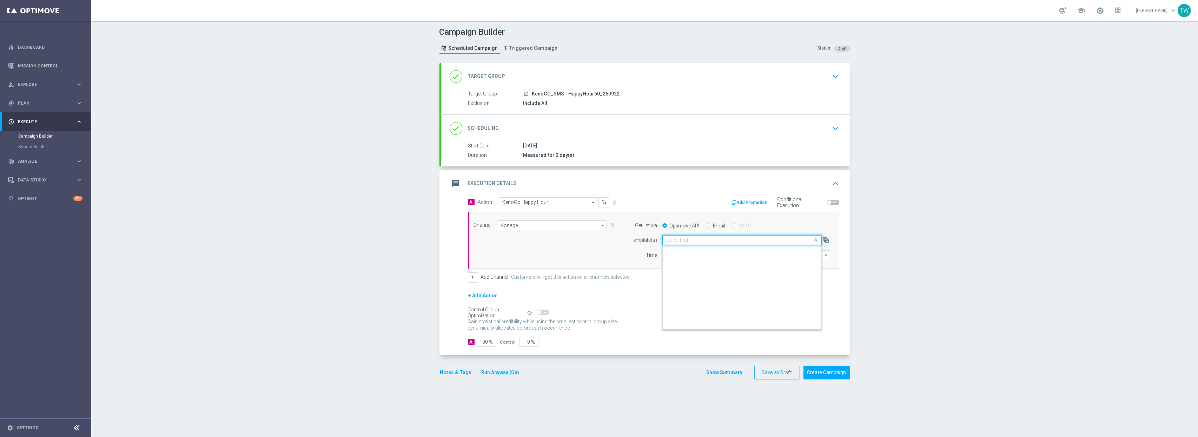
click at [700, 243] on input "text" at bounding box center [735, 240] width 138 height 6
click at [688, 276] on label "AU_SMS_KenoGO_250922_HappyHour50" at bounding box center [705, 274] width 78 height 6
type input "250922"
click at [829, 376] on button "Create Campaign" at bounding box center [827, 373] width 47 height 14
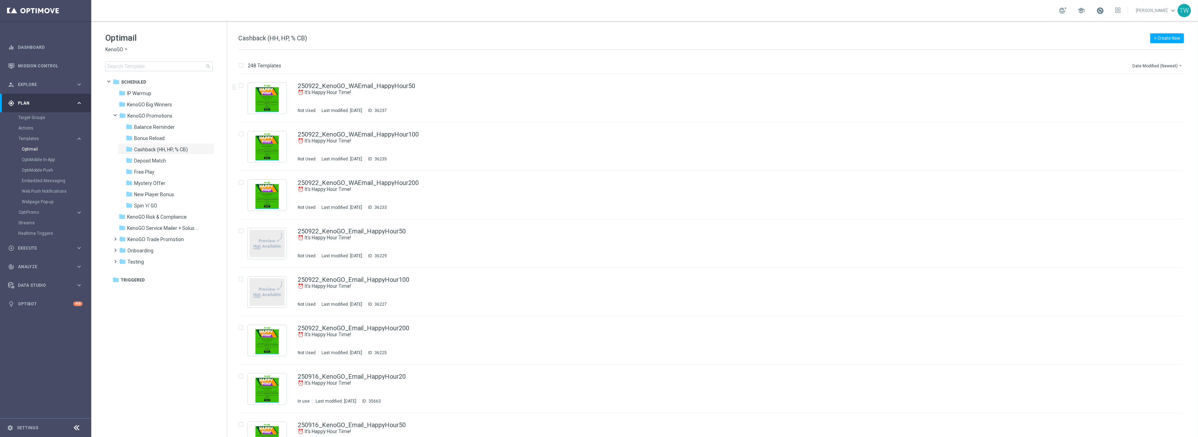
click at [1104, 12] on span at bounding box center [1101, 11] width 8 height 8
click at [591, 43] on div "+ Create New Cashback (HH, HP, % CB)" at bounding box center [711, 42] width 946 height 16
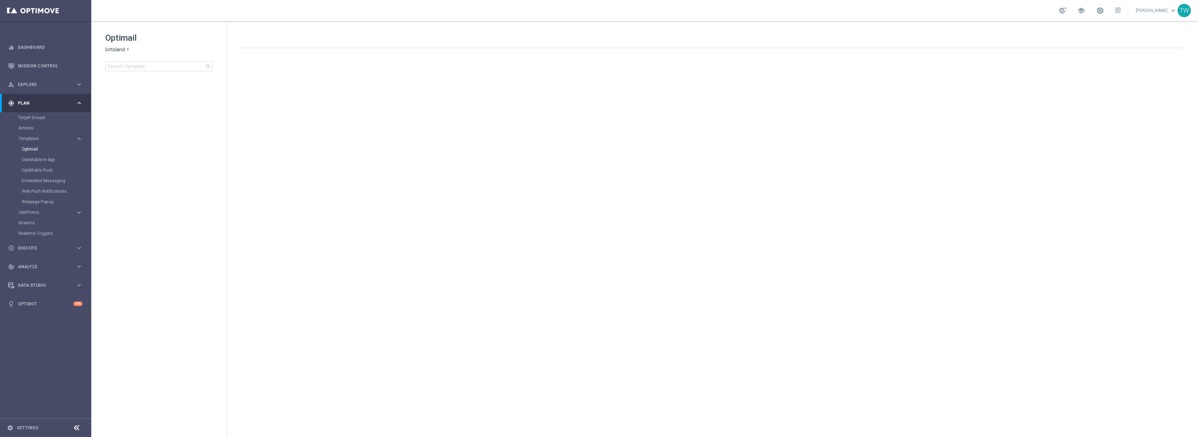
click at [117, 49] on span "lottoland" at bounding box center [115, 49] width 20 height 7
click at [130, 66] on div "KenoGO" at bounding box center [132, 66] width 53 height 8
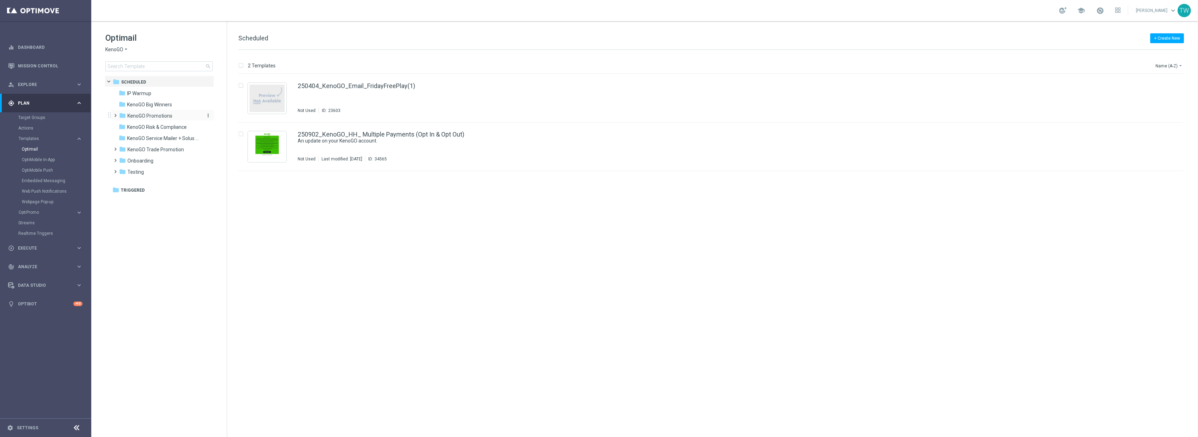
click at [169, 116] on span "KenoGO Promotions" at bounding box center [149, 116] width 45 height 6
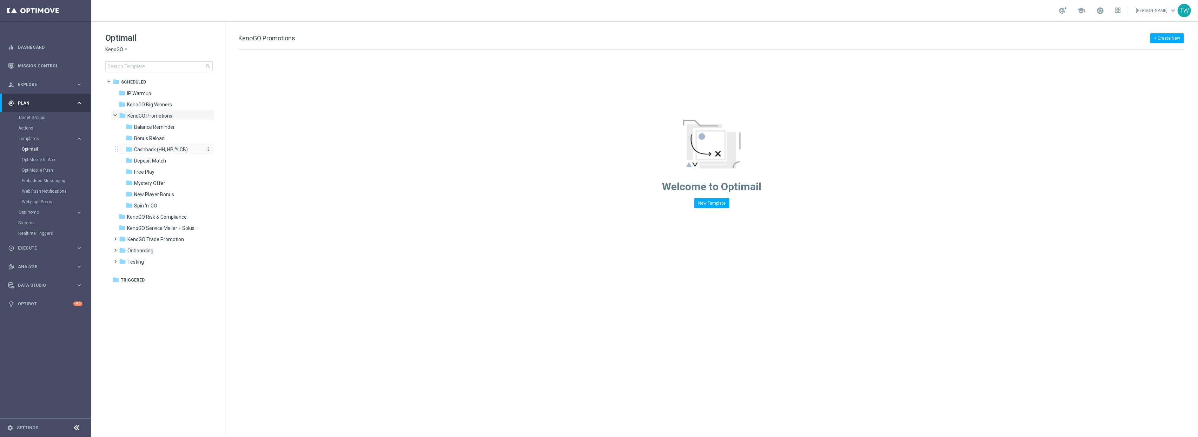
click at [177, 151] on span "Cashback (HH, HP, % CB)" at bounding box center [161, 149] width 54 height 6
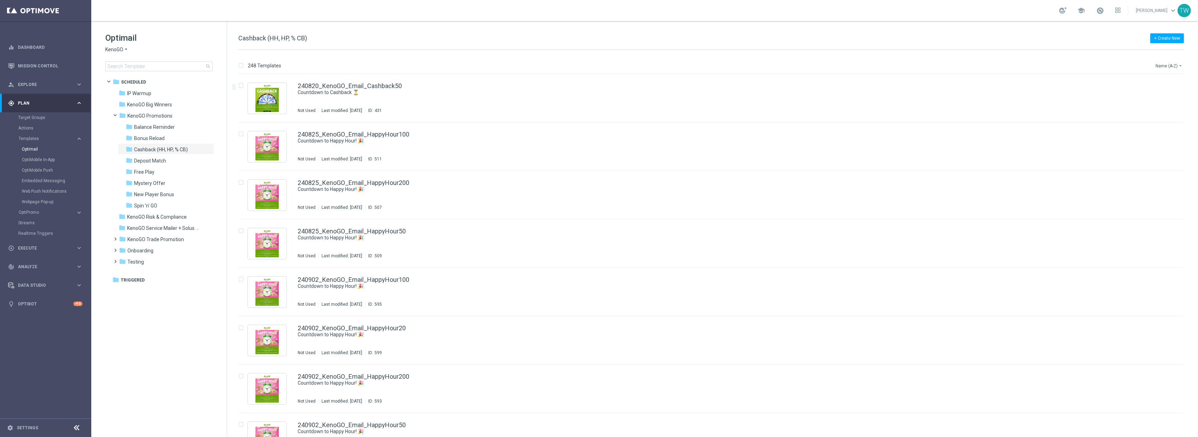
click at [1159, 68] on button "Name (A-Z) arrow_drop_down" at bounding box center [1169, 65] width 29 height 8
click at [1165, 96] on span "Date Modified (Newest)" at bounding box center [1157, 97] width 47 height 5
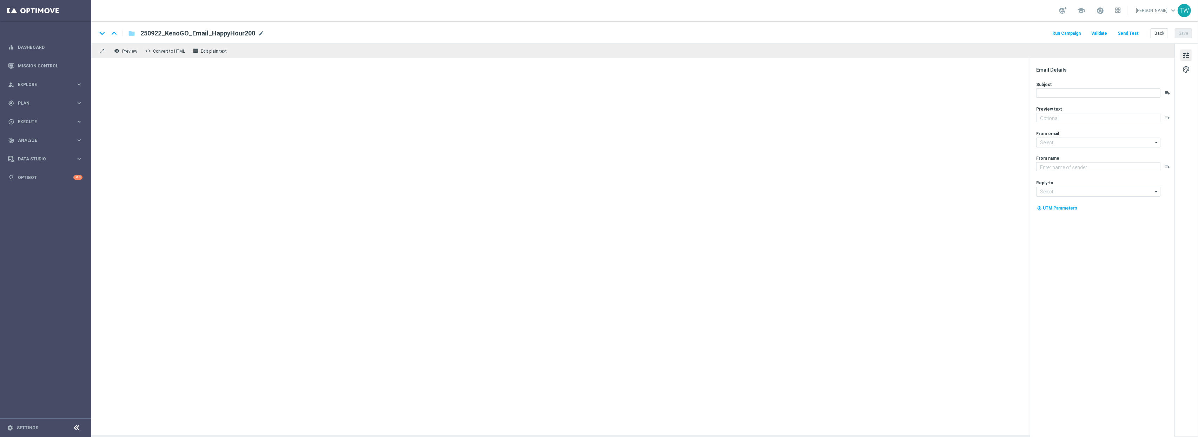
type textarea "Get 50% back in BONUS CASH!"
type input "[EMAIL_ADDRESS][DOMAIN_NAME]"
type textarea "KenoGO"
type input "[EMAIL_ADDRESS][DOMAIN_NAME]"
type textarea "Get 50% back in BONUS CASH!"
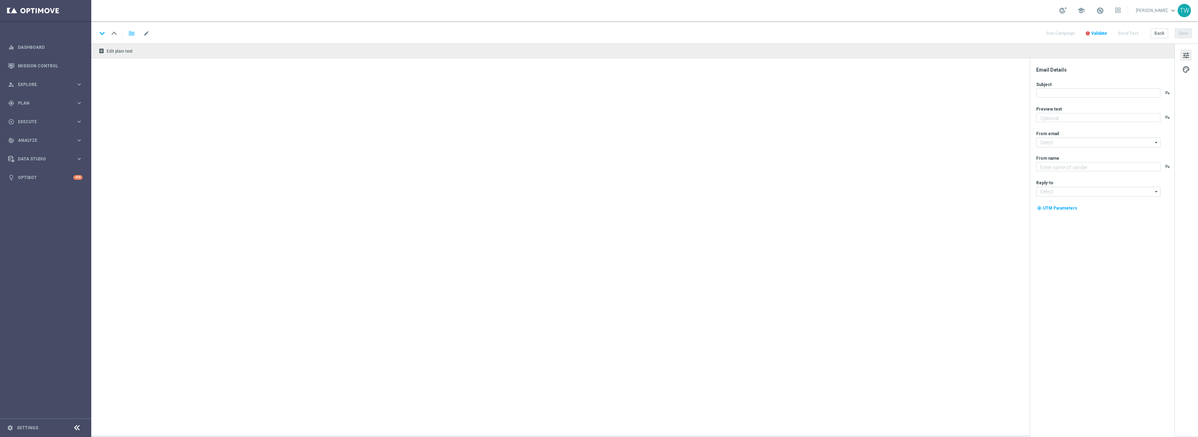
type input "[EMAIL_ADDRESS][DOMAIN_NAME]"
type textarea "KenoGO"
type input "[EMAIL_ADDRESS][DOMAIN_NAME]"
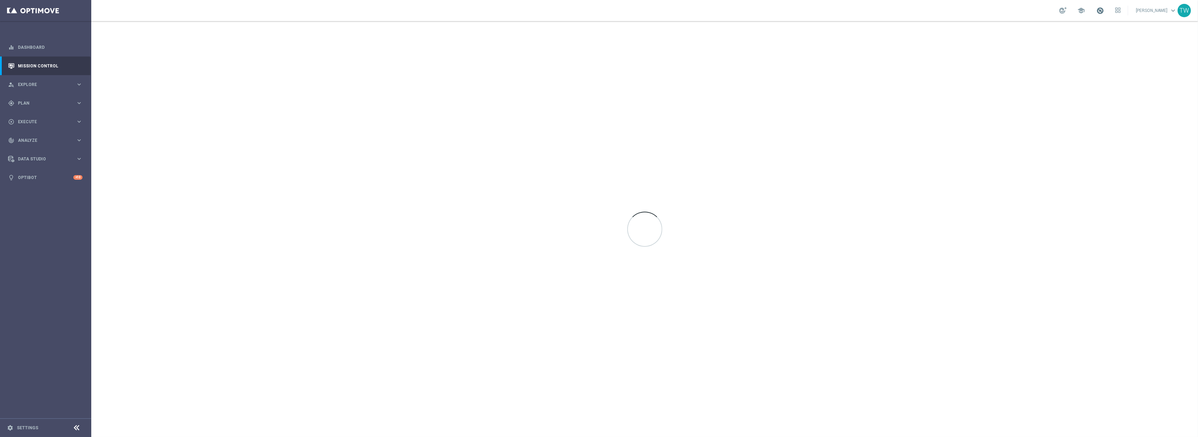
click at [1104, 11] on span at bounding box center [1101, 11] width 8 height 8
drag, startPoint x: 1110, startPoint y: 11, endPoint x: 1093, endPoint y: 6, distance: 17.4
click at [1104, 11] on span at bounding box center [1101, 11] width 8 height 8
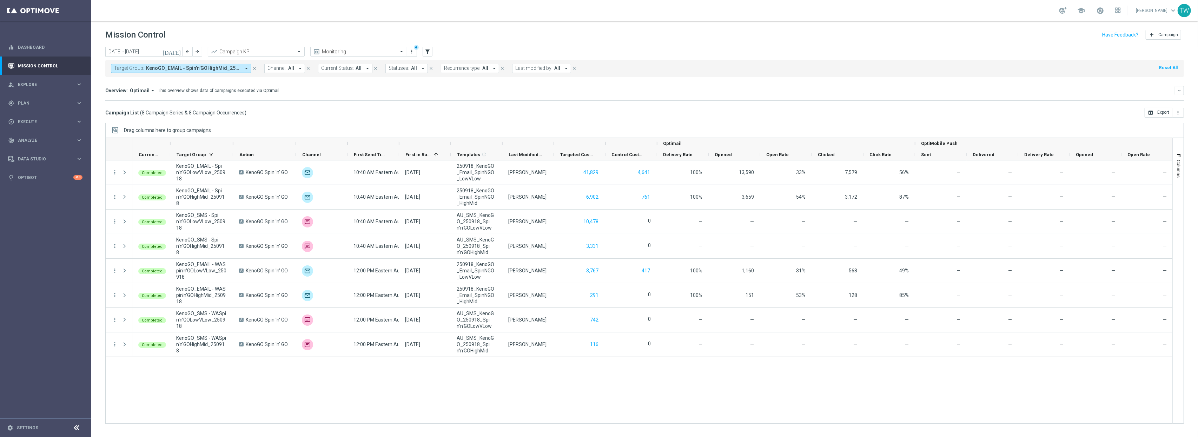
click at [242, 68] on button "Target Group: KenoGO_EMAIL - Spin'n'GOHighMid_250918, KenoGO_EMAIL - Spin'n'GOL…" at bounding box center [181, 68] width 140 height 9
click at [0, 0] on div "Clear" at bounding box center [0, 0] width 0 height 0
click at [192, 85] on input "text" at bounding box center [169, 82] width 103 height 6
click at [142, 102] on span "(All Search Results)" at bounding box center [140, 102] width 39 height 6
type input "250922"
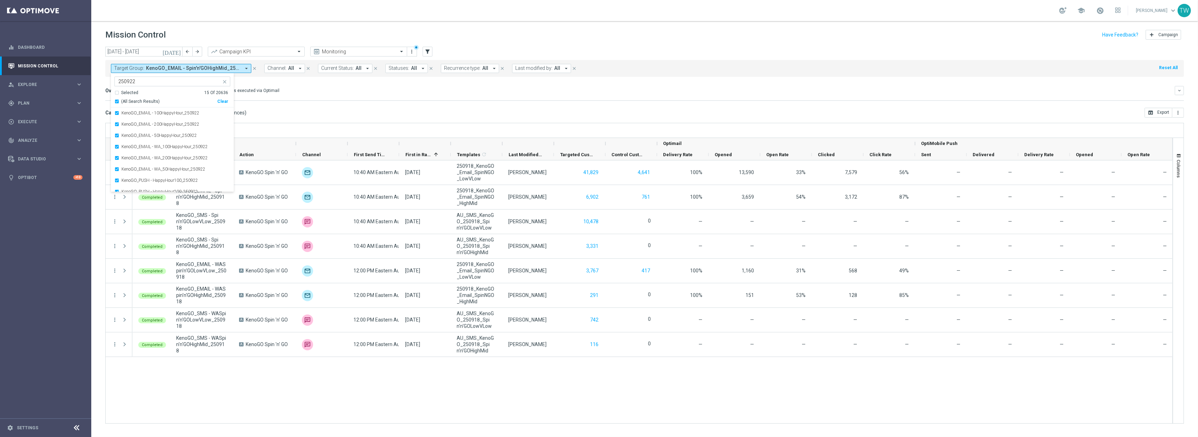
click at [334, 99] on div "Overview: Optimail arrow_drop_down This overview shows data of campaigns execut…" at bounding box center [644, 93] width 1079 height 15
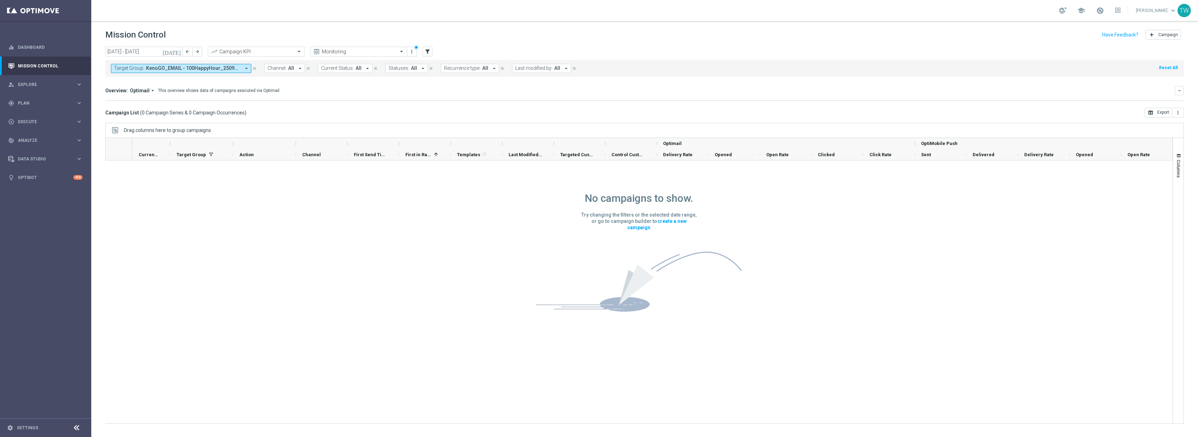
click at [179, 53] on icon "today" at bounding box center [172, 51] width 19 height 6
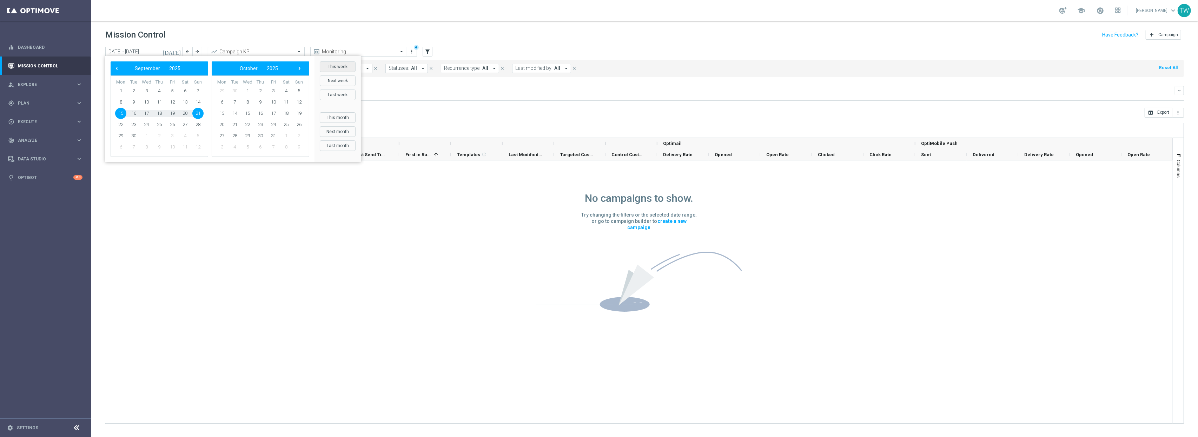
click at [340, 67] on button "This week" at bounding box center [338, 66] width 36 height 11
type input "22 Sep 2025 - 28 Sep 2025"
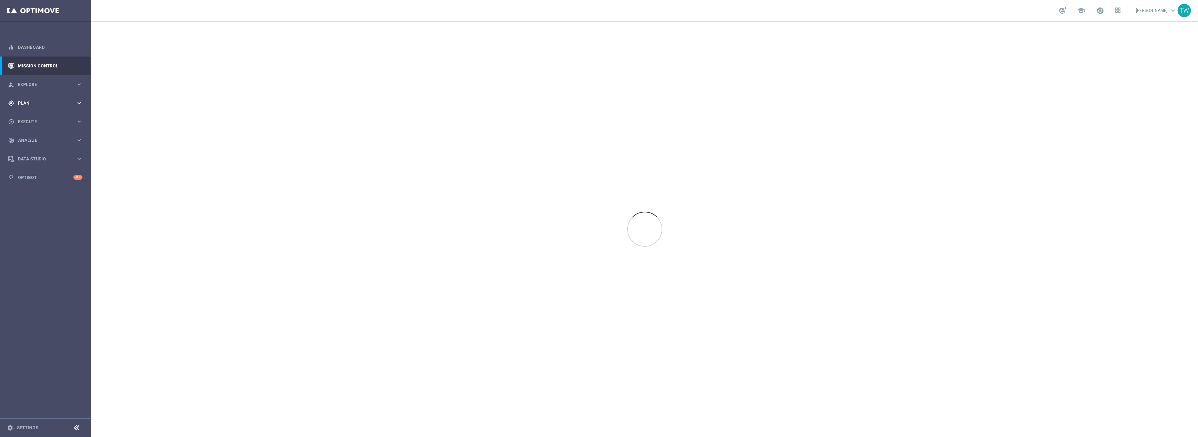
click at [60, 105] on div "gps_fixed Plan" at bounding box center [42, 103] width 68 height 6
click at [37, 139] on span "Templates" at bounding box center [44, 139] width 50 height 4
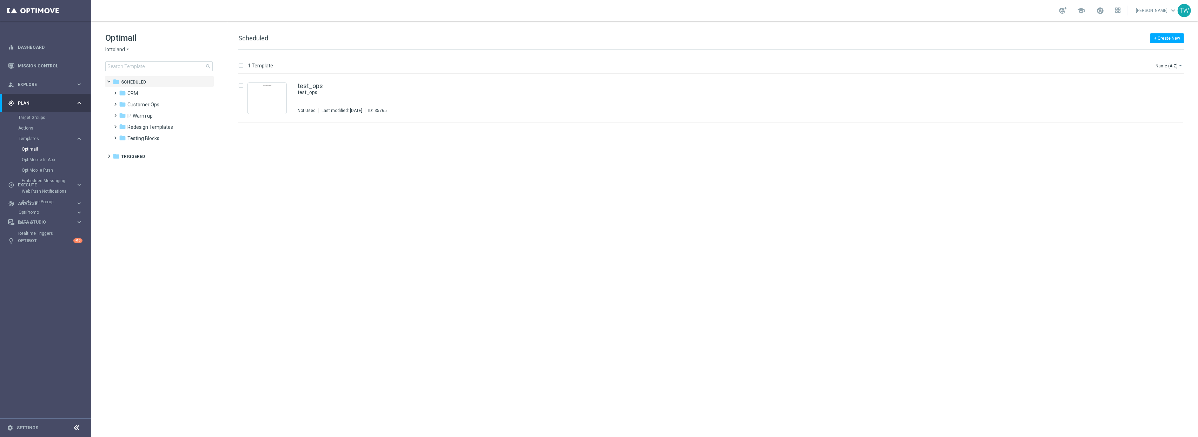
click at [109, 50] on span "lottoland" at bounding box center [115, 49] width 20 height 7
click at [0, 0] on span "KenoGO" at bounding box center [0, 0] width 0 height 0
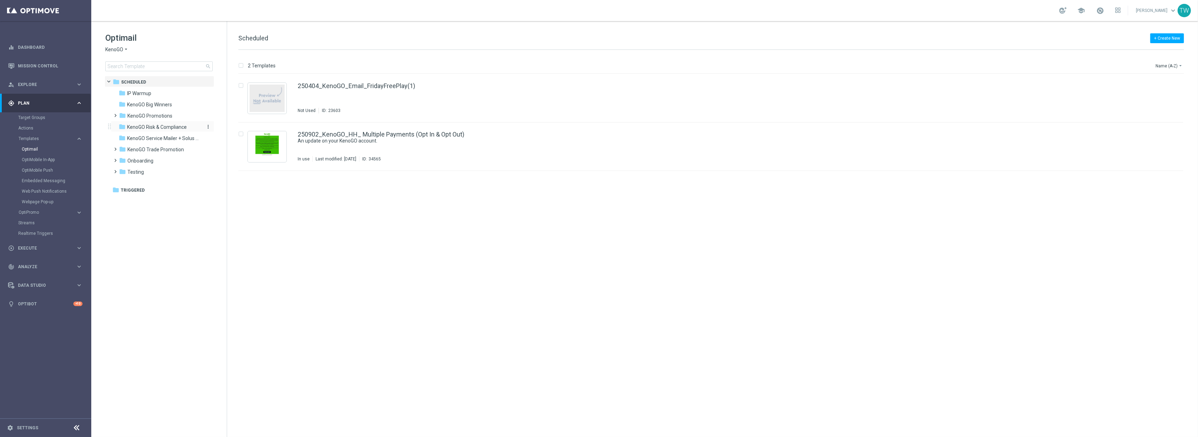
click at [159, 127] on span "KenoGO Risk & Compliance" at bounding box center [157, 127] width 60 height 6
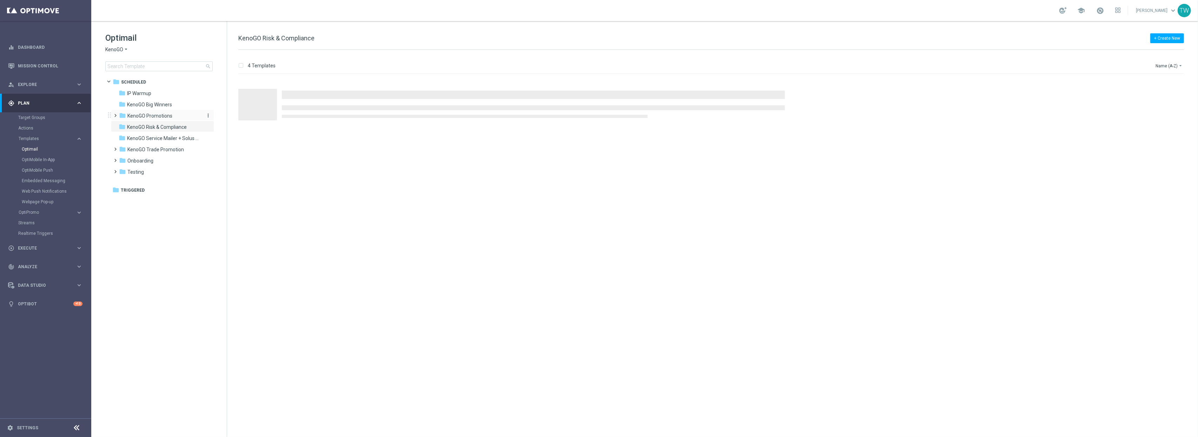
click at [157, 115] on span "KenoGO Promotions" at bounding box center [149, 116] width 45 height 6
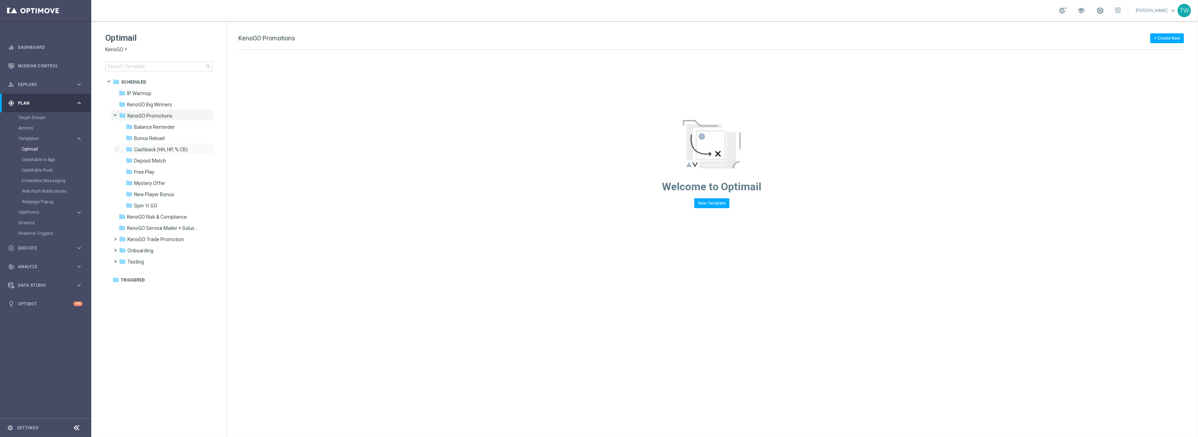
click at [183, 145] on div "folder Cashback (HH, HP, % CB) more_vert" at bounding box center [166, 148] width 96 height 11
click at [178, 148] on span "Cashback (HH, HP, % CB)" at bounding box center [161, 149] width 54 height 6
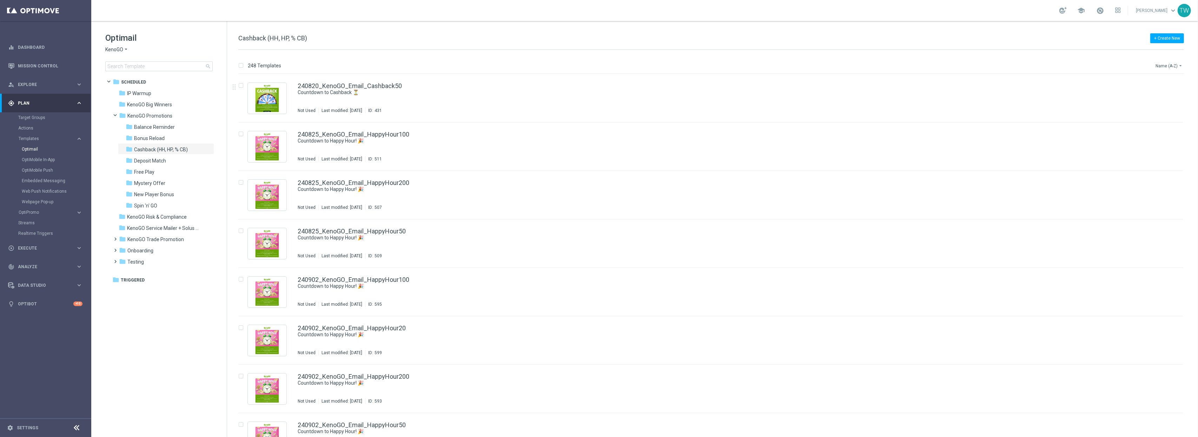
drag, startPoint x: 1172, startPoint y: 62, endPoint x: 1172, endPoint y: 68, distance: 6.3
click at [1172, 62] on button "Name (A-Z) arrow_drop_down" at bounding box center [1169, 65] width 29 height 8
click at [1165, 97] on span "Date Modified (Newest)" at bounding box center [1157, 97] width 47 height 5
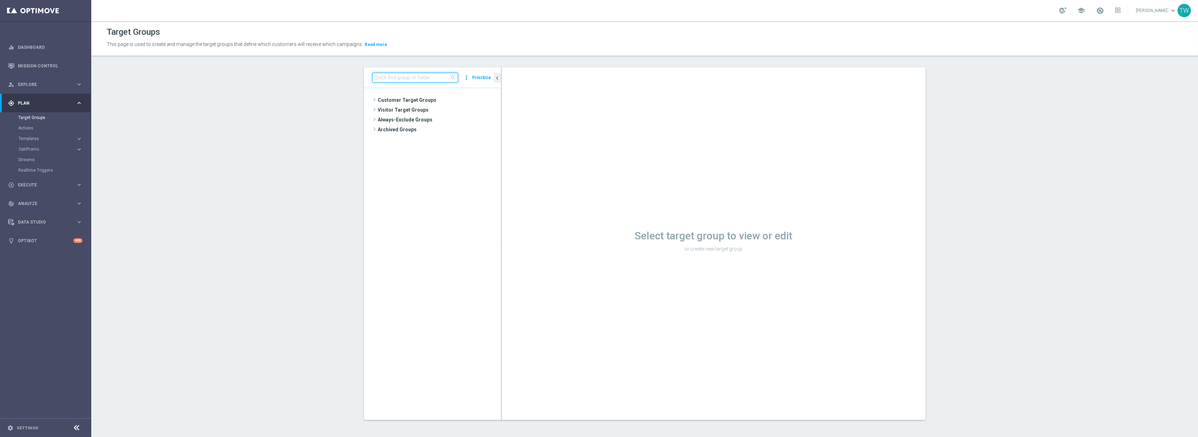
click at [433, 76] on input at bounding box center [416, 78] width 86 height 10
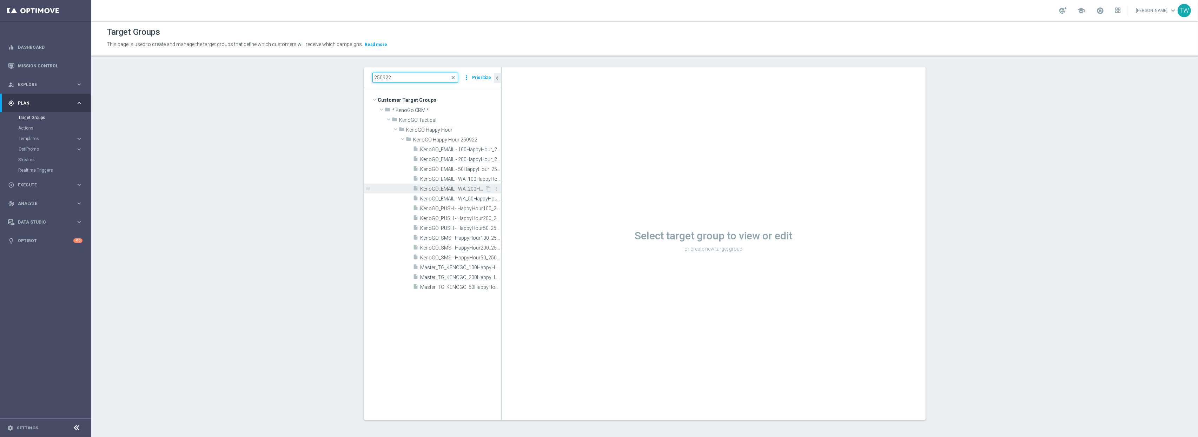
type input "250922"
click at [476, 189] on span "KenoGO_EMAIL - WA_200HappyHour_250922" at bounding box center [453, 189] width 65 height 6
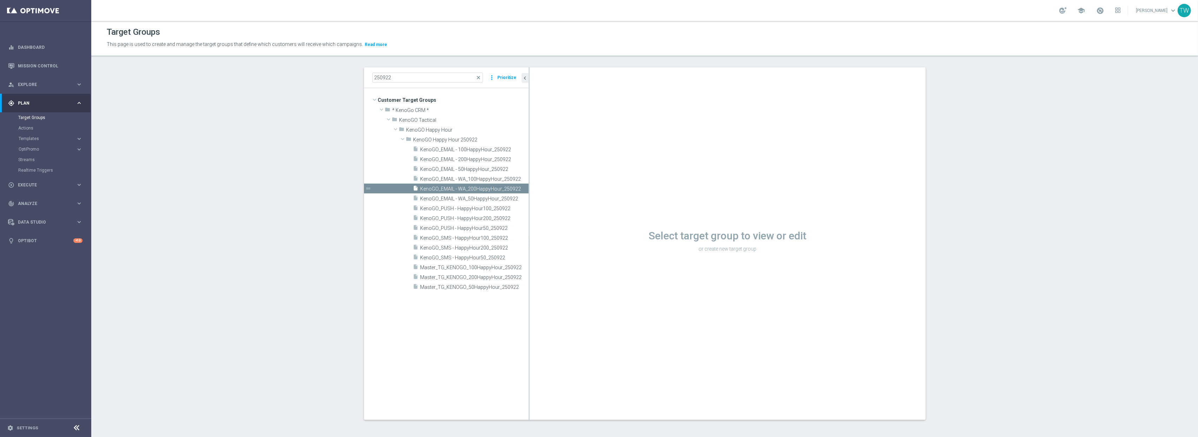
drag, startPoint x: 501, startPoint y: 192, endPoint x: 524, endPoint y: 189, distance: 23.0
click at [529, 189] on div at bounding box center [529, 243] width 1 height 353
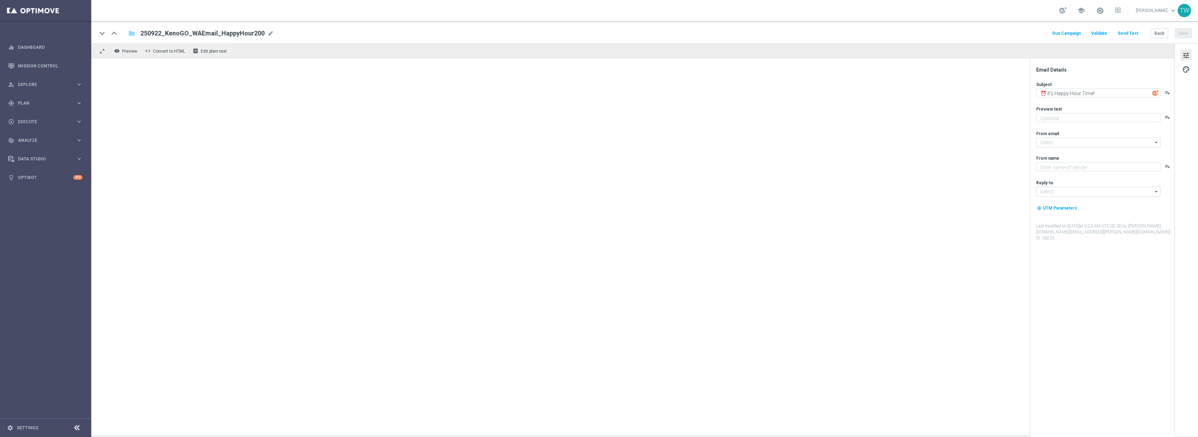
type textarea "Get 50% back in BONUS CASH!"
type textarea "KenoGO"
type input "[EMAIL_ADDRESS][DOMAIN_NAME]"
type textarea "Get 50% back in BONUS CASH!"
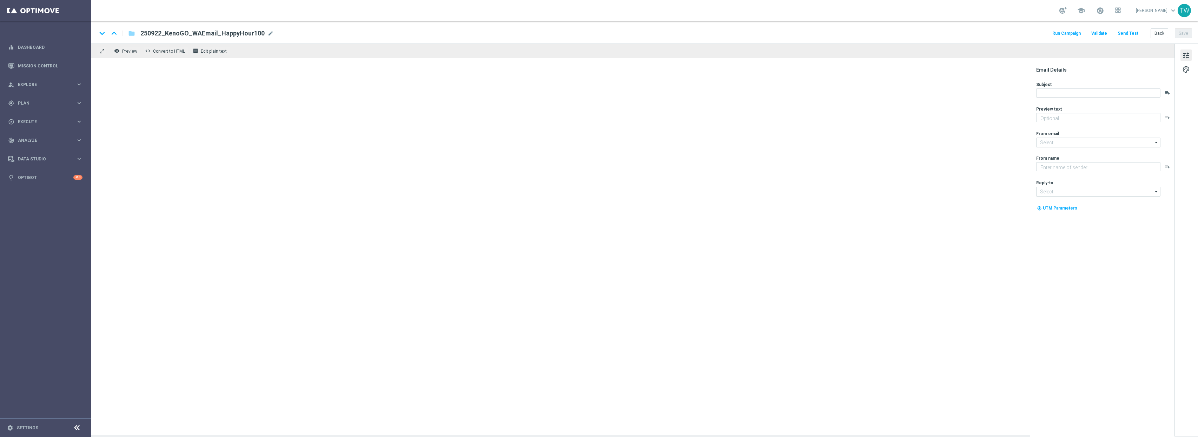
type input "[EMAIL_ADDRESS][DOMAIN_NAME]"
type textarea "KenoGO"
type input "[EMAIL_ADDRESS][DOMAIN_NAME]"
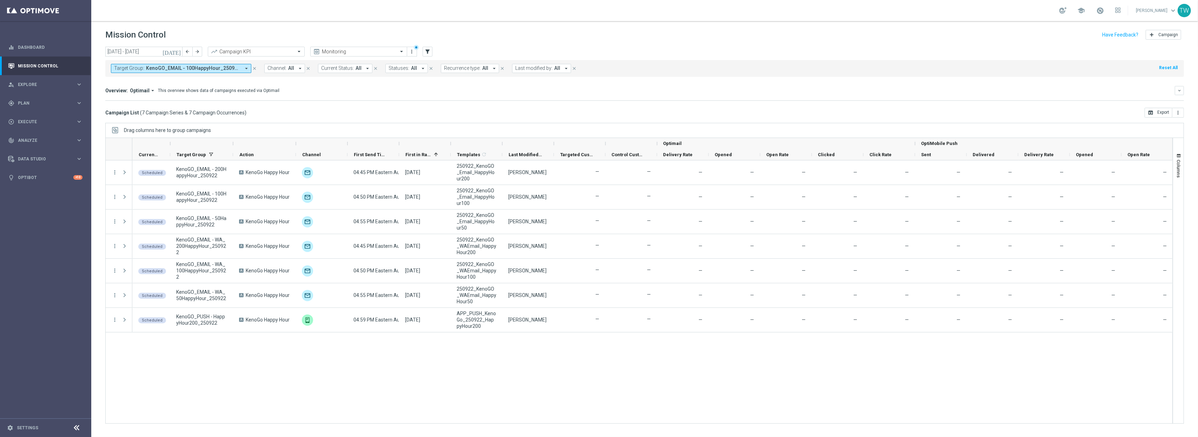
drag, startPoint x: 233, startPoint y: 143, endPoint x: 239, endPoint y: 143, distance: 6.3
click at [233, 143] on div at bounding box center [233, 143] width 3 height 11
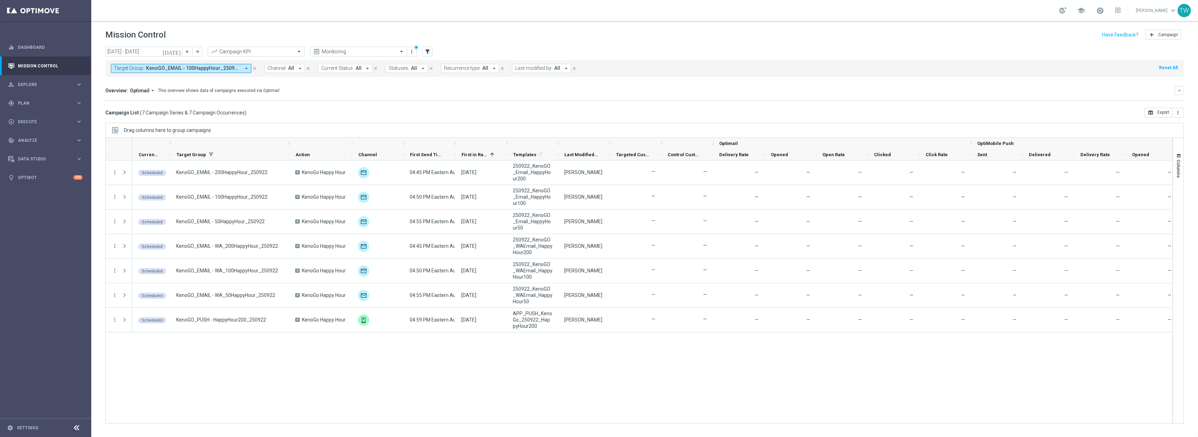
click at [557, 146] on div at bounding box center [558, 143] width 3 height 11
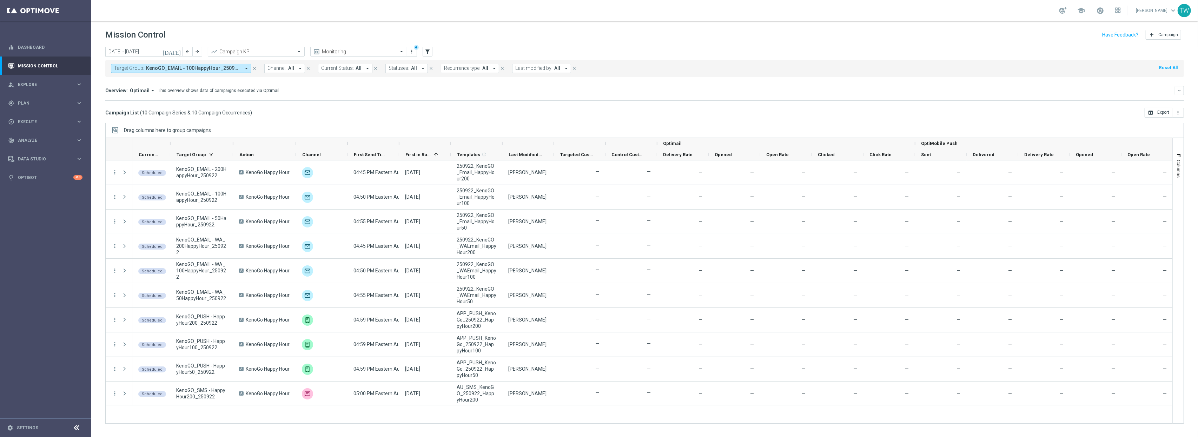
click at [233, 145] on div at bounding box center [233, 143] width 3 height 11
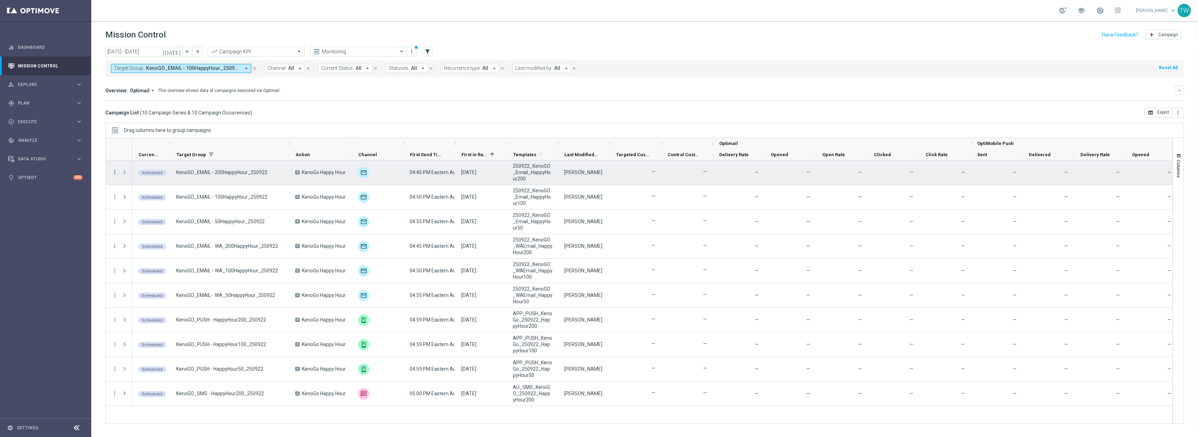
click at [116, 171] on icon "more_vert" at bounding box center [115, 172] width 6 height 6
click at [170, 237] on div "Duplicate and Edit" at bounding box center [161, 239] width 65 height 5
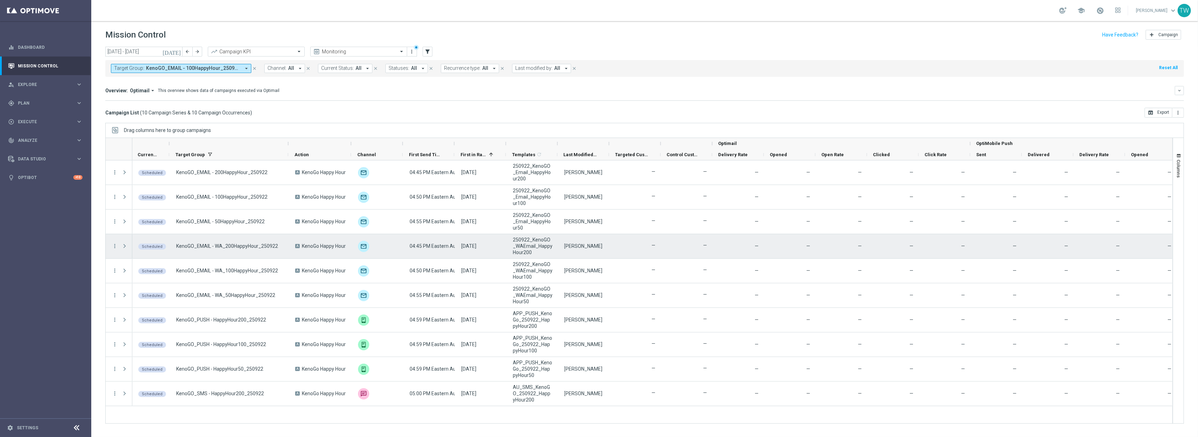
scroll to position [0, 1]
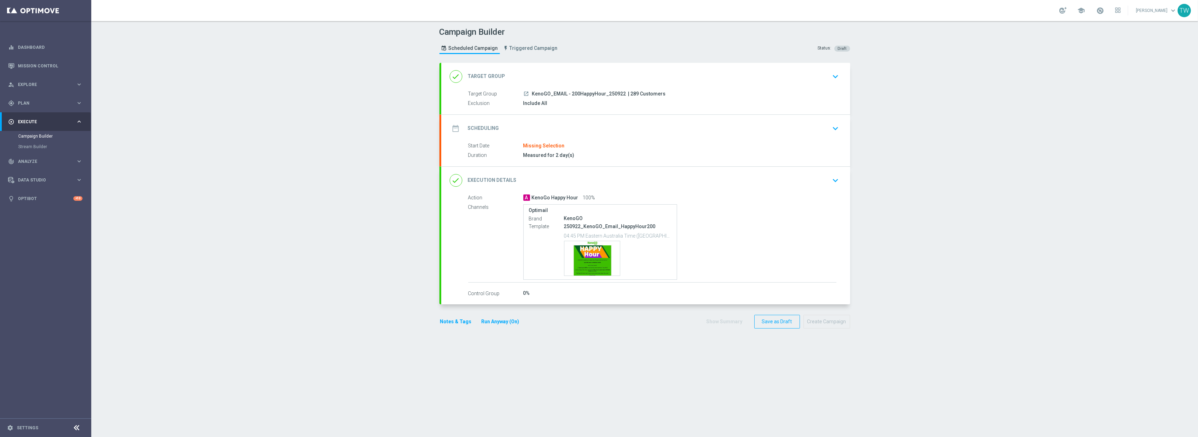
click at [615, 76] on div "done Target Group keyboard_arrow_down" at bounding box center [646, 76] width 392 height 13
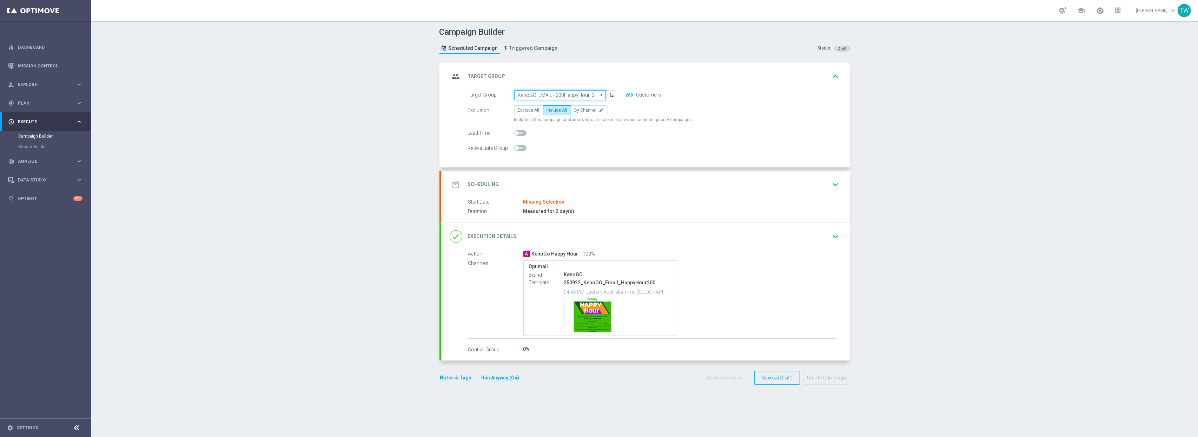
click at [578, 98] on input "KenoGO_EMAIL - 200HappyHour_250922" at bounding box center [560, 95] width 92 height 10
click at [529, 151] on div "KenoGO_EMAIL - WA_200HappyHour_250922" at bounding box center [557, 146] width 78 height 13
type input "KenoGO_EMAIL - WA_200HappyHour_250922"
click at [619, 202] on div "Start Date Missing Selection" at bounding box center [652, 202] width 368 height 8
click at [600, 172] on div "date_range Scheduling keyboard_arrow_down" at bounding box center [645, 183] width 409 height 27
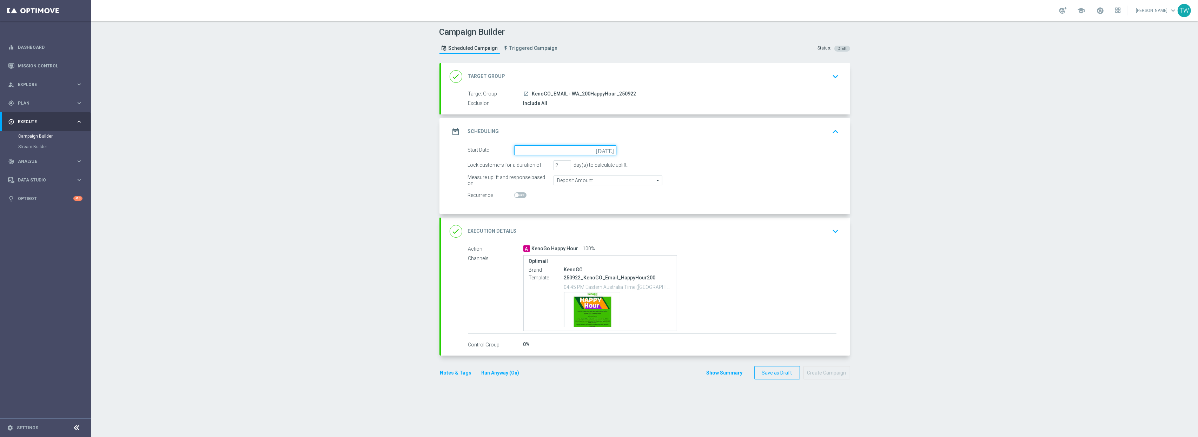
click at [554, 151] on input at bounding box center [565, 150] width 102 height 10
drag, startPoint x: 531, startPoint y: 226, endPoint x: 565, endPoint y: 223, distance: 34.6
click at [532, 226] on span "22" at bounding box center [529, 223] width 11 height 11
type input "22 Sep 2025"
click at [654, 233] on div "done Execution Details keyboard_arrow_down" at bounding box center [646, 231] width 392 height 13
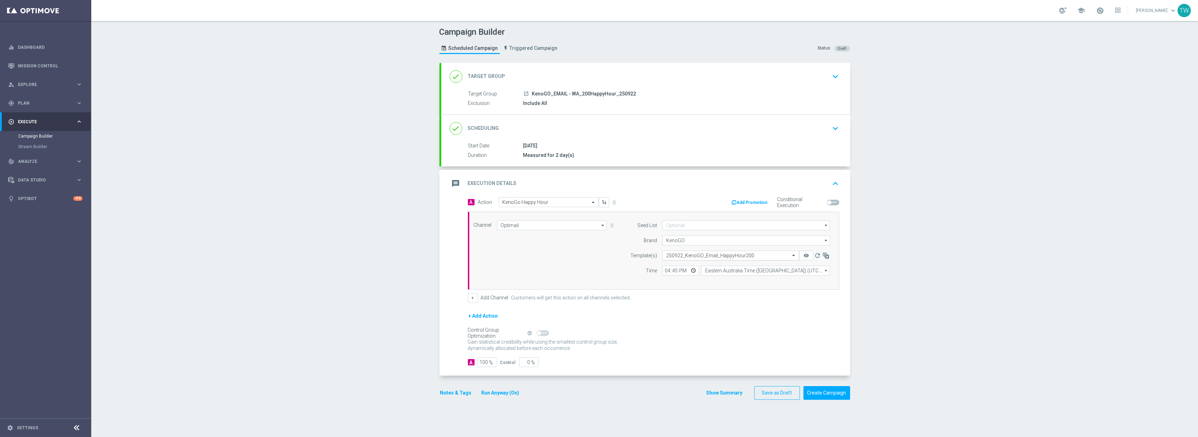
click at [725, 257] on input "text" at bounding box center [723, 256] width 115 height 6
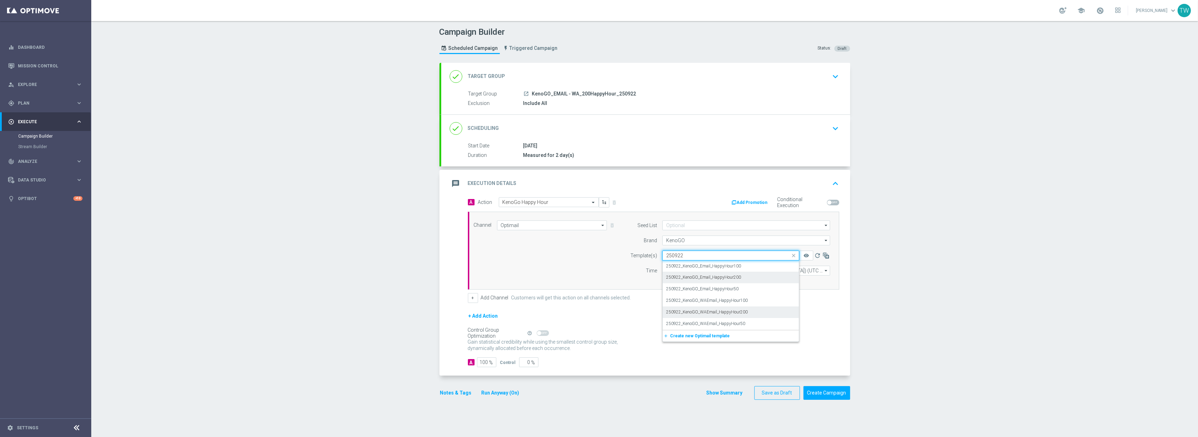
click at [778, 309] on div "250922_KenoGO_WAEmail_HappyHour200" at bounding box center [730, 313] width 129 height 12
type input "250922"
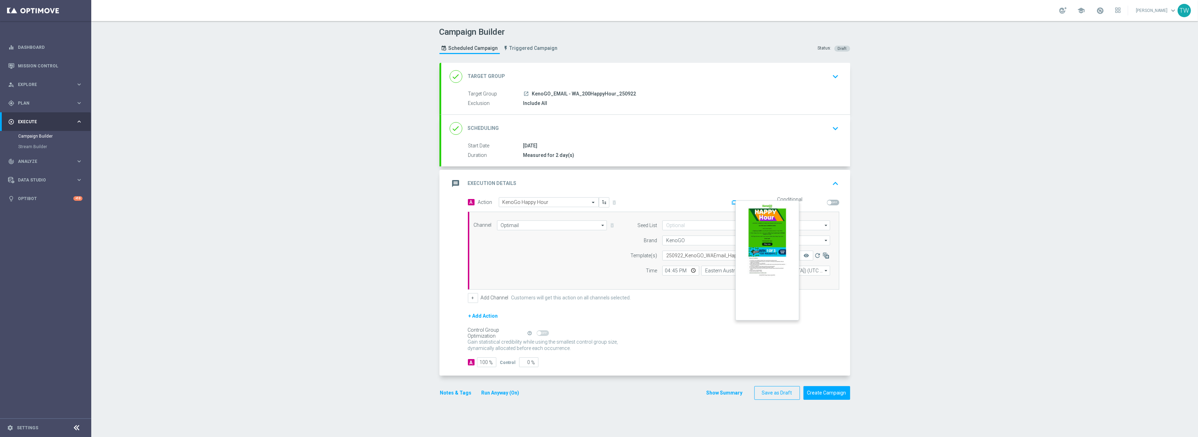
click at [805, 260] on button "remove_red_eye" at bounding box center [806, 256] width 14 height 10
click at [830, 393] on button "Create Campaign" at bounding box center [827, 393] width 47 height 14
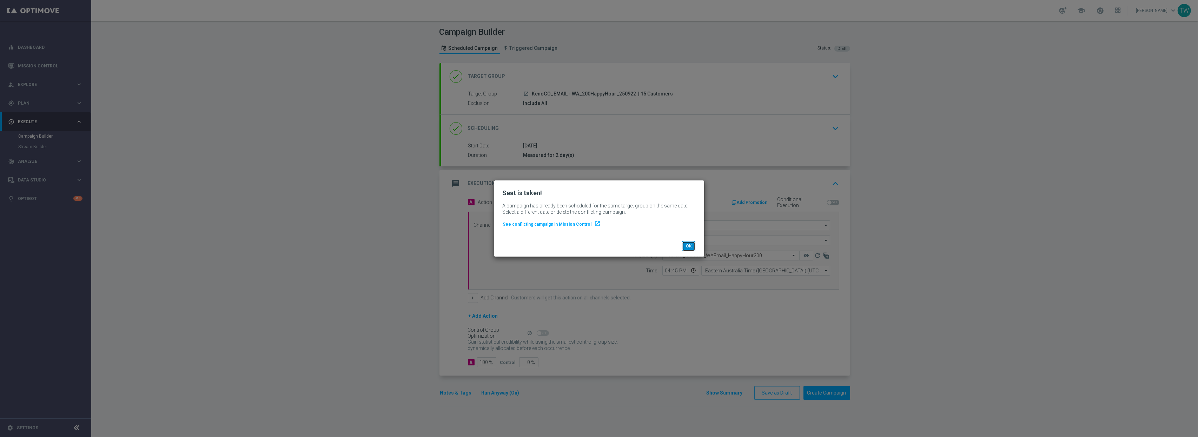
click at [692, 246] on button "OK" at bounding box center [688, 246] width 13 height 10
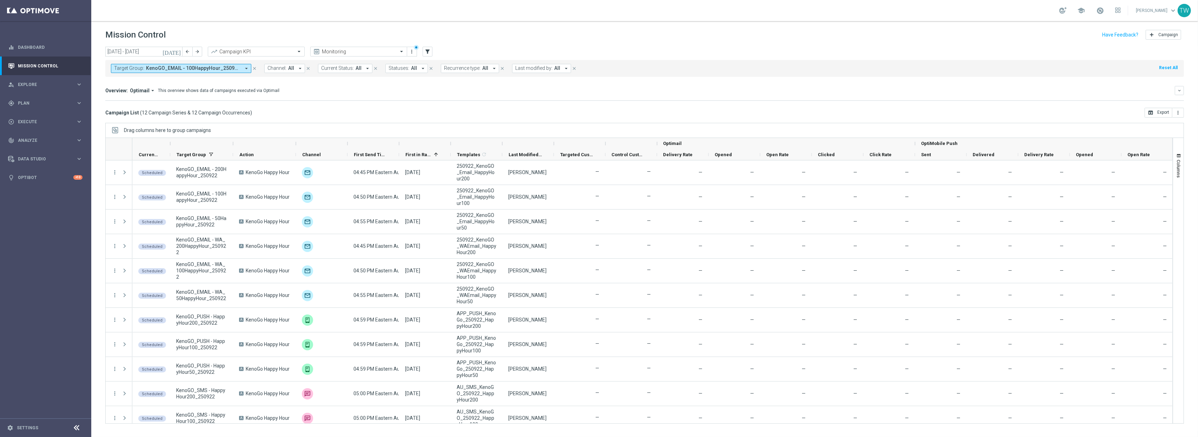
click at [234, 145] on div at bounding box center [233, 143] width 3 height 11
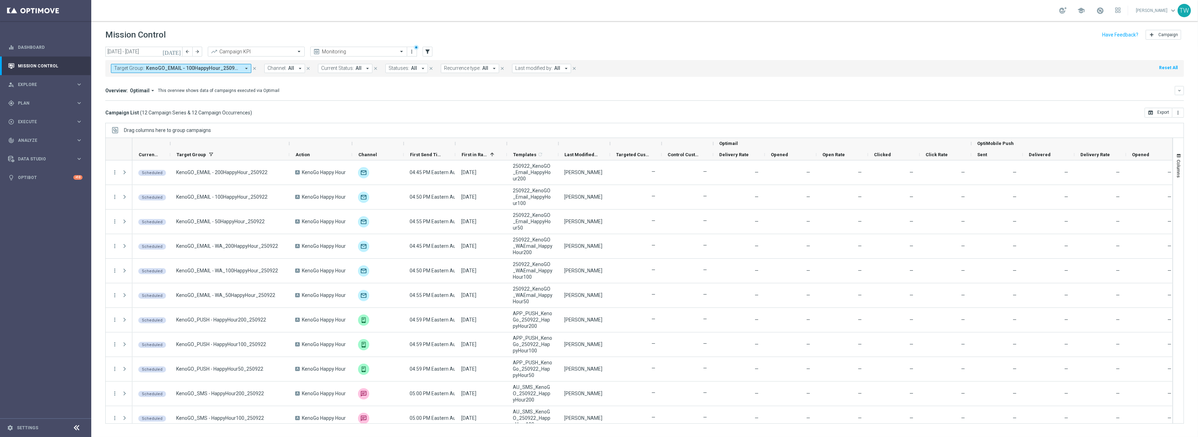
click at [560, 143] on div at bounding box center [558, 143] width 3 height 11
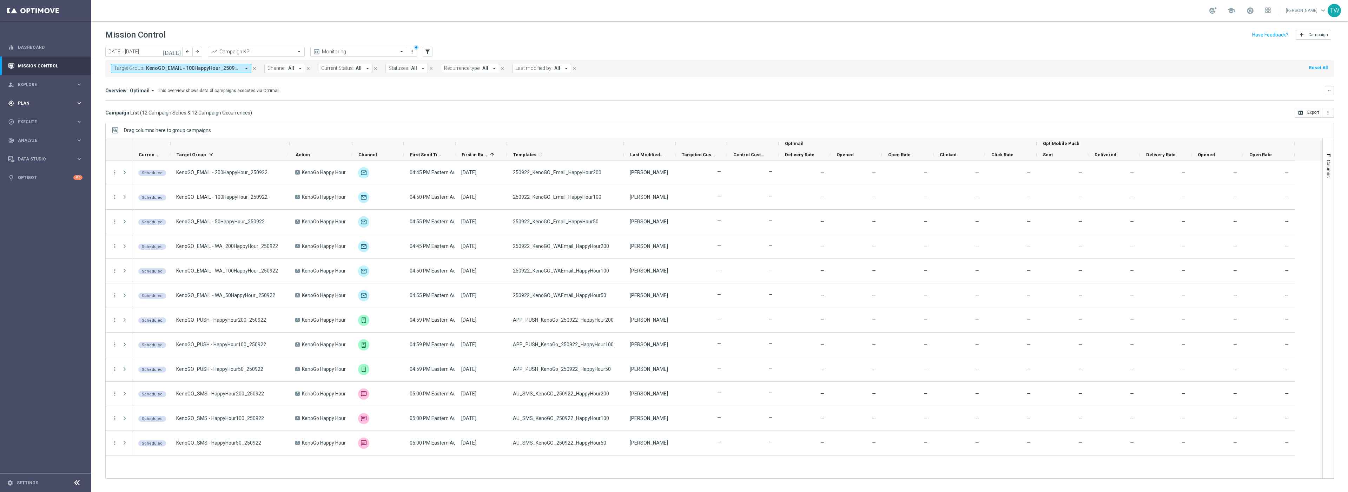
click at [79, 105] on icon "keyboard_arrow_right" at bounding box center [79, 103] width 7 height 7
click at [55, 139] on span "Templates" at bounding box center [44, 139] width 50 height 4
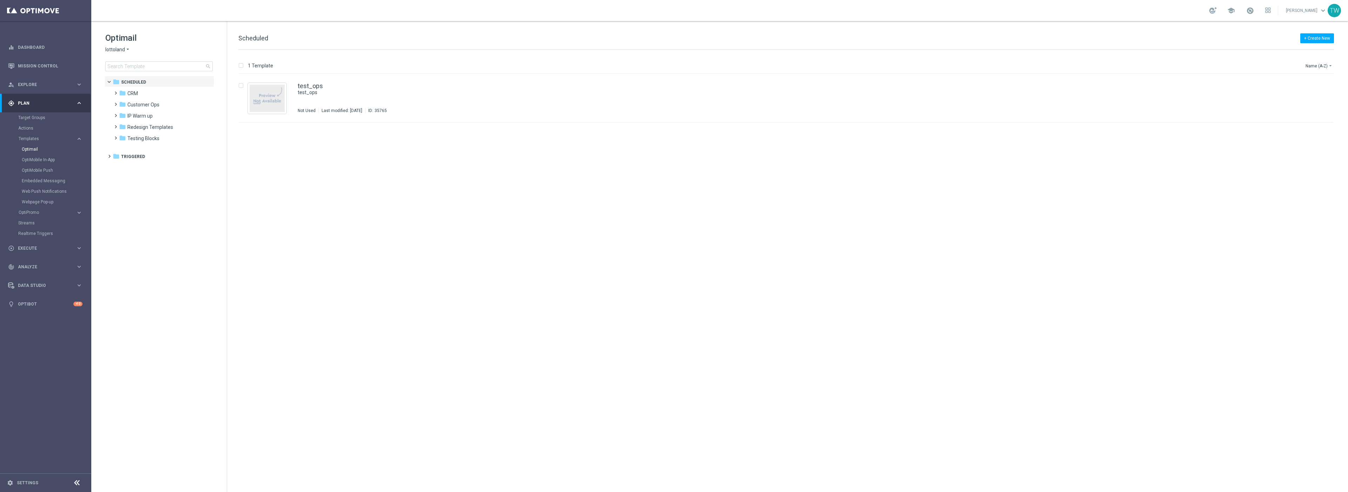
click at [121, 52] on span "lottoland" at bounding box center [115, 49] width 20 height 7
click at [135, 63] on div "KenoGO" at bounding box center [132, 66] width 53 height 8
click at [164, 113] on span "KenoGO Promotions" at bounding box center [149, 116] width 45 height 6
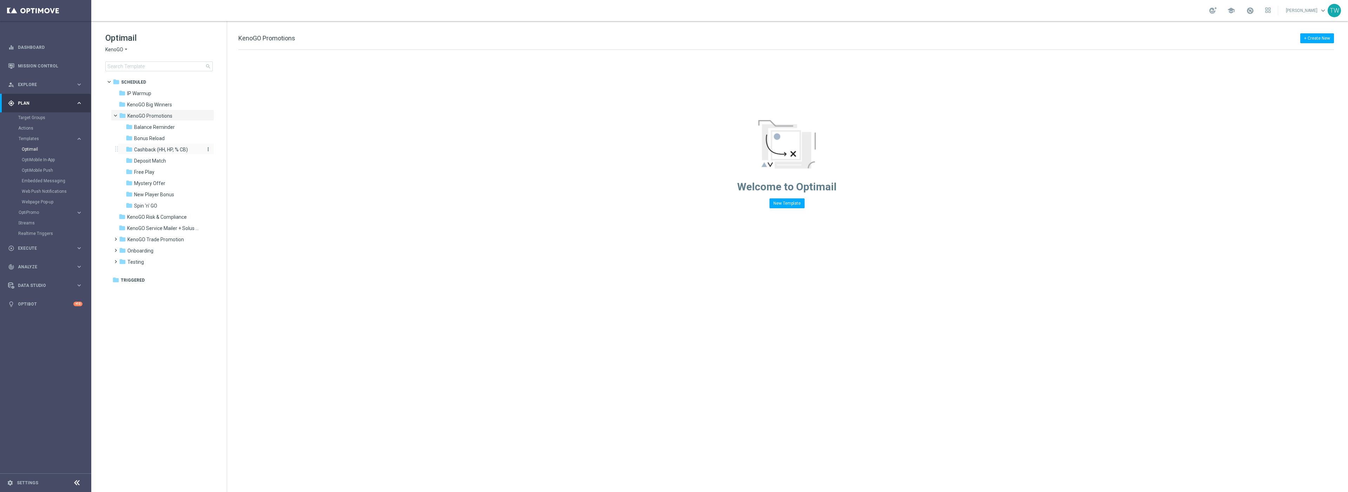
click at [170, 146] on div "folder Cashback (HH, HP, % CB)" at bounding box center [163, 150] width 75 height 8
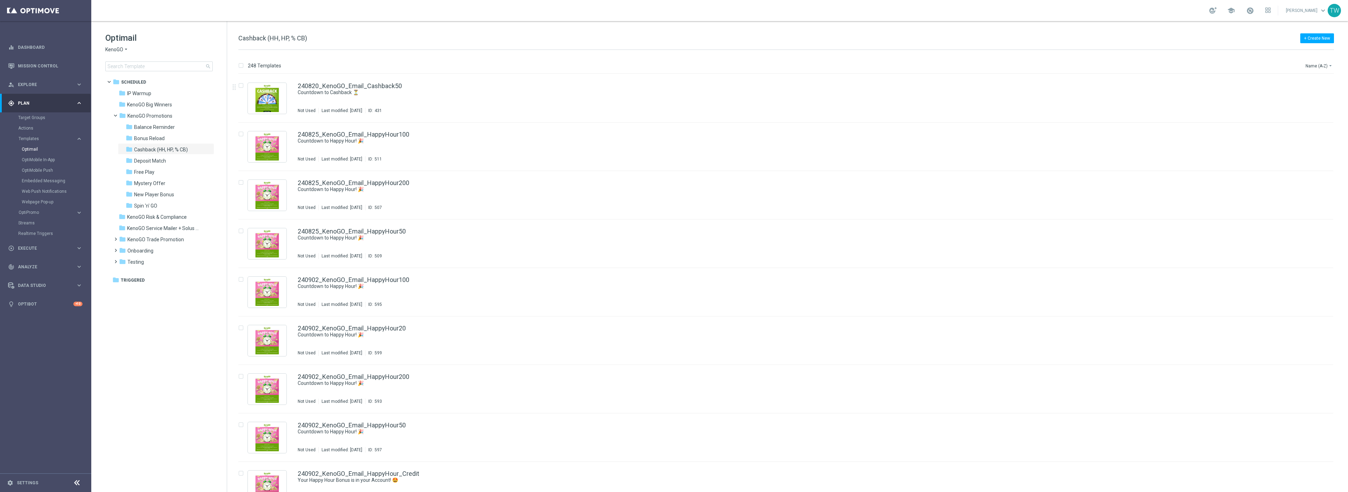
click at [1324, 60] on div "Name (A-Z) arrow_drop_down" at bounding box center [1319, 64] width 29 height 11
click at [1325, 68] on button "Name (A-Z) arrow_drop_down" at bounding box center [1319, 65] width 29 height 8
click at [1316, 97] on span "Date Modified (Newest)" at bounding box center [1307, 97] width 47 height 5
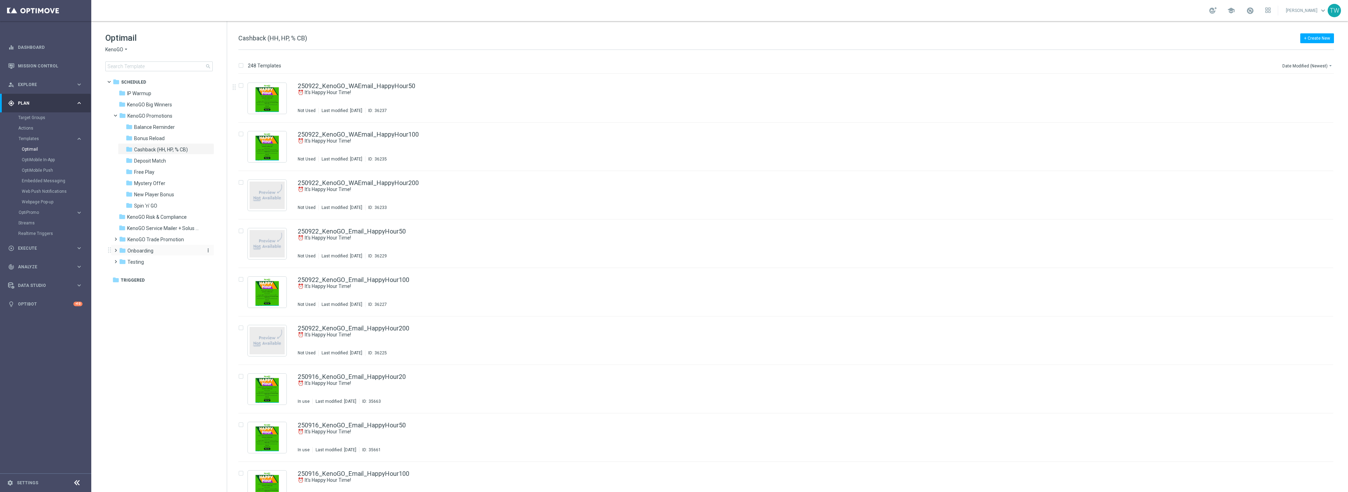
click at [168, 249] on div "folder Onboarding" at bounding box center [159, 251] width 81 height 8
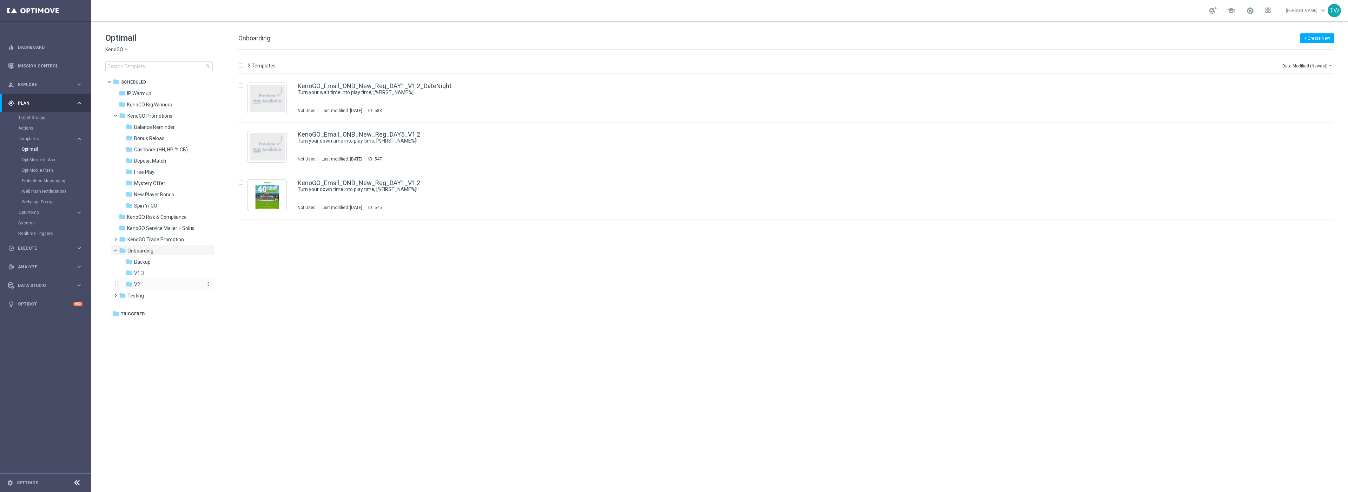
click at [170, 281] on div "folder V2" at bounding box center [163, 285] width 75 height 8
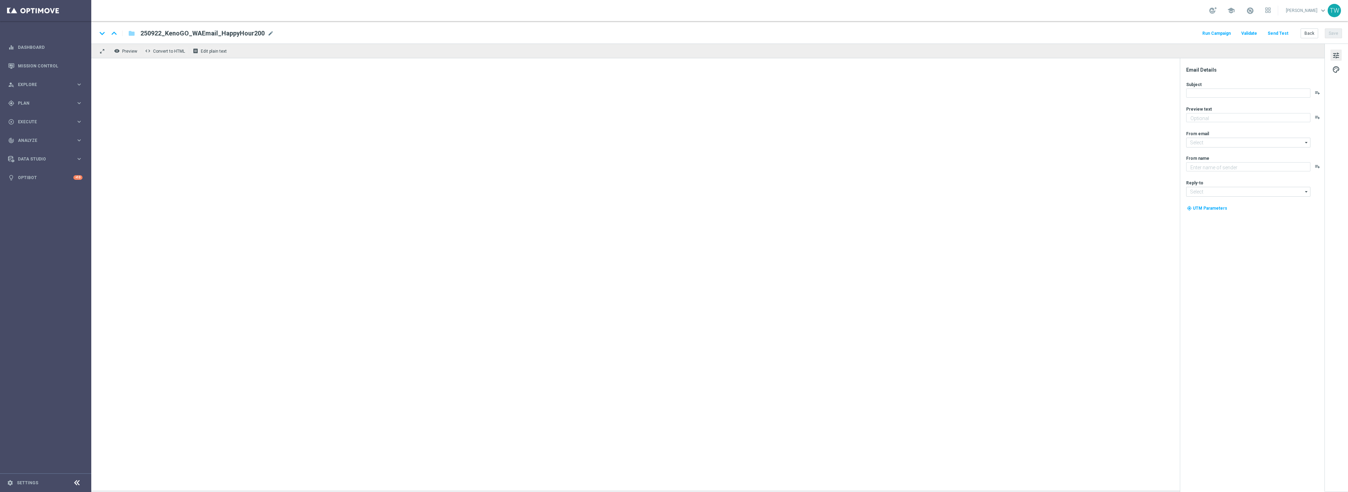
type textarea "Get 50% back in BONUS CASH!"
type input "[EMAIL_ADDRESS][DOMAIN_NAME]"
type textarea "KenoGO"
type input "[EMAIL_ADDRESS][DOMAIN_NAME]"
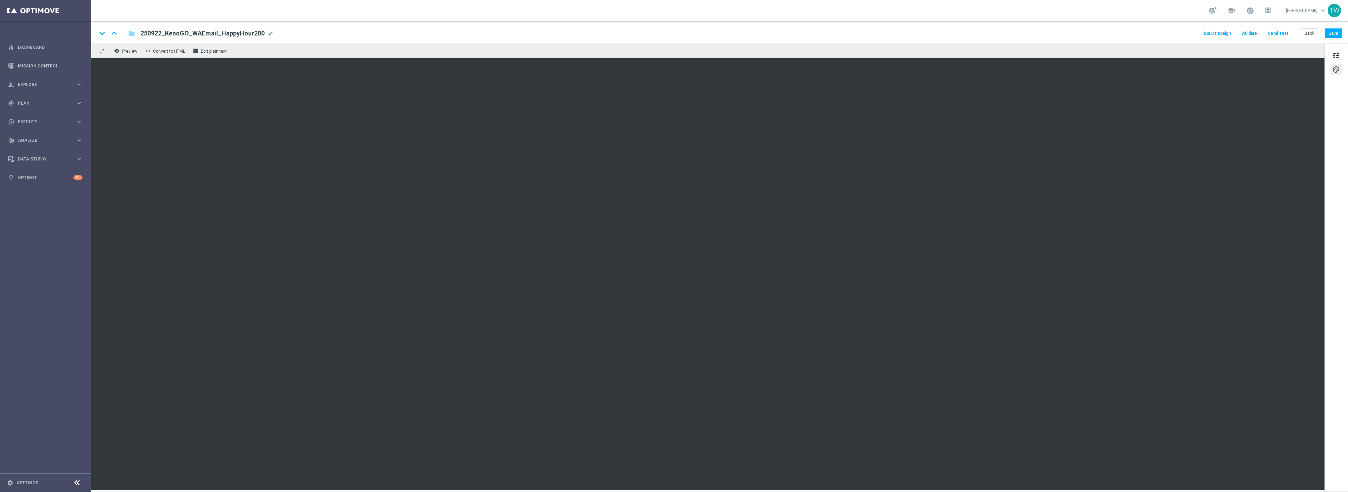
click at [1325, 142] on div "tune palette" at bounding box center [1337, 268] width 24 height 448
click at [1337, 32] on button "Save" at bounding box center [1333, 33] width 17 height 10
click at [1332, 30] on button "Save" at bounding box center [1333, 33] width 17 height 10
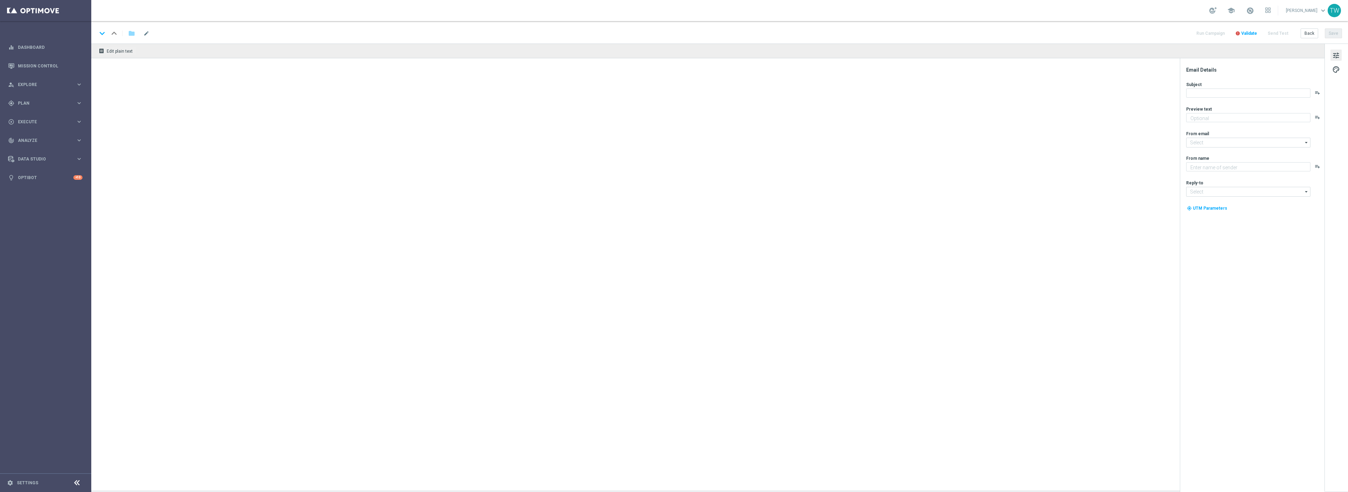
type textarea "Get 50% back in BONUS CASH!"
type input "[EMAIL_ADDRESS][DOMAIN_NAME]"
type textarea "KenoGO"
type input "[EMAIL_ADDRESS][DOMAIN_NAME]"
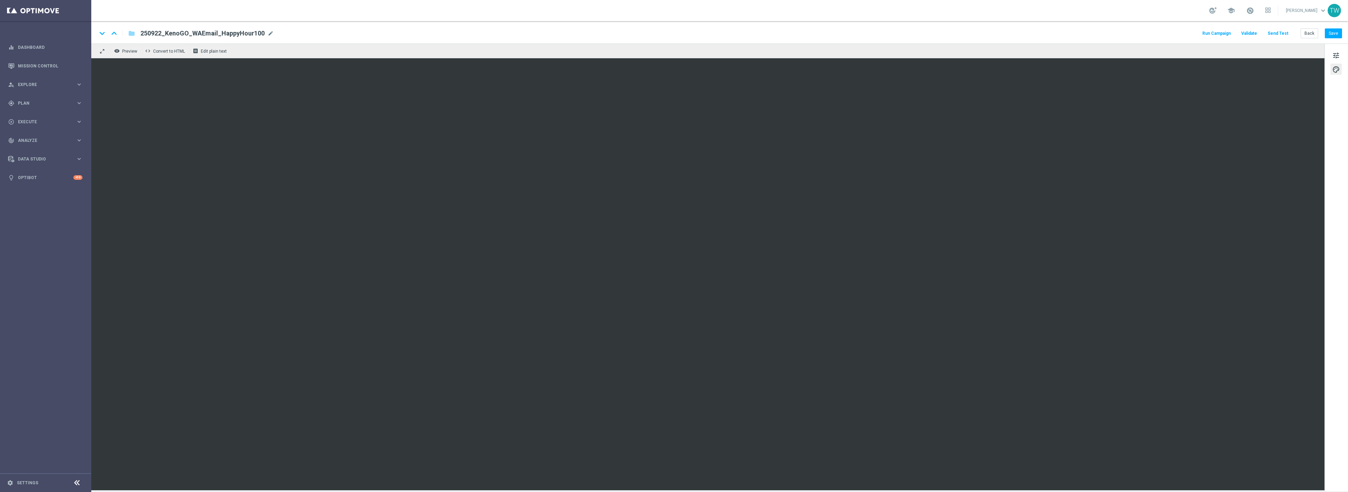
click at [1325, 140] on div "tune palette" at bounding box center [1337, 268] width 24 height 448
click at [1334, 31] on button "Save" at bounding box center [1333, 33] width 17 height 10
click at [1334, 34] on button "Save" at bounding box center [1333, 33] width 17 height 10
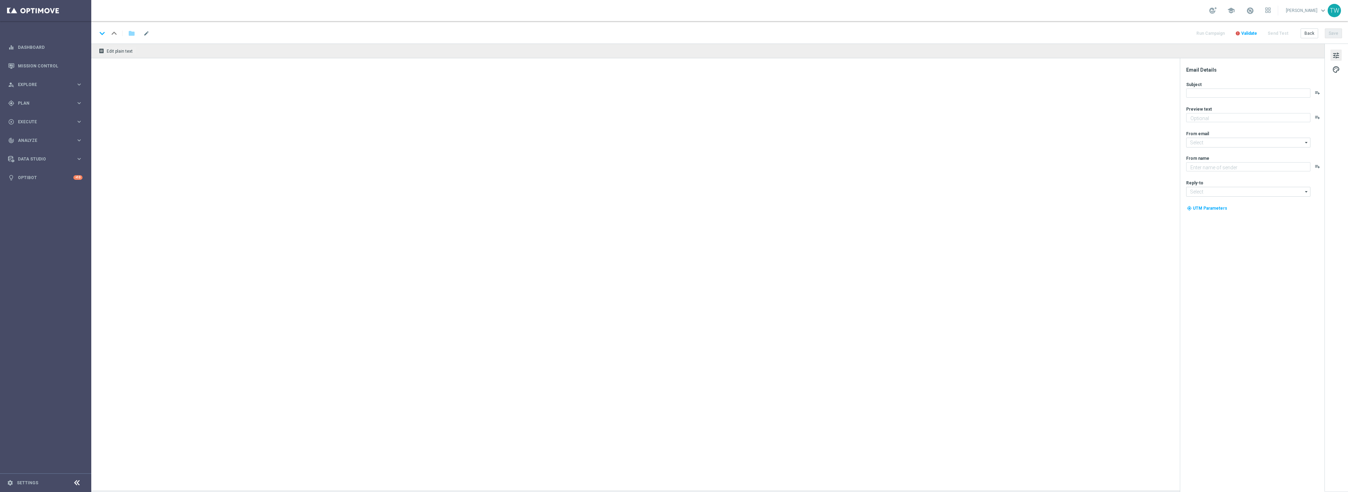
type textarea "Get 50% back in BONUS CASH!"
type input "[EMAIL_ADDRESS][DOMAIN_NAME]"
type textarea "KenoGO"
type input "[EMAIL_ADDRESS][DOMAIN_NAME]"
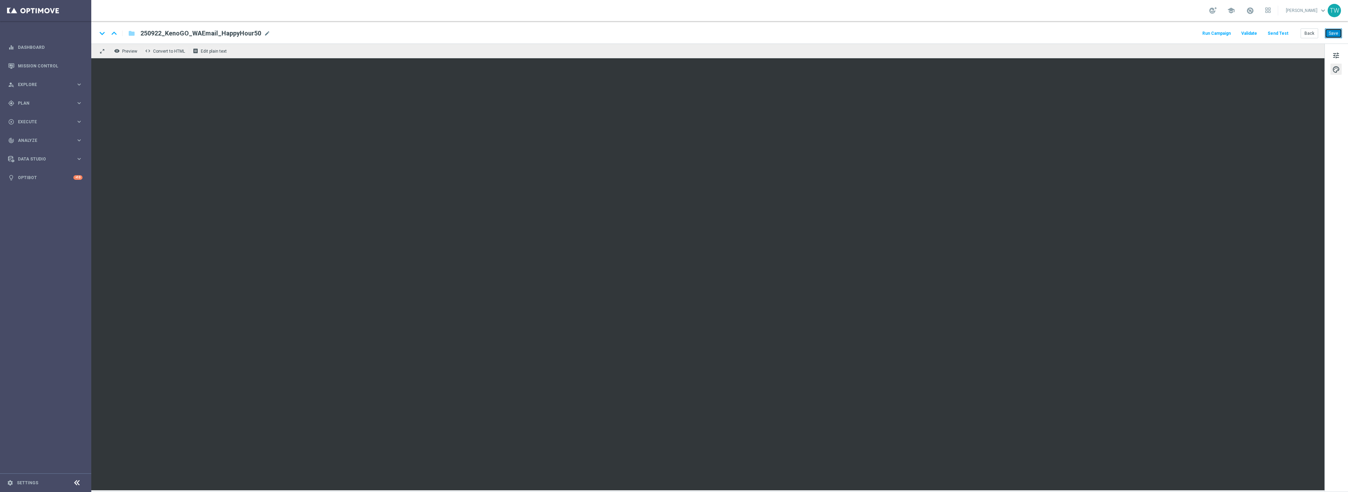
click at [1332, 35] on button "Save" at bounding box center [1333, 33] width 17 height 10
click at [1329, 35] on button "Save" at bounding box center [1333, 33] width 17 height 10
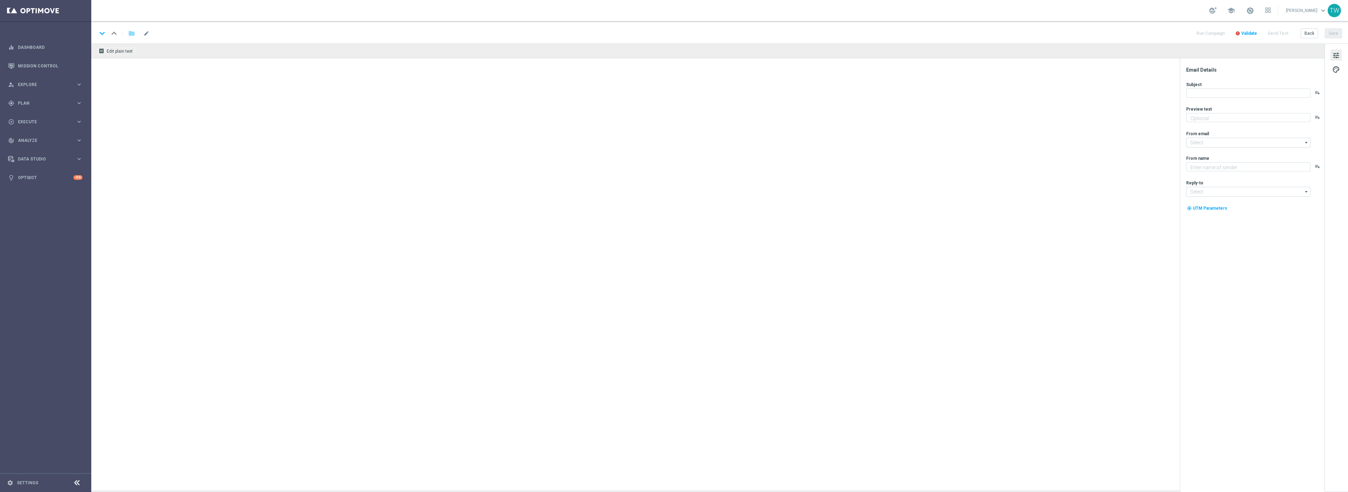
type textarea "Get 50% back in BONUS CASH!"
type input "[EMAIL_ADDRESS][DOMAIN_NAME]"
type textarea "KenoGO"
type input "[EMAIL_ADDRESS][DOMAIN_NAME]"
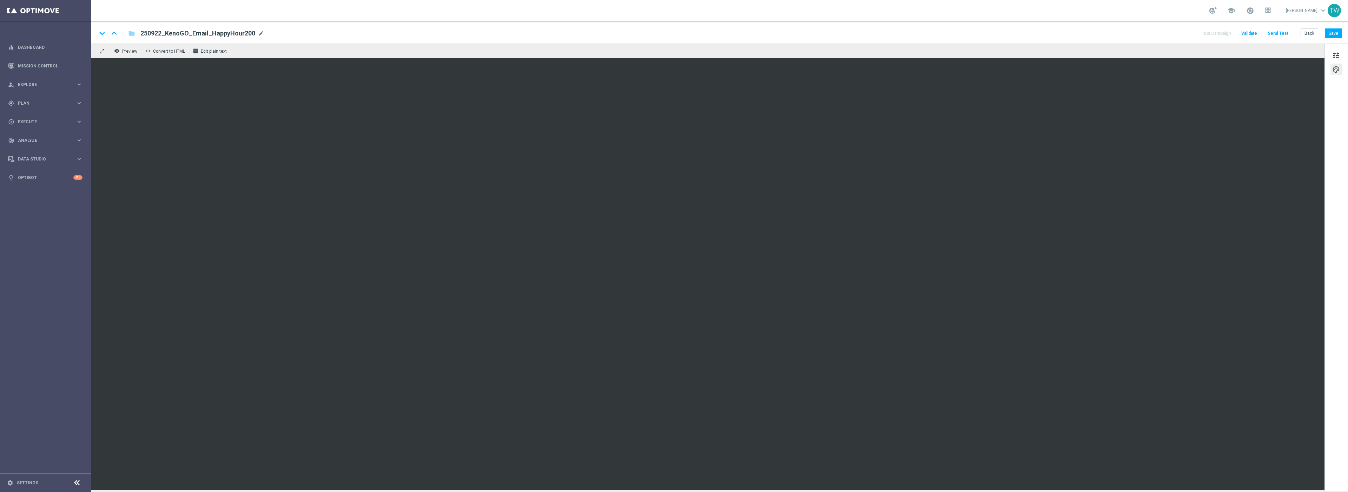
drag, startPoint x: 1328, startPoint y: 140, endPoint x: 1339, endPoint y: 110, distance: 32.8
click at [1328, 140] on div "tune palette" at bounding box center [1337, 268] width 24 height 448
click at [1331, 32] on button "Save" at bounding box center [1333, 33] width 17 height 10
click at [1332, 32] on button "Save" at bounding box center [1333, 33] width 17 height 10
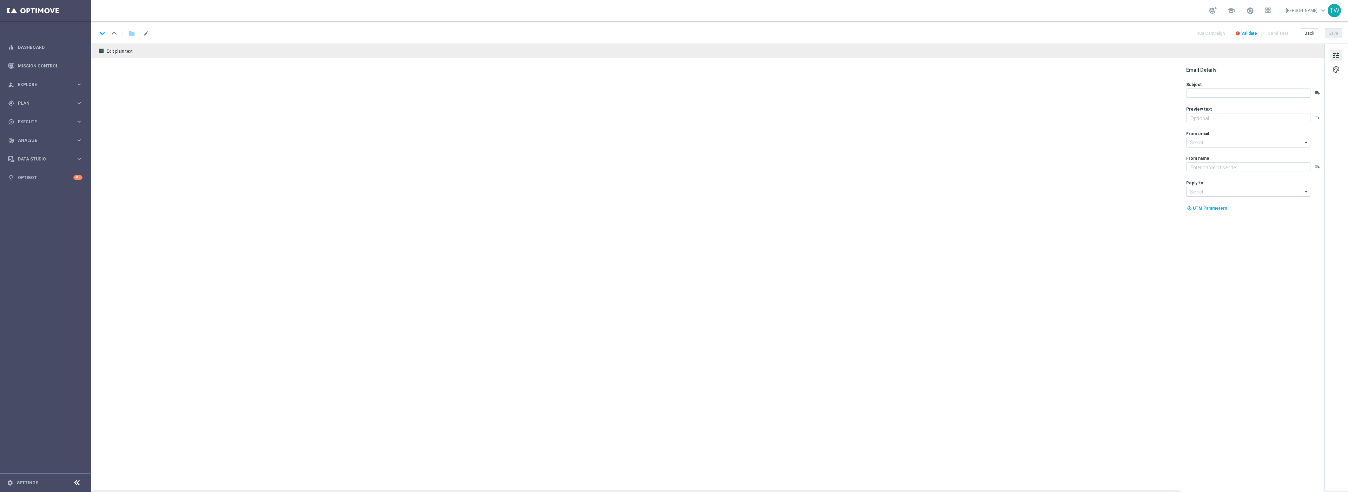
type textarea "Get 50% back in BONUS CASH!"
type input "[EMAIL_ADDRESS][DOMAIN_NAME]"
type textarea "KenoGO"
type input "[EMAIL_ADDRESS][DOMAIN_NAME]"
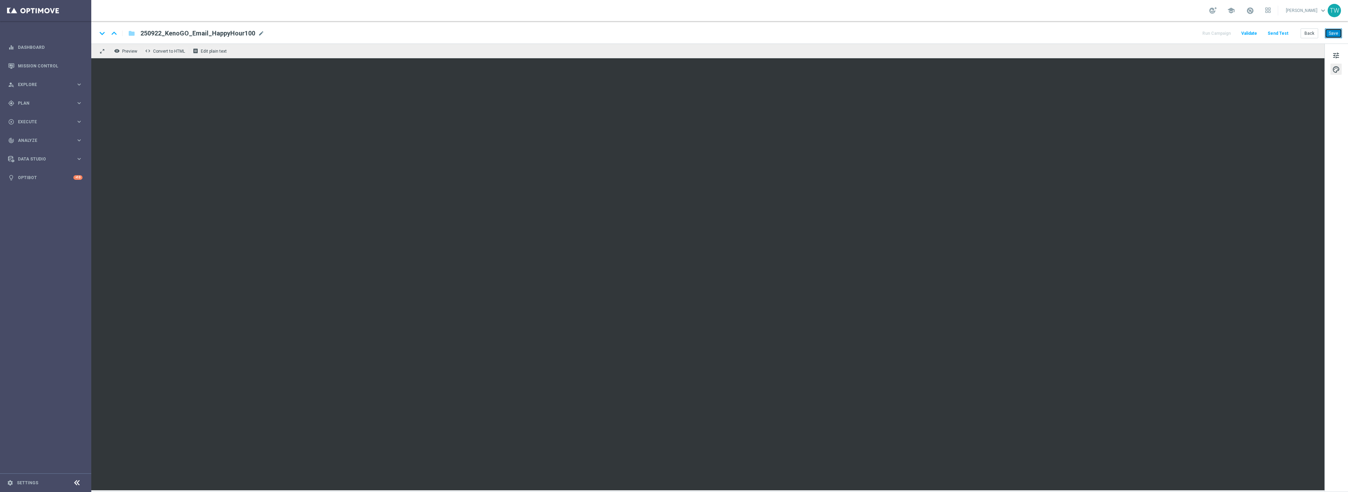
click at [1336, 35] on button "Save" at bounding box center [1333, 33] width 17 height 10
click at [1335, 34] on button "Save" at bounding box center [1333, 33] width 17 height 10
click at [1329, 142] on div "tune palette" at bounding box center [1337, 268] width 24 height 448
click at [1329, 33] on button "Save" at bounding box center [1333, 33] width 17 height 10
click at [1338, 35] on button "Save" at bounding box center [1333, 33] width 17 height 10
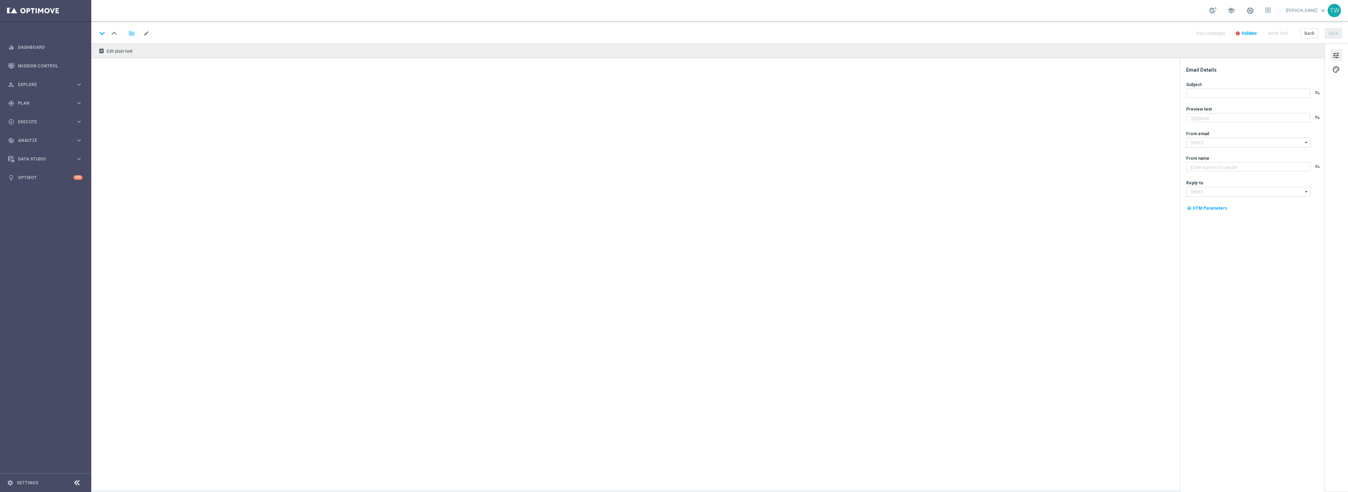
type textarea "Get 50% back in BONUS CASH!"
type textarea "KenoGO"
type input "[EMAIL_ADDRESS][DOMAIN_NAME]"
type textarea "Get 50% back in BONUS CASH!"
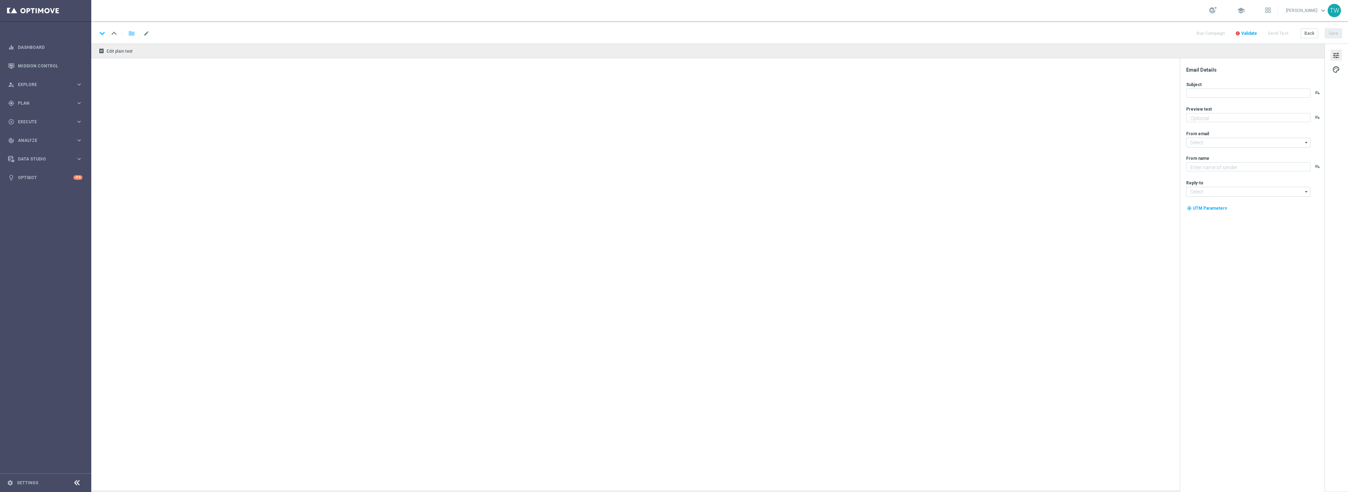
type textarea "KenoGO"
type input "[EMAIL_ADDRESS][DOMAIN_NAME]"
type textarea "Get 50% back in BONUS CASH!"
type input "[EMAIL_ADDRESS][DOMAIN_NAME]"
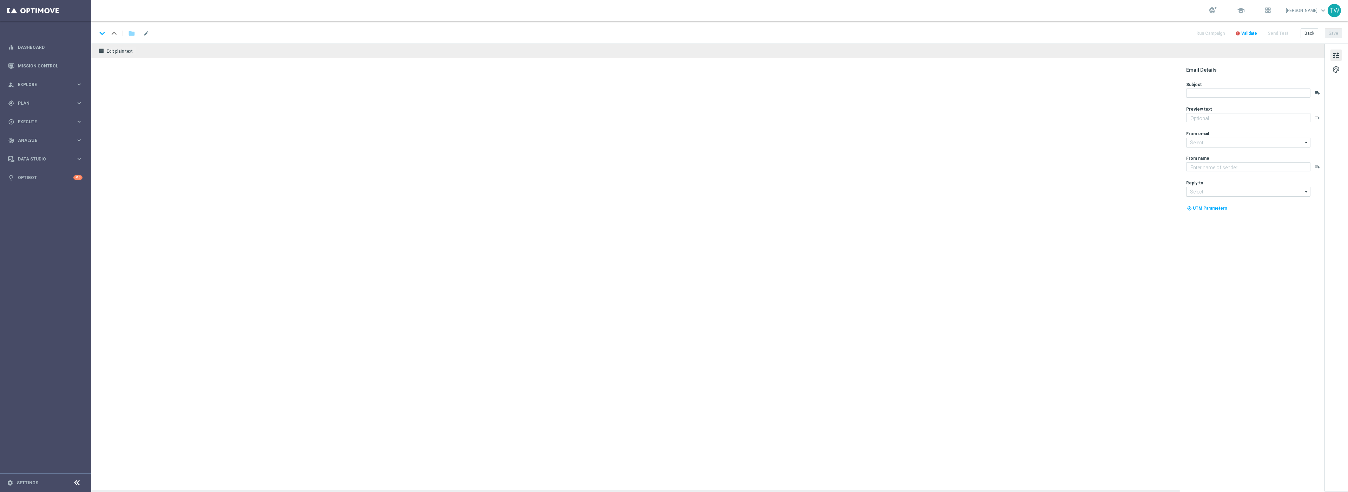
type textarea "KenoGO"
type input "[EMAIL_ADDRESS][DOMAIN_NAME]"
type textarea "Get 50% back in BONUS CASH!"
type input "[EMAIL_ADDRESS][DOMAIN_NAME]"
type textarea "KenoGO"
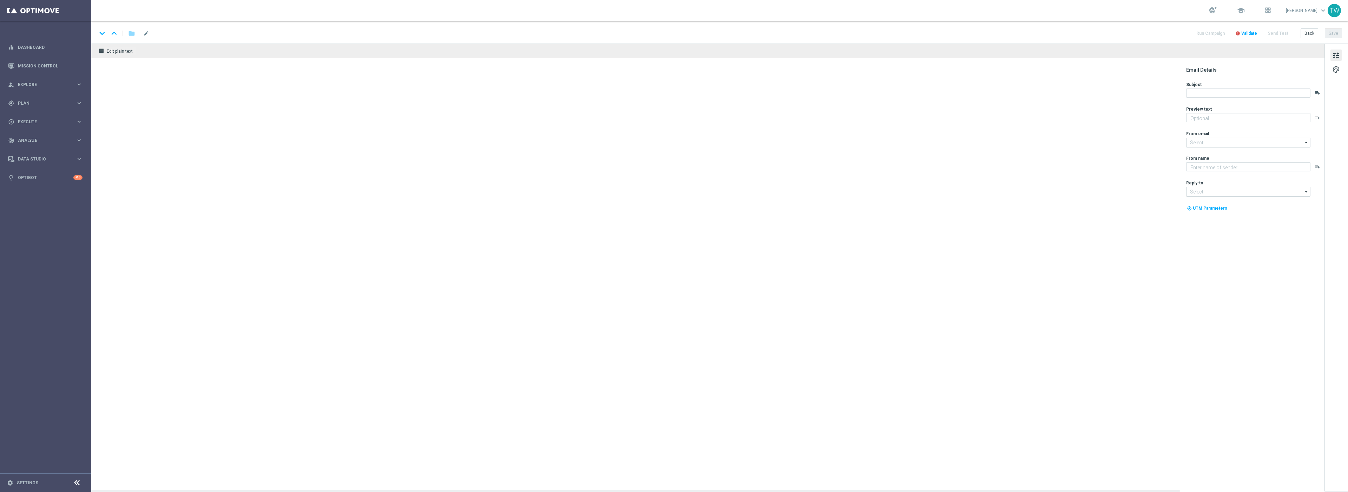
type input "[EMAIL_ADDRESS][DOMAIN_NAME]"
type textarea "Get 50% back in BONUS CASH!"
type input "[EMAIL_ADDRESS][DOMAIN_NAME]"
type textarea "KenoGO"
type input "[EMAIL_ADDRESS][DOMAIN_NAME]"
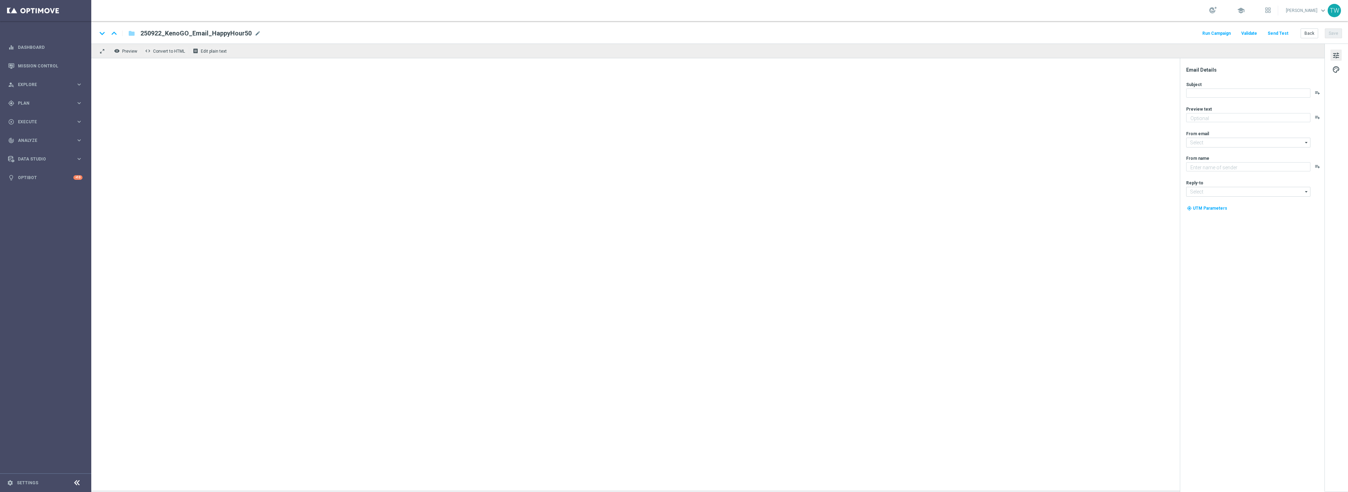
type textarea "Get 50% back in BONUS CASH!"
type input "[EMAIL_ADDRESS][DOMAIN_NAME]"
type textarea "KenoGO"
type input "[EMAIL_ADDRESS][DOMAIN_NAME]"
type textarea "Draws every 3 minutes – win big!"
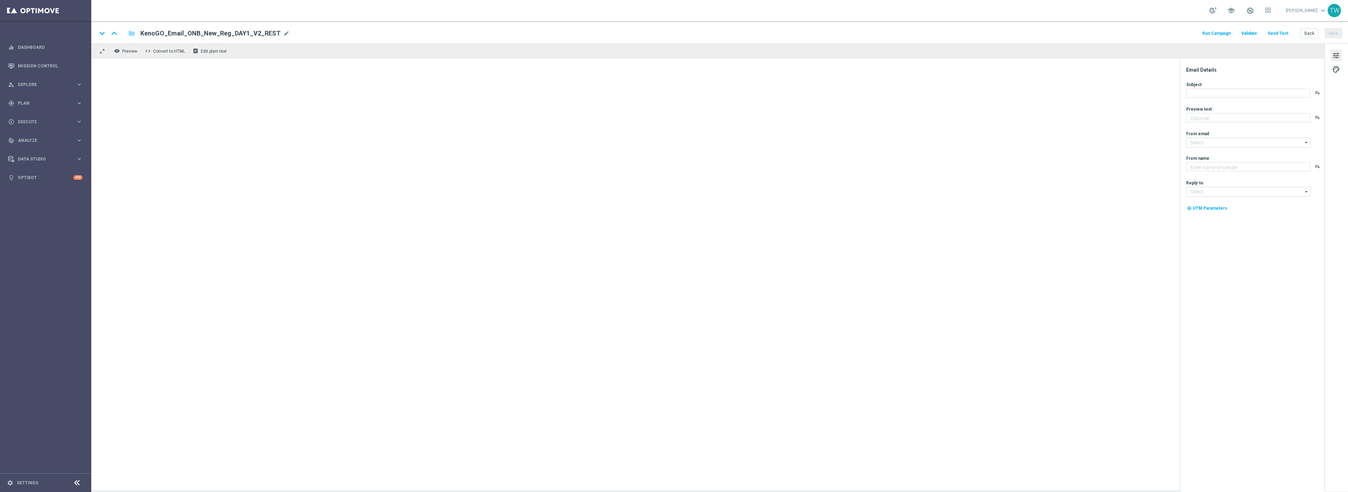
type input "[EMAIL_ADDRESS][DOMAIN_NAME]"
type textarea "KenoGO"
type input "[EMAIL_ADDRESS][DOMAIN_NAME]"
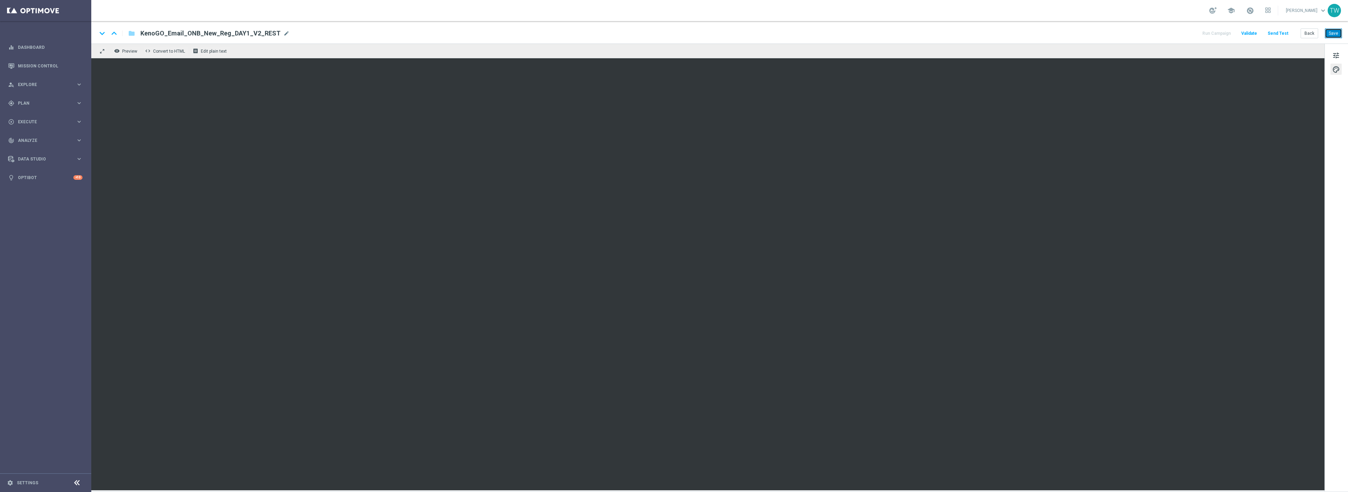
click at [1337, 38] on button "Save" at bounding box center [1333, 33] width 17 height 10
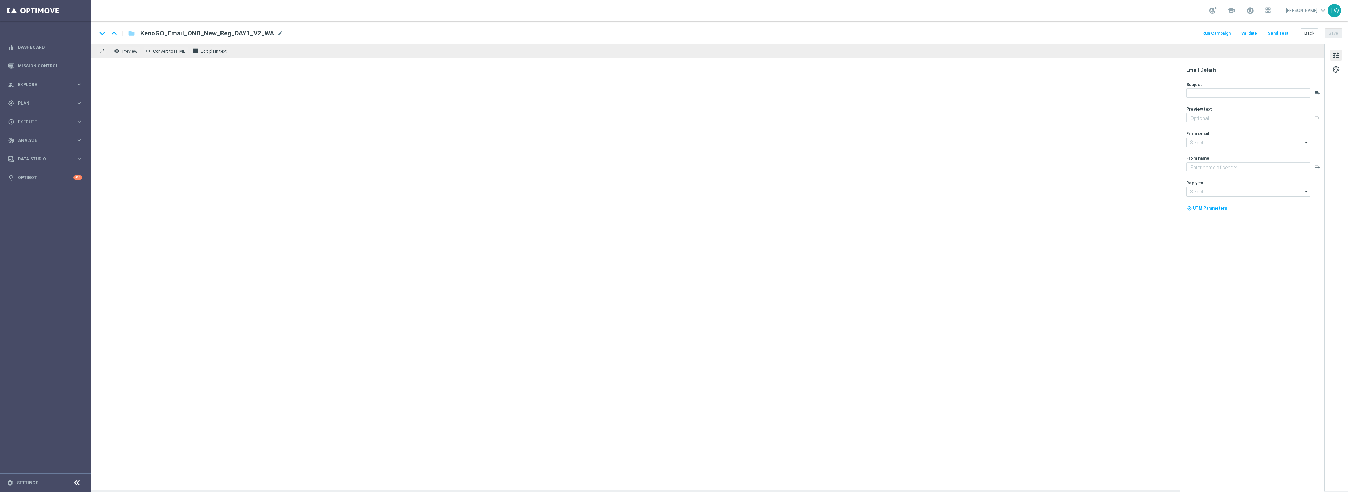
type textarea "Draws every 3 minutes – win big!"
type input "[EMAIL_ADDRESS][DOMAIN_NAME]"
type textarea "KenoGO"
type input "[EMAIL_ADDRESS][DOMAIN_NAME]"
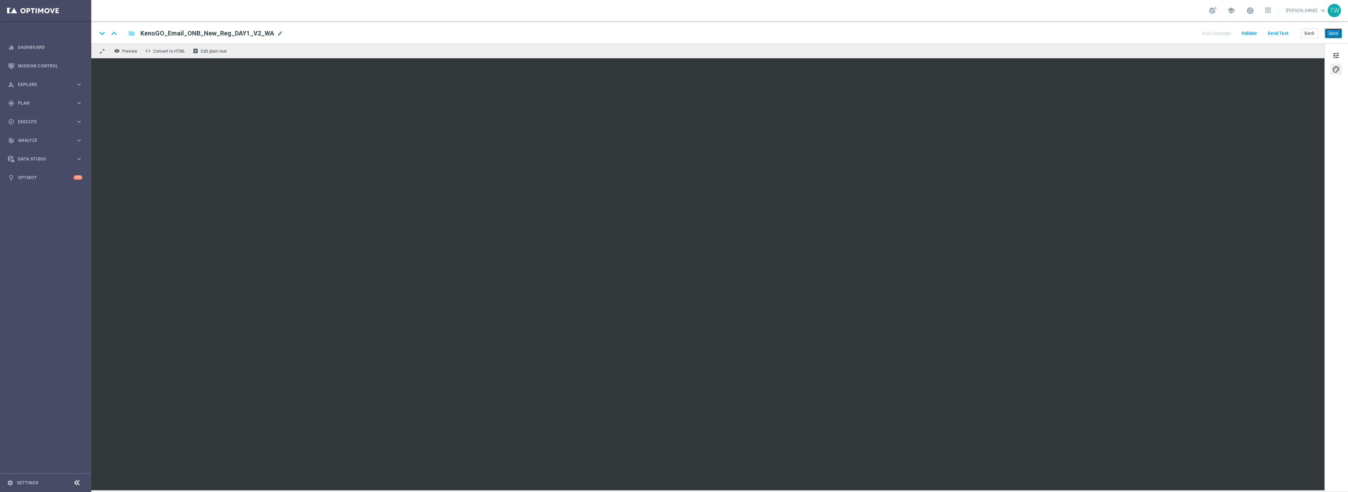
click at [1335, 33] on button "Save" at bounding box center [1333, 33] width 17 height 10
click at [1332, 35] on button "Save" at bounding box center [1333, 33] width 17 height 10
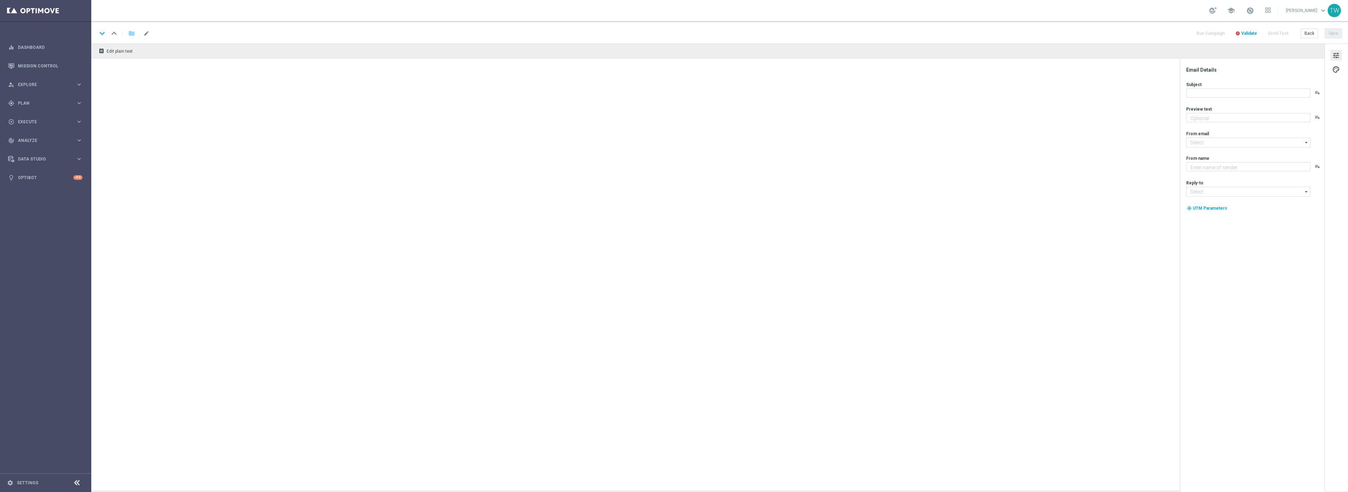
type textarea "The big wins are rolling in across [GEOGRAPHIC_DATA]!"
type input "[EMAIL_ADDRESS][DOMAIN_NAME]"
type textarea "KenoGO"
type input "[EMAIL_ADDRESS][DOMAIN_NAME]"
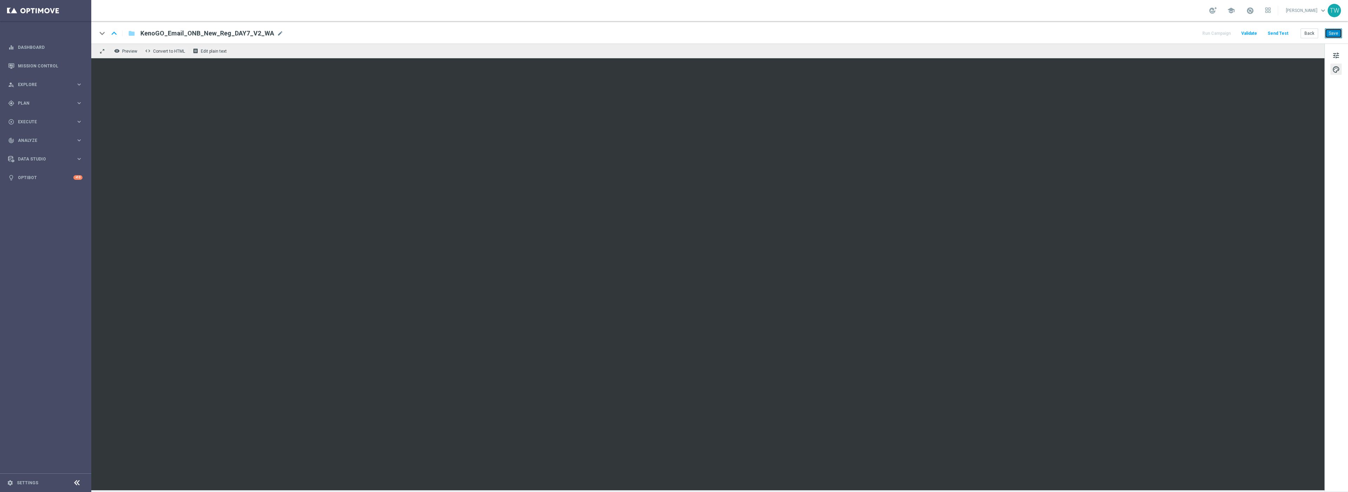
click at [1336, 31] on button "Save" at bounding box center [1333, 33] width 17 height 10
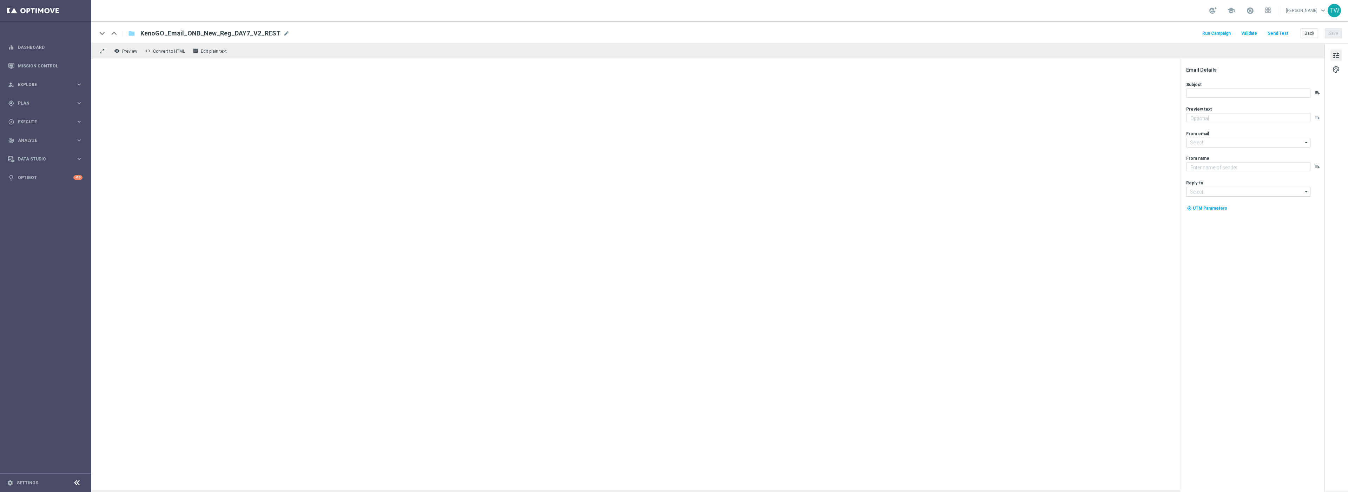
type textarea "The big wins are rolling in across [GEOGRAPHIC_DATA]!"
type input "[EMAIL_ADDRESS][DOMAIN_NAME]"
type textarea "KenoGO"
type input "[EMAIL_ADDRESS][DOMAIN_NAME]"
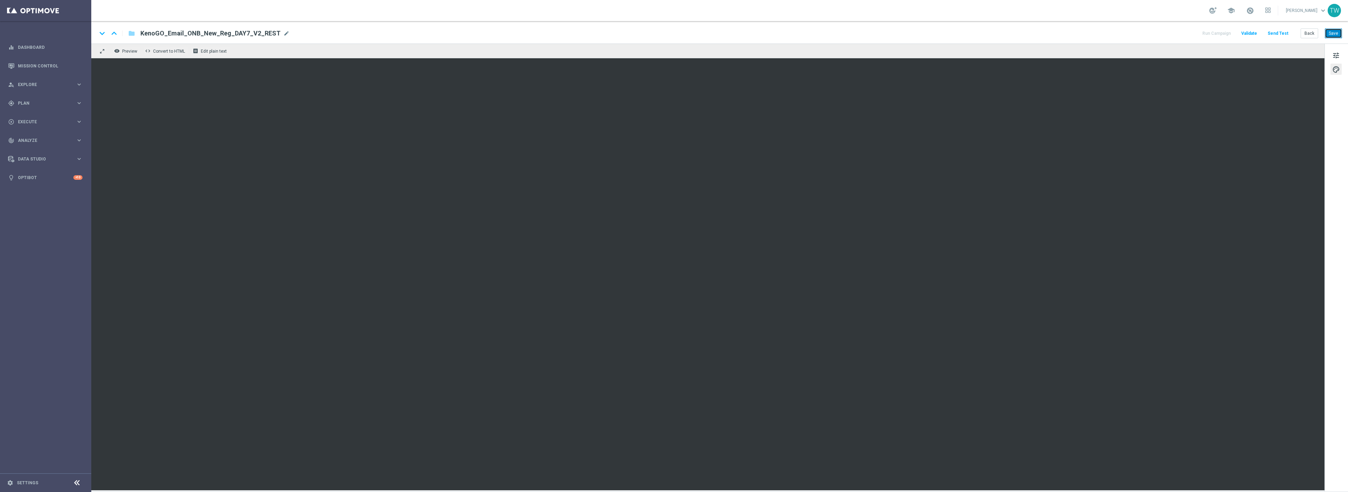
click at [1329, 34] on button "Save" at bounding box center [1333, 33] width 17 height 10
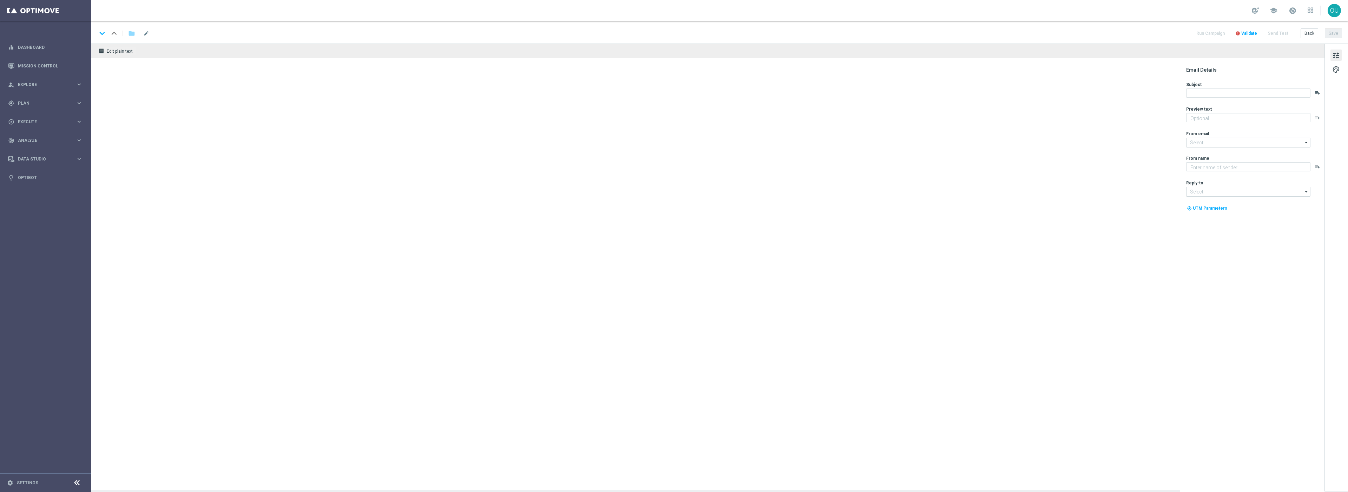
type textarea "The big wins are rolling in across Australia!"
type input "[EMAIL_ADDRESS][DOMAIN_NAME]"
type textarea "KenoGO"
type input "[EMAIL_ADDRESS][DOMAIN_NAME]"
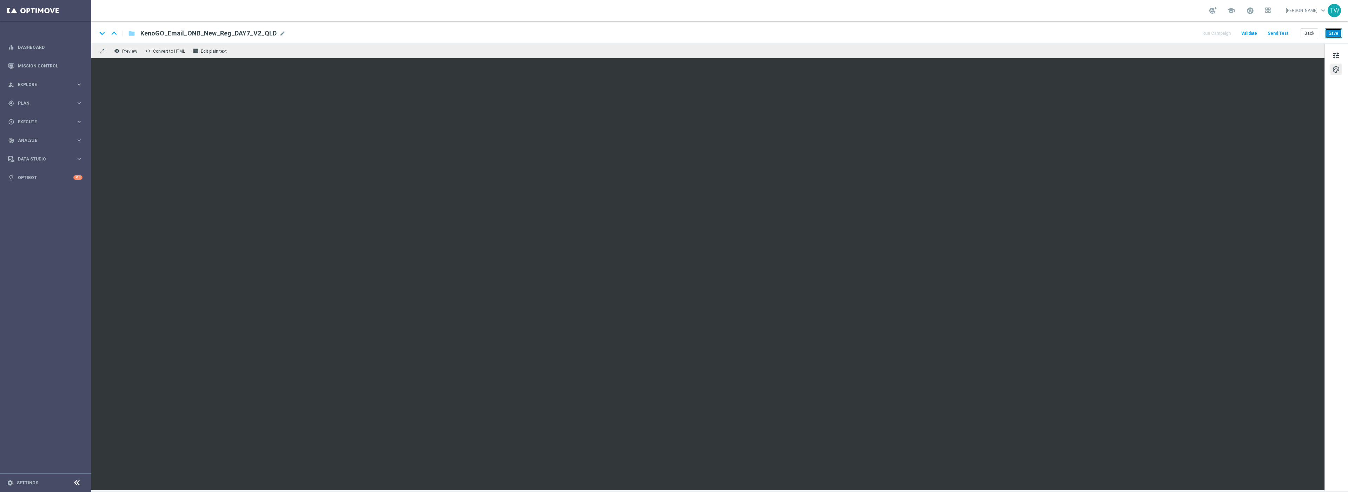
drag, startPoint x: 1333, startPoint y: 34, endPoint x: 1311, endPoint y: 28, distance: 23.3
click at [1333, 34] on button "Save" at bounding box center [1333, 33] width 17 height 10
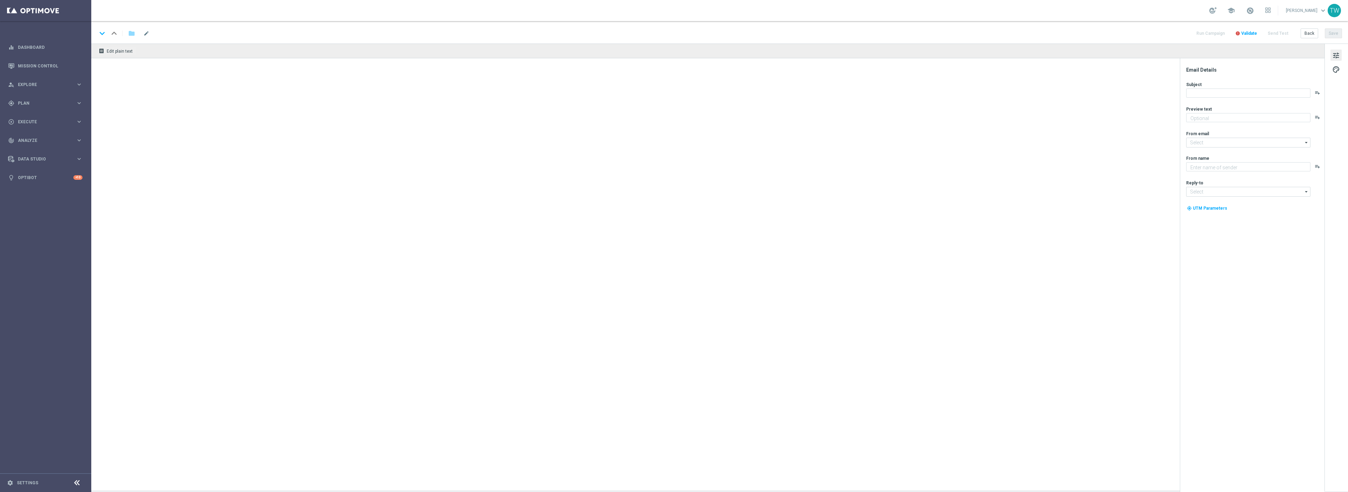
type textarea "The big wins are rolling in across [GEOGRAPHIC_DATA]!"
type input "[EMAIL_ADDRESS][DOMAIN_NAME]"
type textarea "KenoGO"
type input "[EMAIL_ADDRESS][DOMAIN_NAME]"
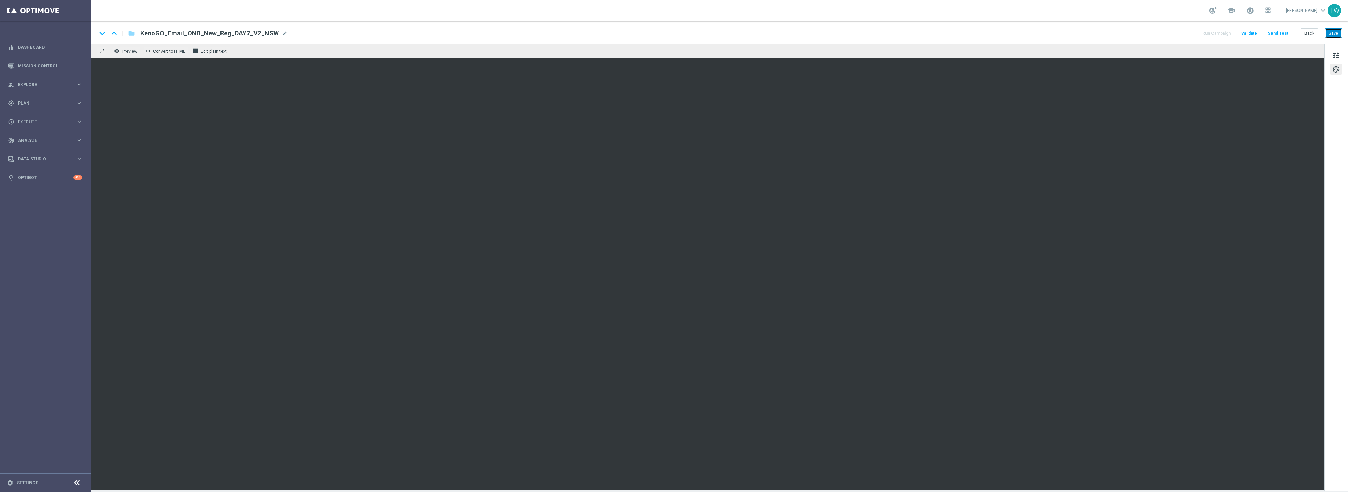
click at [1332, 37] on button "Save" at bounding box center [1333, 33] width 17 height 10
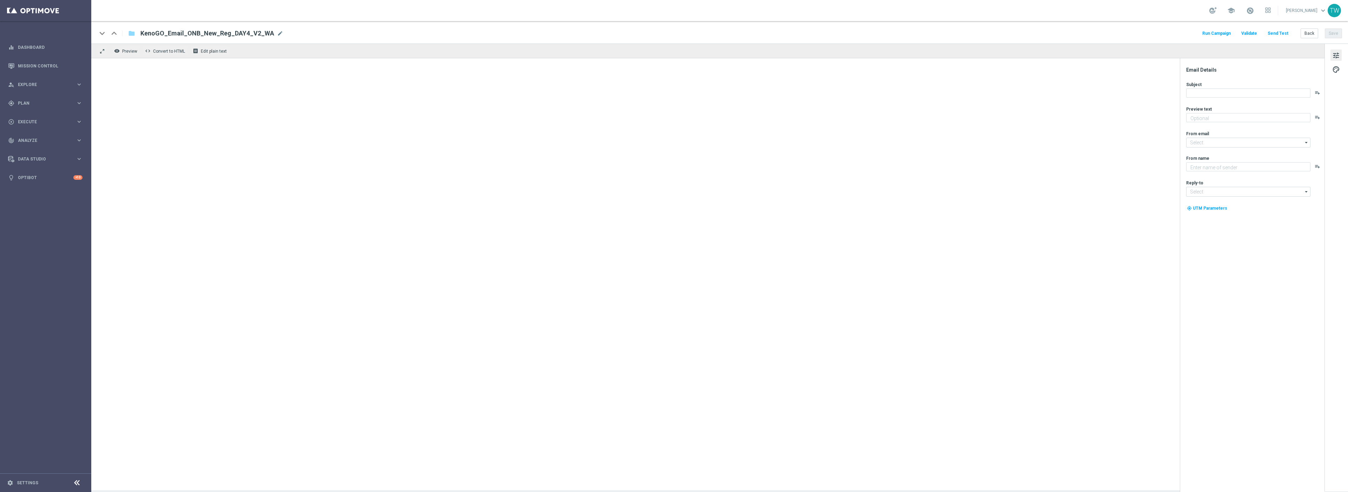
type textarea "From the classics to the world’s biggest Keno…"
type input "[EMAIL_ADDRESS][DOMAIN_NAME]"
type textarea "KenoGO"
type input "[EMAIL_ADDRESS][DOMAIN_NAME]"
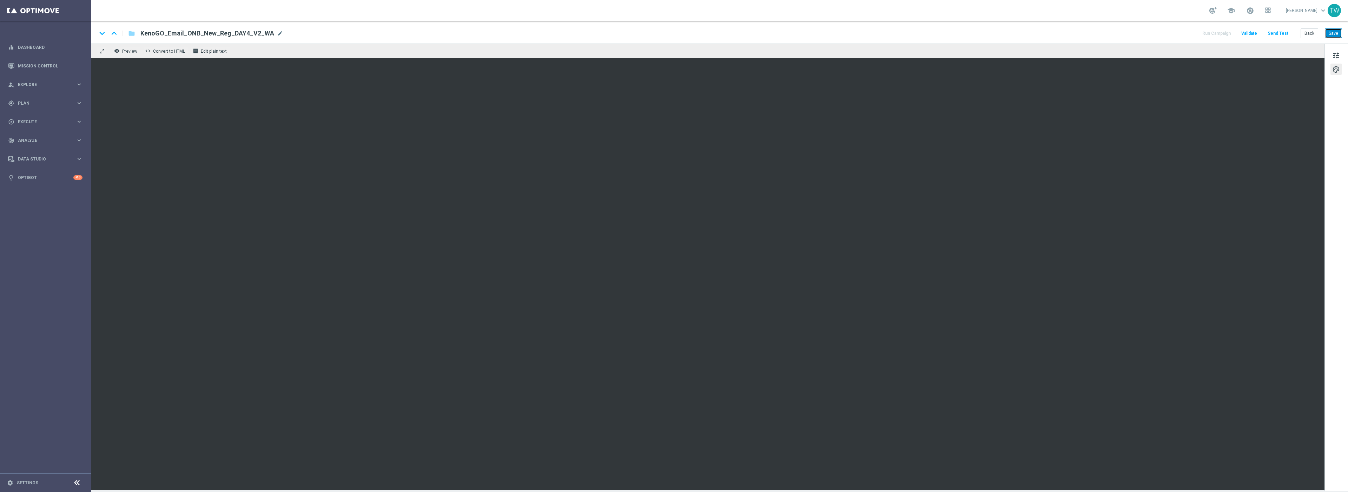
click at [1337, 31] on button "Save" at bounding box center [1333, 33] width 17 height 10
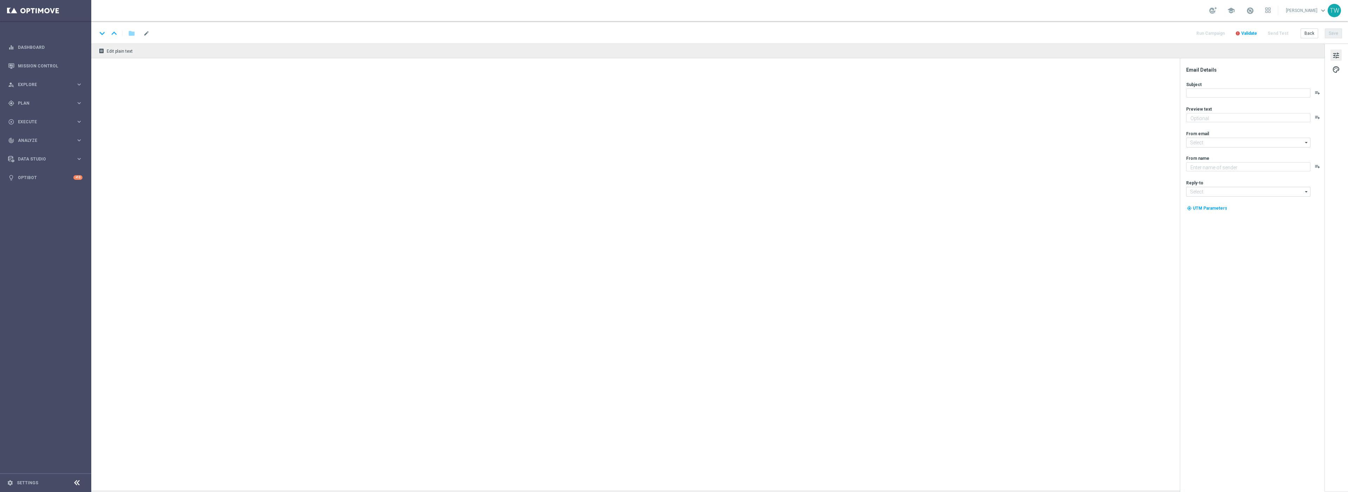
type textarea "From the classics to the world’s biggest Keno…"
type input "[EMAIL_ADDRESS][DOMAIN_NAME]"
type textarea "KenoGO"
type input "[EMAIL_ADDRESS][DOMAIN_NAME]"
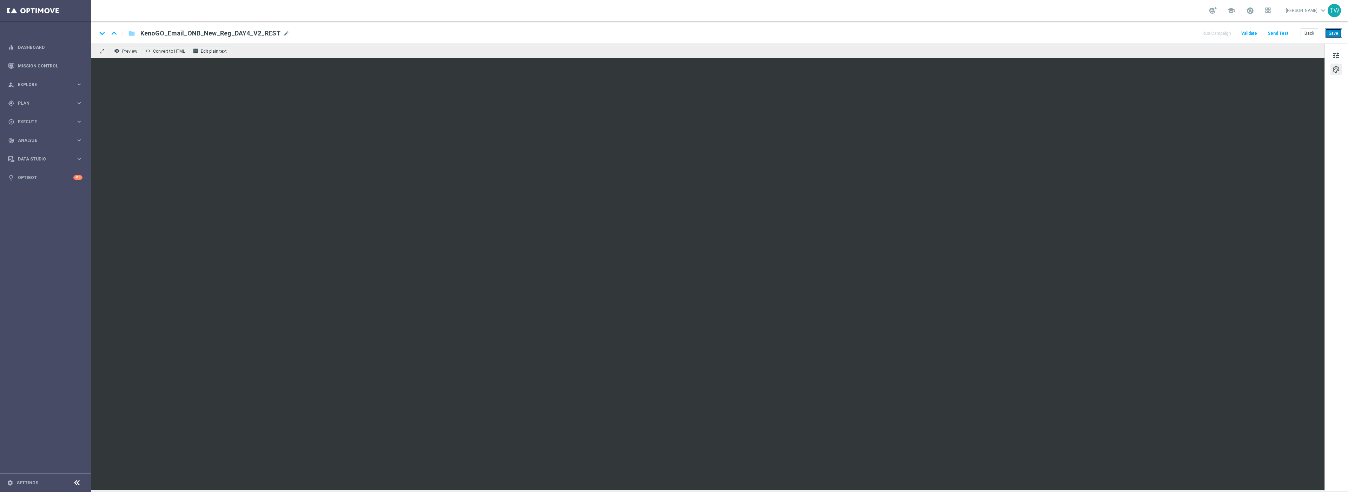
click at [1331, 33] on button "Save" at bounding box center [1333, 33] width 17 height 10
drag, startPoint x: 1336, startPoint y: 33, endPoint x: 1334, endPoint y: 28, distance: 4.6
click at [1336, 32] on button "Save" at bounding box center [1333, 33] width 17 height 10
drag, startPoint x: 1332, startPoint y: 32, endPoint x: 1316, endPoint y: 40, distance: 18.4
click at [1331, 33] on button "Save" at bounding box center [1333, 33] width 17 height 10
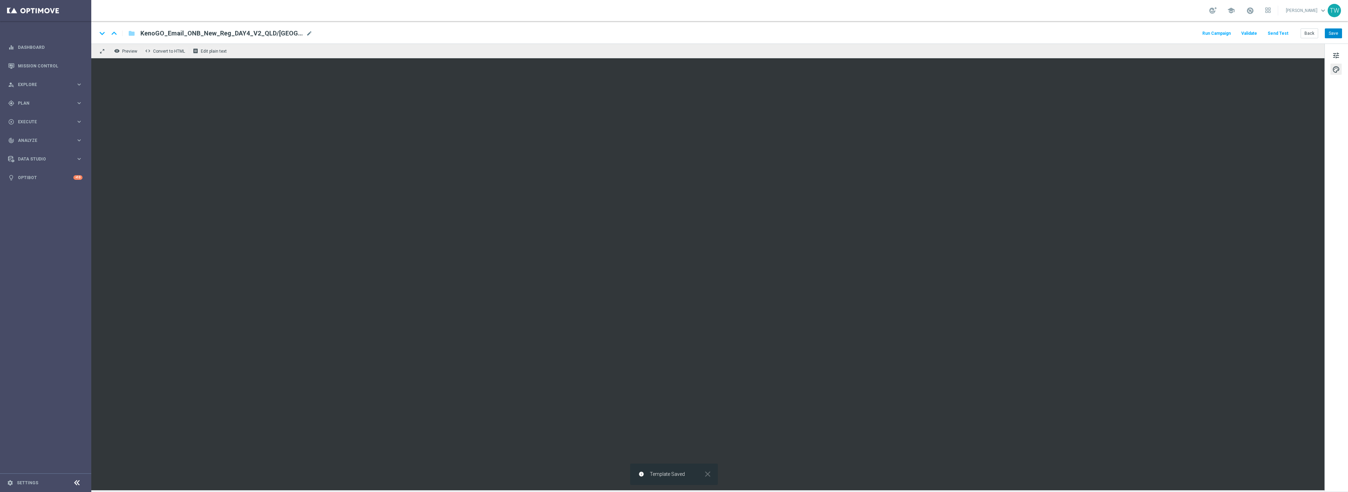
click at [1336, 38] on div "keyboard_arrow_down keyboard_arrow_up folder KenoGO_Email_ONB_New_Reg_DAY4_V2_Q…" at bounding box center [719, 32] width 1257 height 22
click at [1336, 38] on button "Save" at bounding box center [1333, 33] width 17 height 10
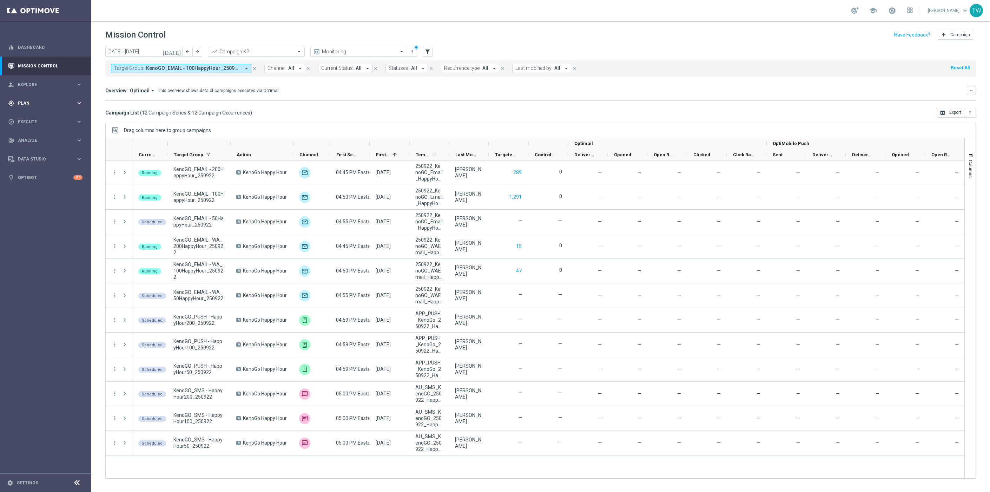
click at [43, 105] on span "Plan" at bounding box center [47, 103] width 58 height 4
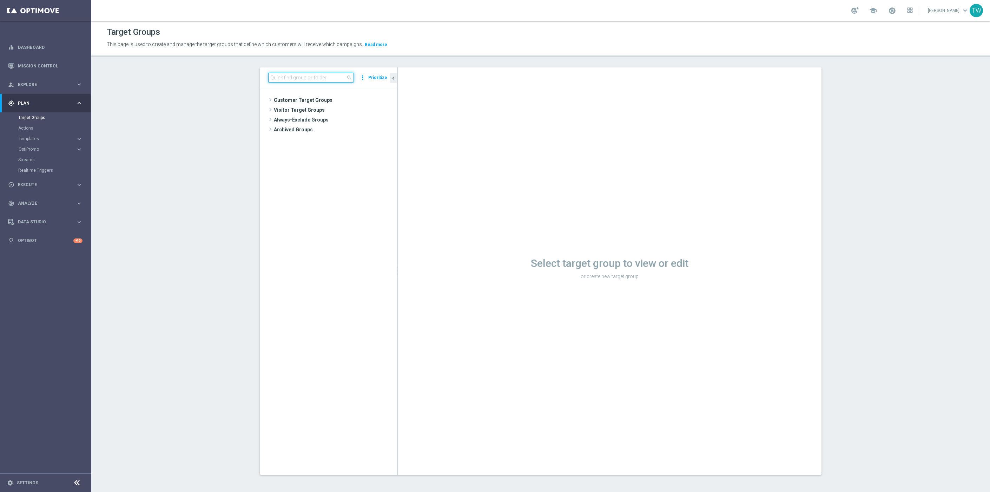
click at [328, 79] on input at bounding box center [311, 78] width 86 height 10
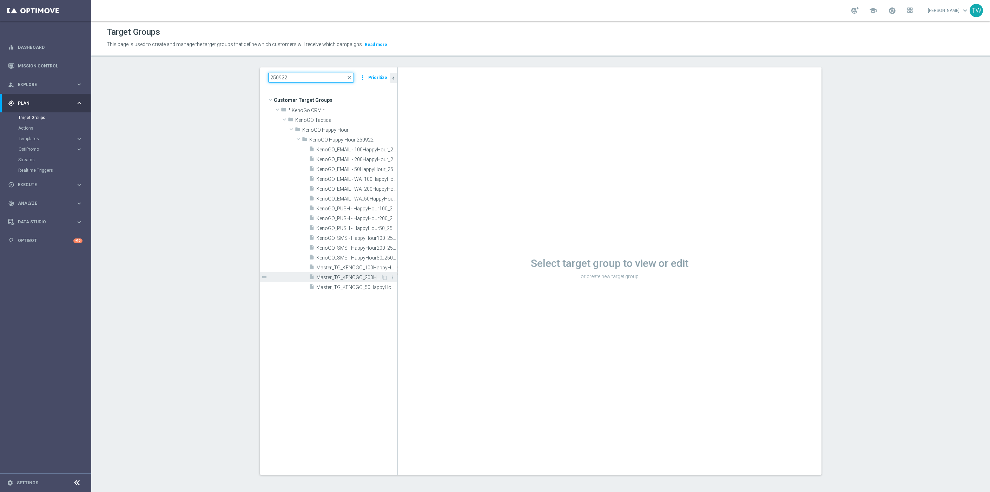
type input "250922"
click at [348, 274] on div "insert_drive_file Master_TG_KENOGO_200HappyHour_250922" at bounding box center [345, 277] width 72 height 10
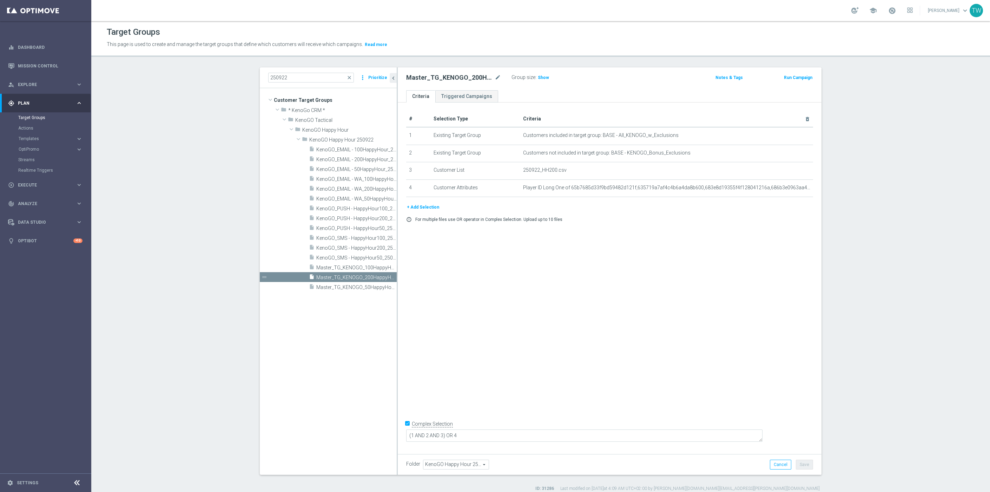
drag, startPoint x: 549, startPoint y: 74, endPoint x: 546, endPoint y: 78, distance: 5.2
click at [549, 74] on div "Group size : Show" at bounding box center [547, 77] width 70 height 8
click at [543, 78] on span "Show" at bounding box center [543, 77] width 11 height 5
click at [543, 75] on span "315" at bounding box center [542, 78] width 9 height 7
click at [369, 269] on span "Master_TG_KENOGO_100HappyHour_250922" at bounding box center [348, 268] width 65 height 6
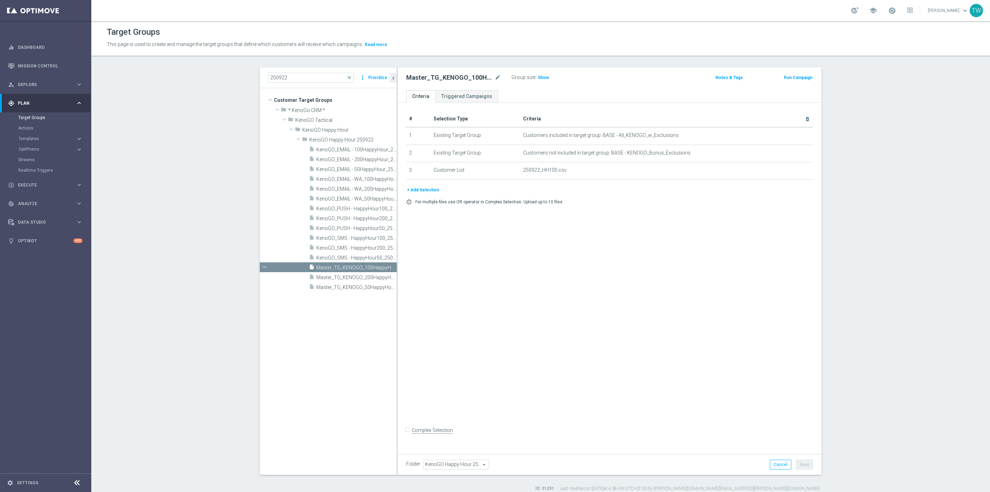
click at [543, 80] on span "Show" at bounding box center [543, 77] width 11 height 5
click at [544, 79] on span "1,409" at bounding box center [544, 78] width 12 height 7
click at [361, 284] on span "Master_TG_KENOGO_50HappyHour_250922" at bounding box center [348, 287] width 65 height 6
click at [539, 77] on span "Show" at bounding box center [543, 77] width 11 height 5
click at [544, 78] on span "6,038" at bounding box center [544, 78] width 12 height 7
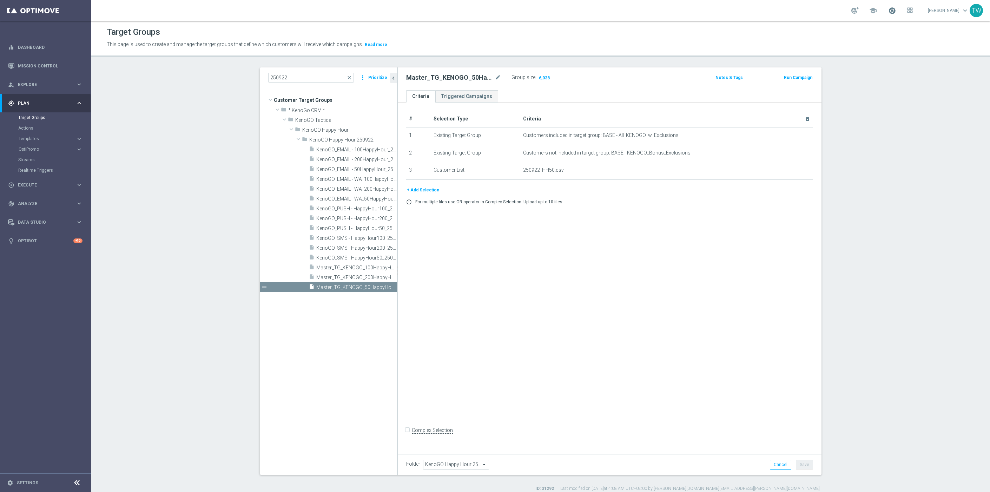
click at [896, 12] on span at bounding box center [892, 11] width 8 height 8
click at [546, 80] on span "6,038" at bounding box center [544, 78] width 12 height 7
click at [363, 276] on span "Master_TG_KENOGO_200HappyHour_250922" at bounding box center [356, 278] width 80 height 6
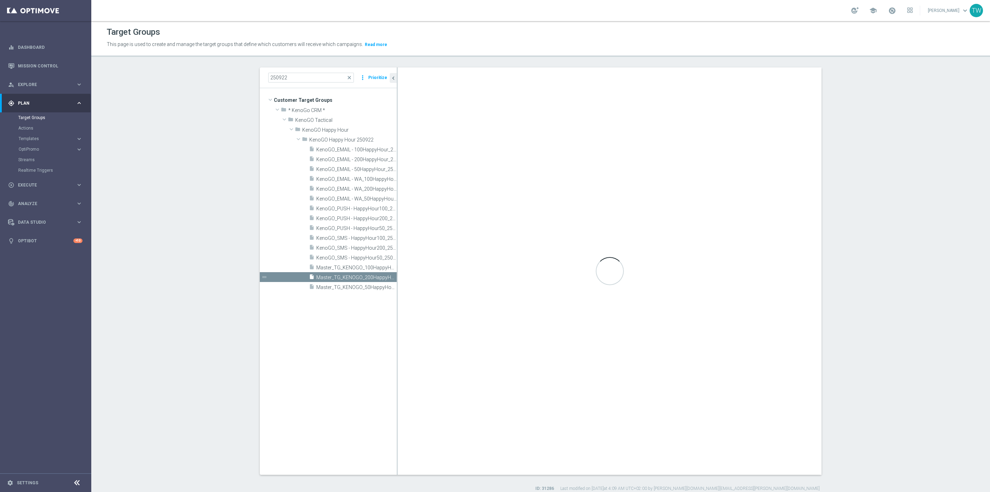
checkbox input "true"
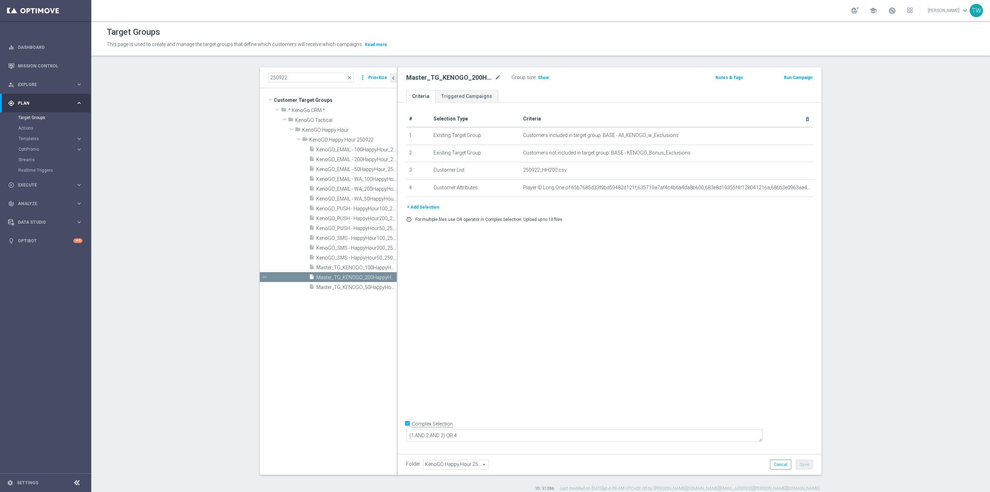
scroll to position [7, 0]
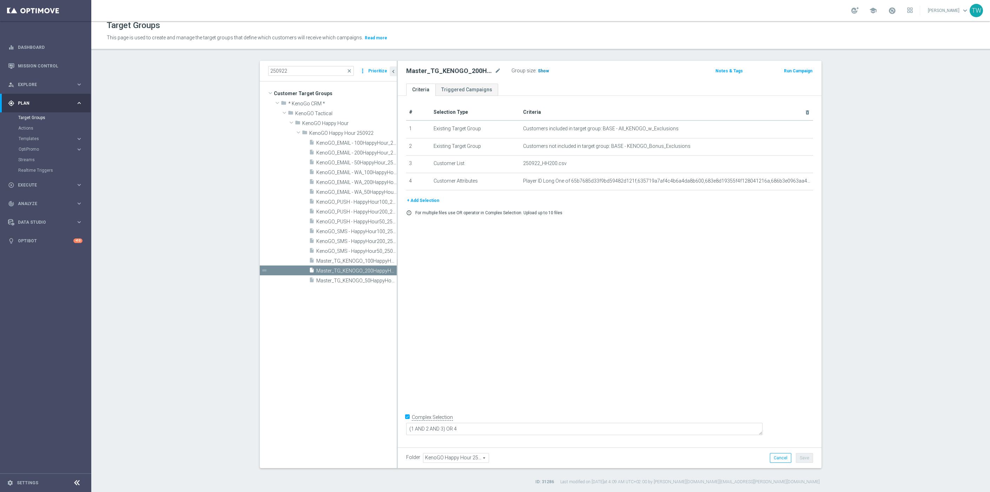
click at [542, 71] on span "Show" at bounding box center [543, 70] width 11 height 5
click at [541, 70] on span "315" at bounding box center [542, 71] width 9 height 7
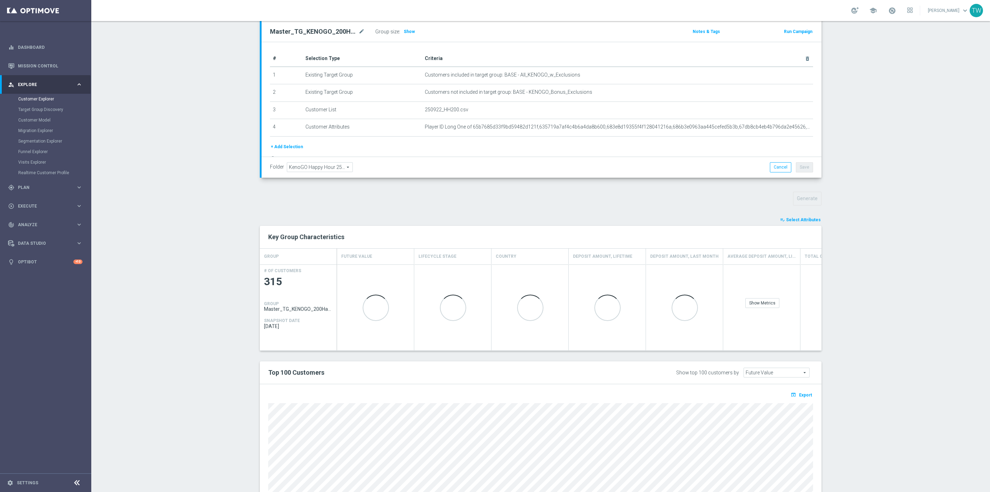
scroll to position [166, 0]
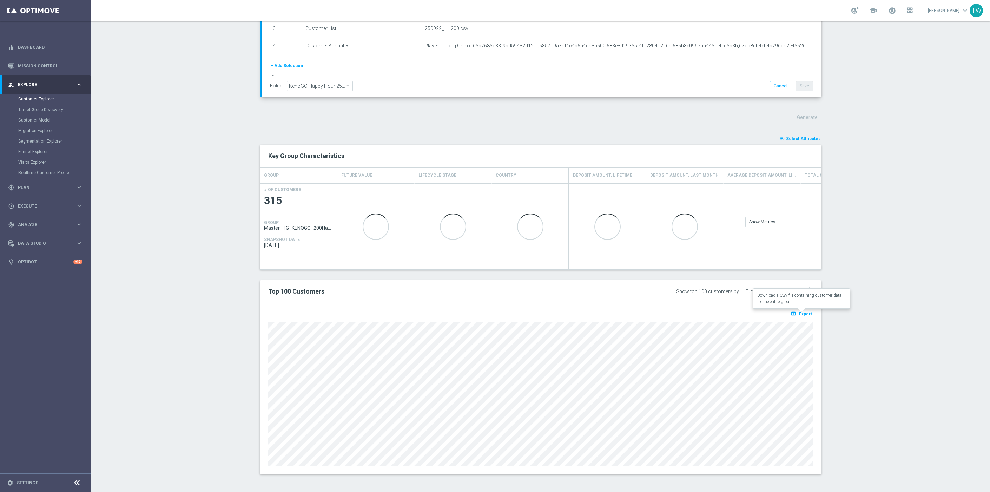
click at [803, 314] on span "Export" at bounding box center [805, 313] width 13 height 5
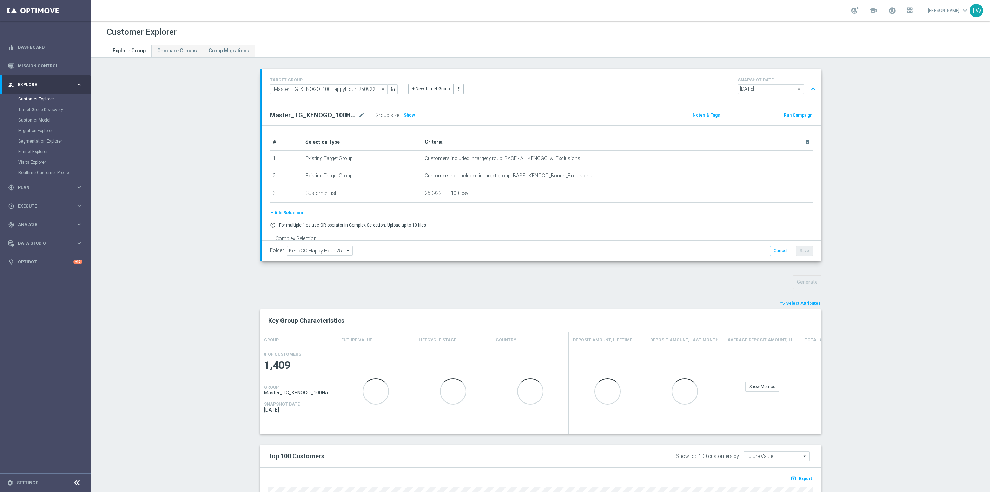
scroll to position [12, 0]
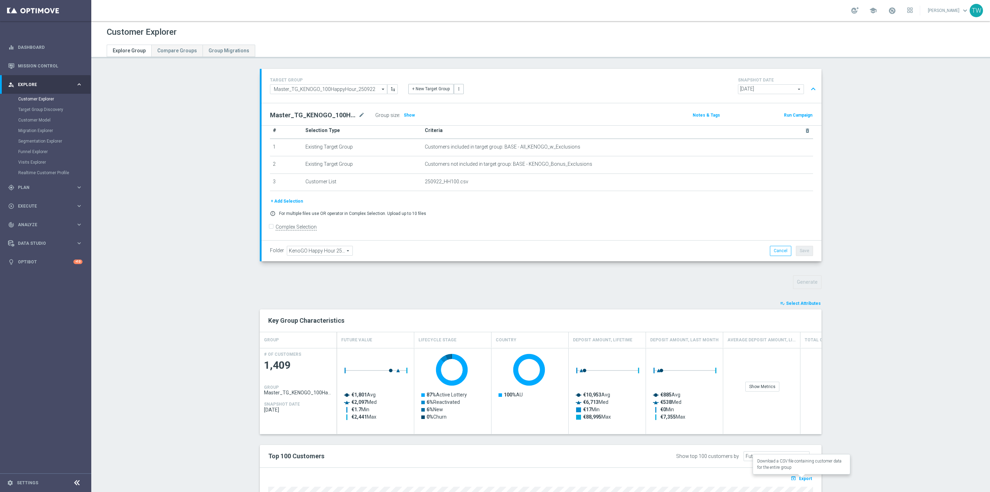
click at [660, 328] on button "open_in_browser Export" at bounding box center [802, 478] width 24 height 9
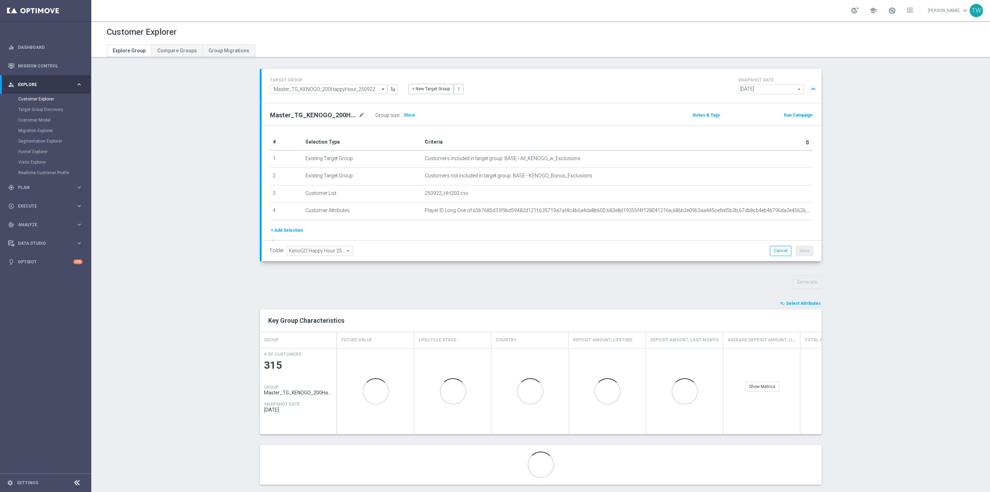
scroll to position [12, 0]
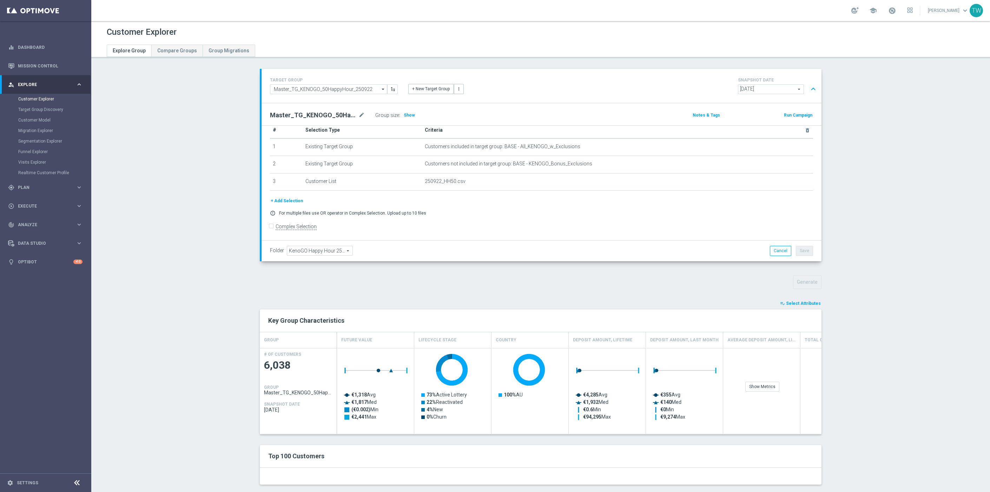
scroll to position [12, 0]
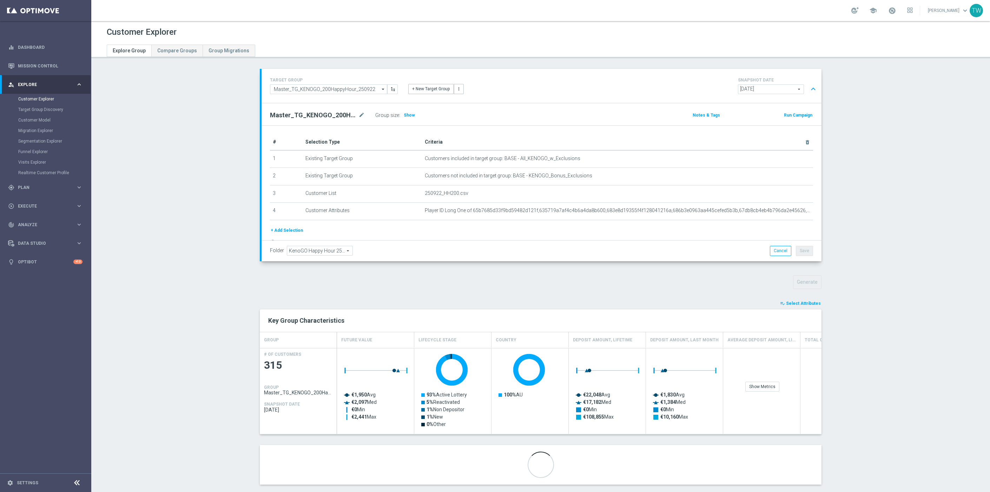
scroll to position [12, 0]
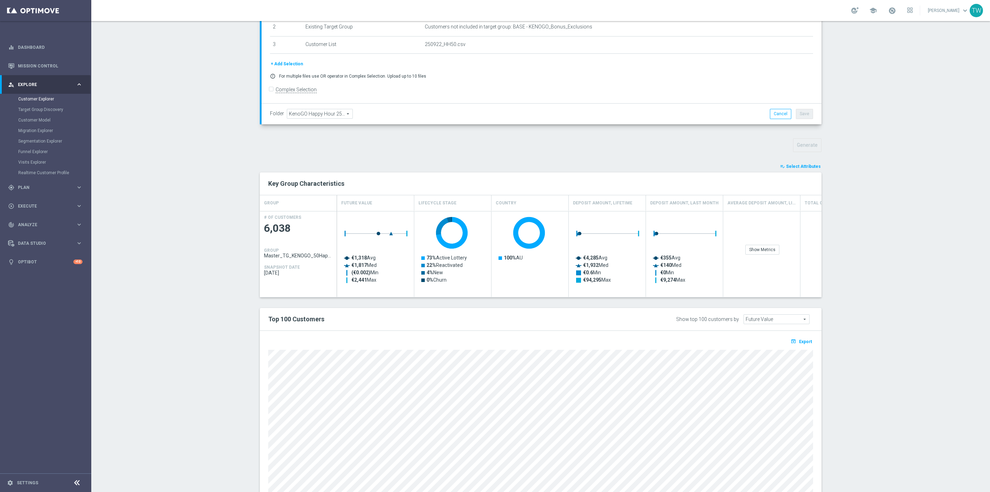
scroll to position [153, 0]
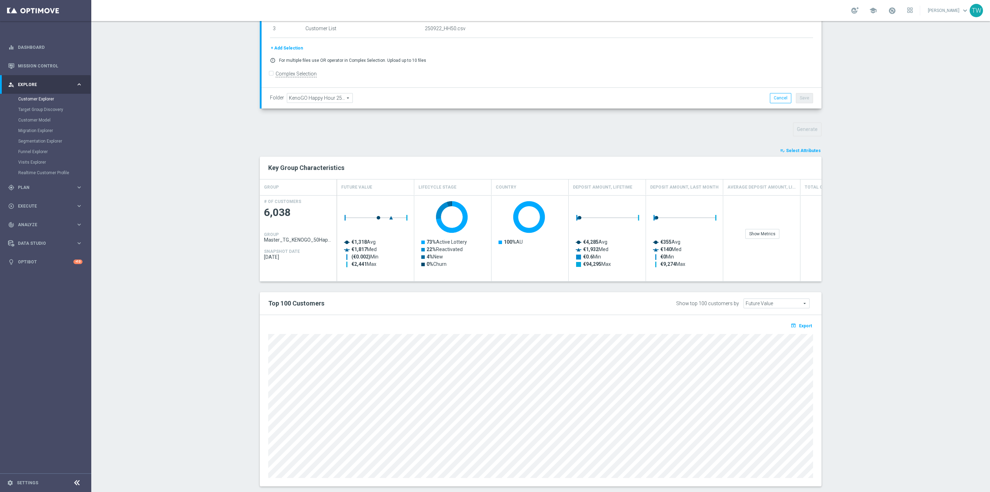
click at [807, 325] on span "Export" at bounding box center [805, 325] width 13 height 5
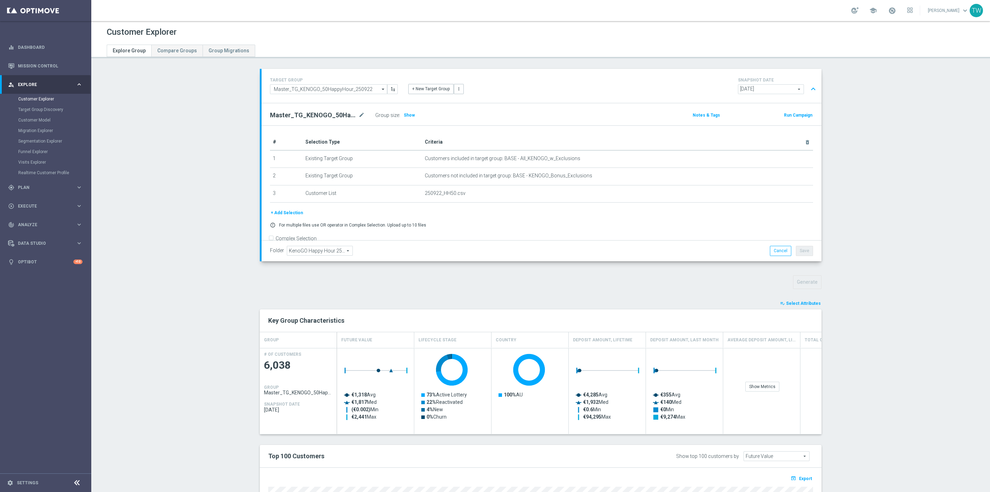
scroll to position [2, 0]
click at [811, 476] on span "Export" at bounding box center [805, 476] width 13 height 5
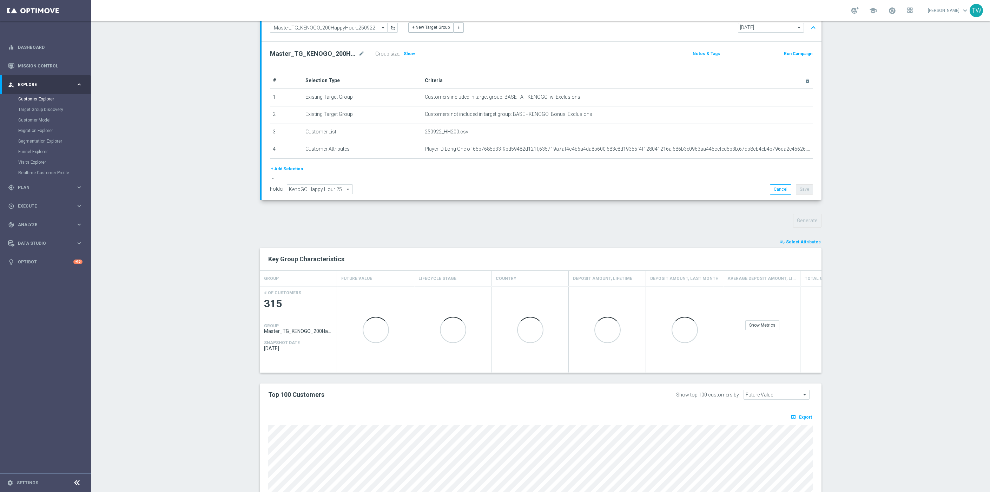
scroll to position [137, 0]
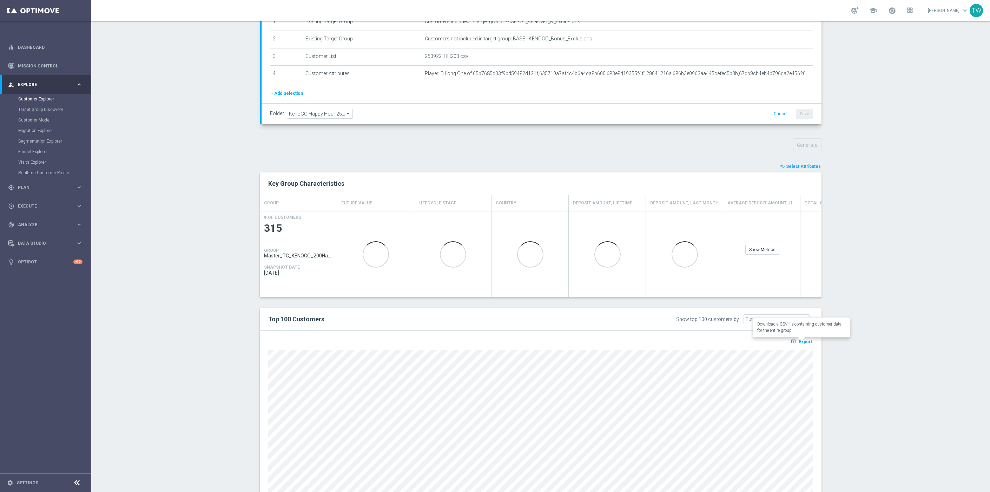
click at [803, 343] on span "Export" at bounding box center [805, 341] width 13 height 5
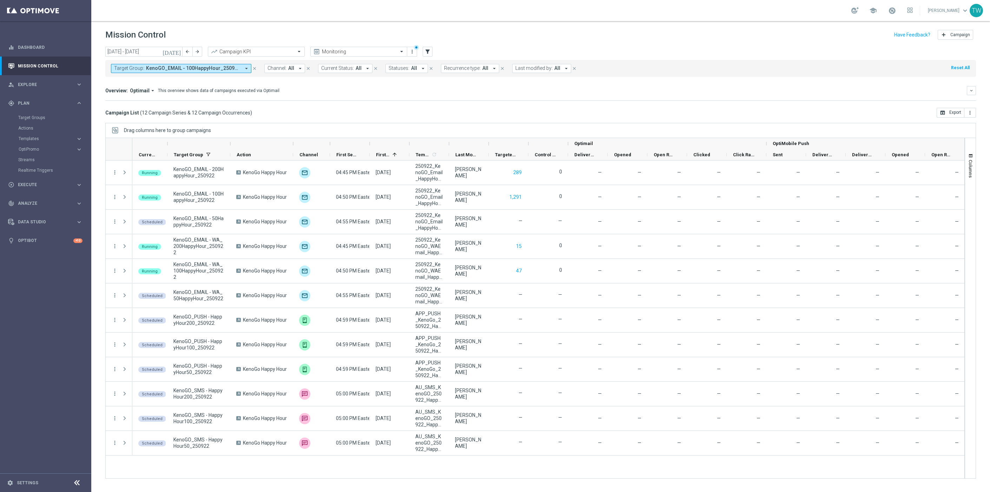
click at [241, 69] on button "Target Group: KenoGO_EMAIL - 100HappyHour_250922, KenoGO_EMAIL - 200HappyHour_2…" at bounding box center [181, 68] width 140 height 9
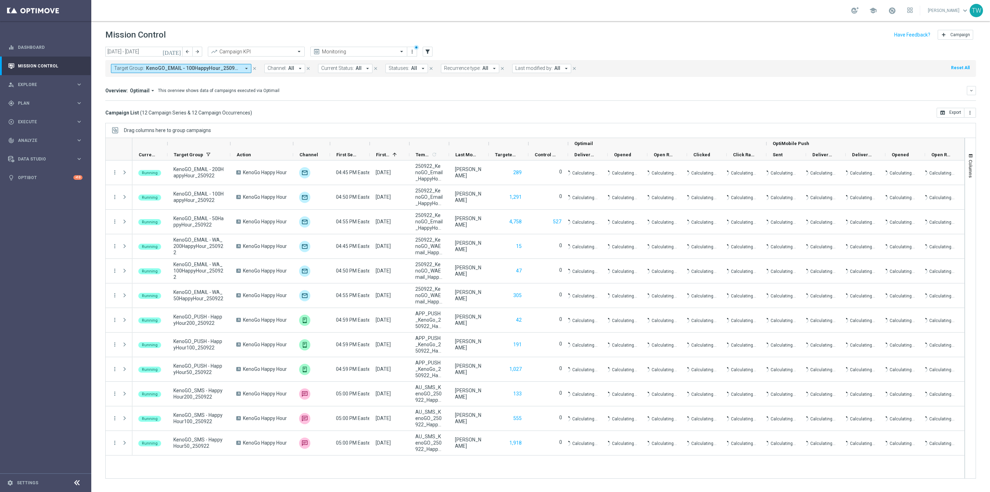
click at [240, 70] on span "KenoGO_EMAIL - 100HappyHour_250922, KenoGO_EMAIL - 200HappyHour_250922, KenoGO_…" at bounding box center [193, 68] width 94 height 6
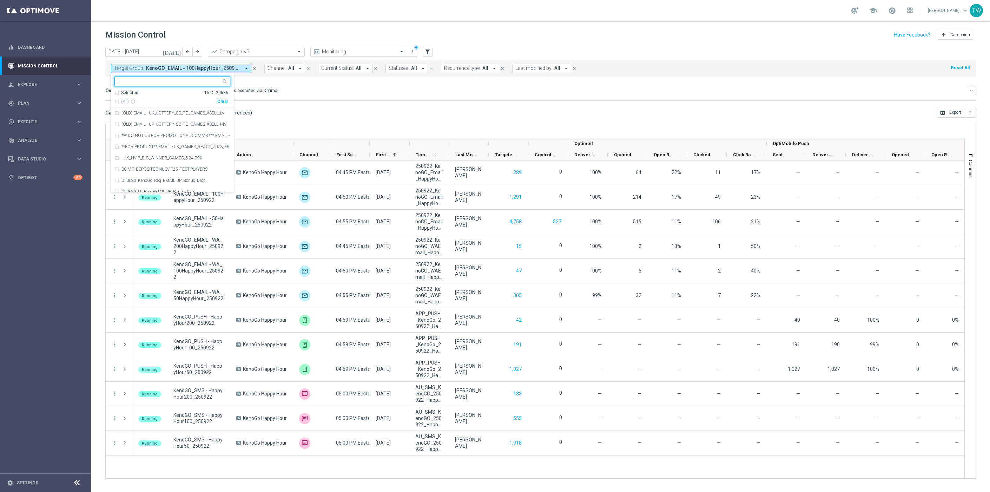
drag, startPoint x: 223, startPoint y: 101, endPoint x: 215, endPoint y: 97, distance: 8.5
click at [0, 0] on div "Clear" at bounding box center [0, 0] width 0 height 0
click at [211, 81] on input "text" at bounding box center [169, 82] width 103 height 6
click at [145, 99] on span "(All Search Results)" at bounding box center [140, 102] width 39 height 6
type input "250909"
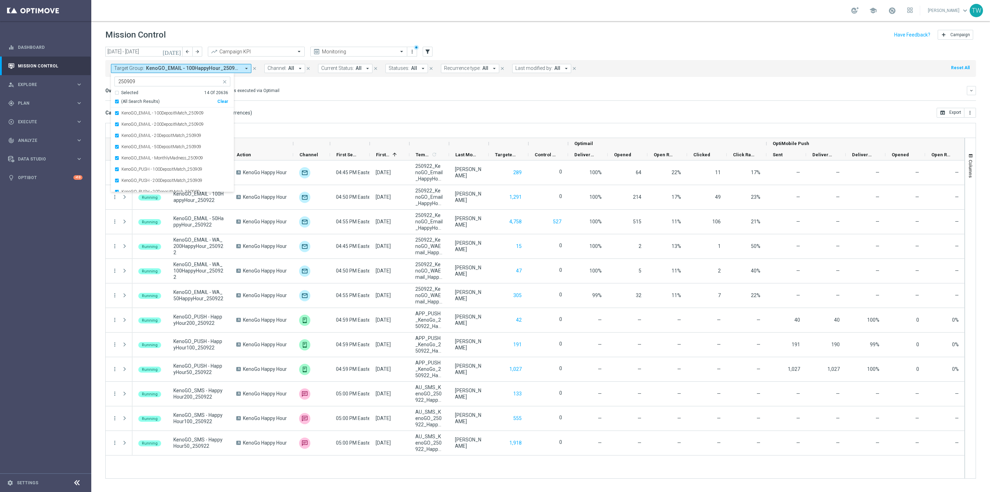
click at [304, 103] on mini-dashboard "Overview: Optimail arrow_drop_down This overview shows data of campaigns execut…" at bounding box center [540, 92] width 871 height 31
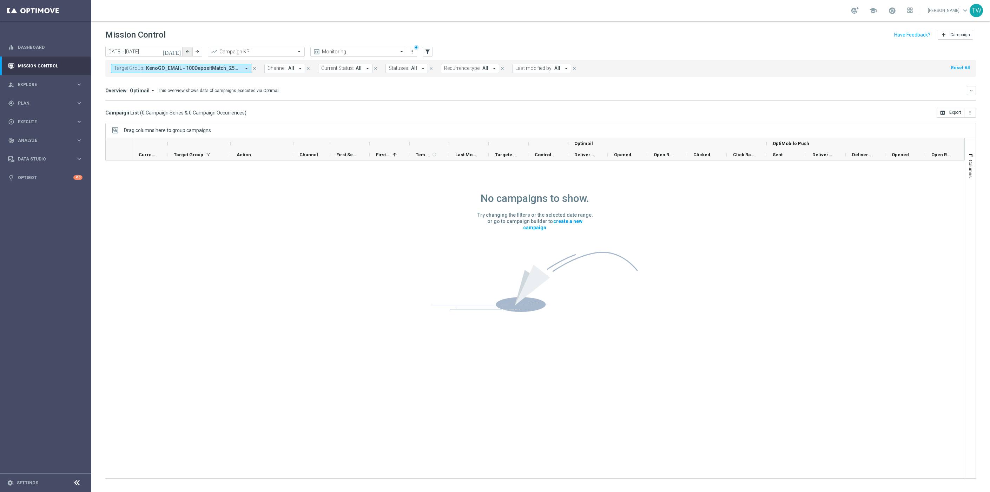
click at [183, 53] on button "arrow_back" at bounding box center [188, 52] width 10 height 10
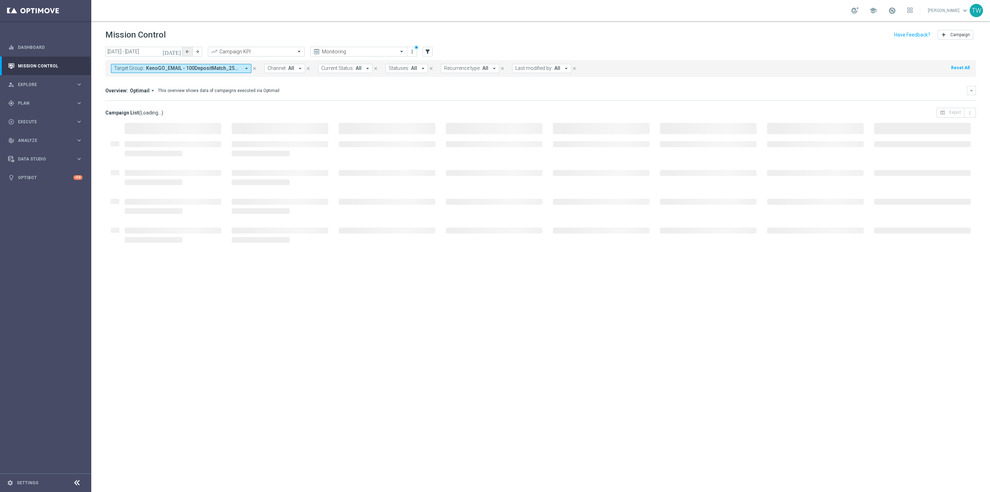
click at [187, 50] on icon "arrow_back" at bounding box center [187, 51] width 5 height 5
type input "[DATE] - [DATE]"
click at [344, 98] on div "Overview: Optimail arrow_drop_down This overview shows data of campaigns execut…" at bounding box center [540, 93] width 871 height 15
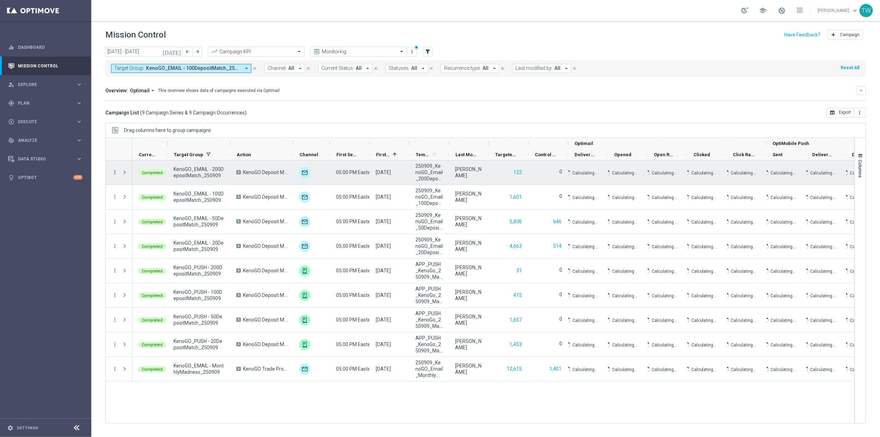
click at [115, 175] on icon "more_vert" at bounding box center [115, 172] width 6 height 6
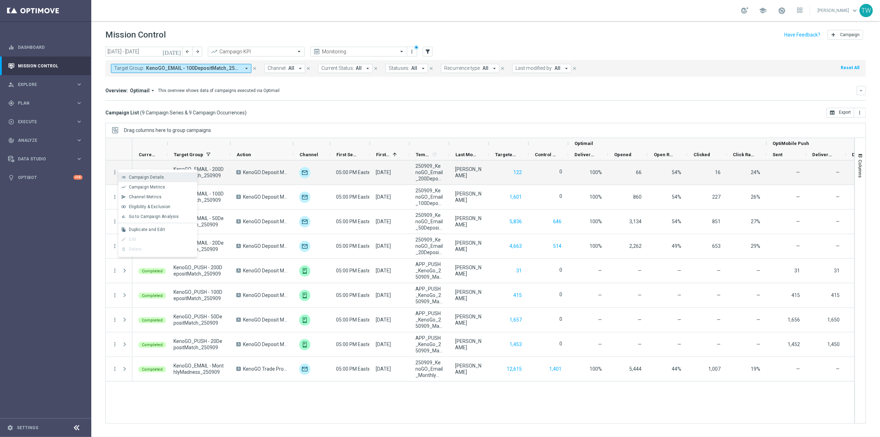
click at [171, 179] on div "Campaign Details" at bounding box center [161, 177] width 65 height 5
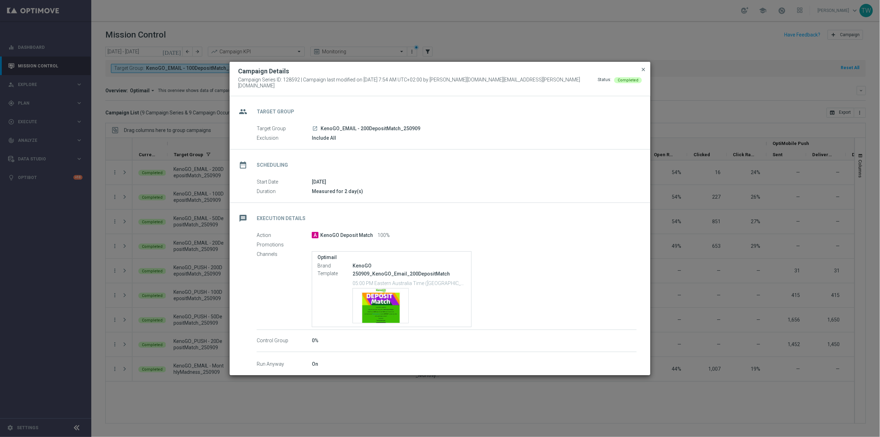
click at [641, 72] on span "close" at bounding box center [643, 70] width 6 height 6
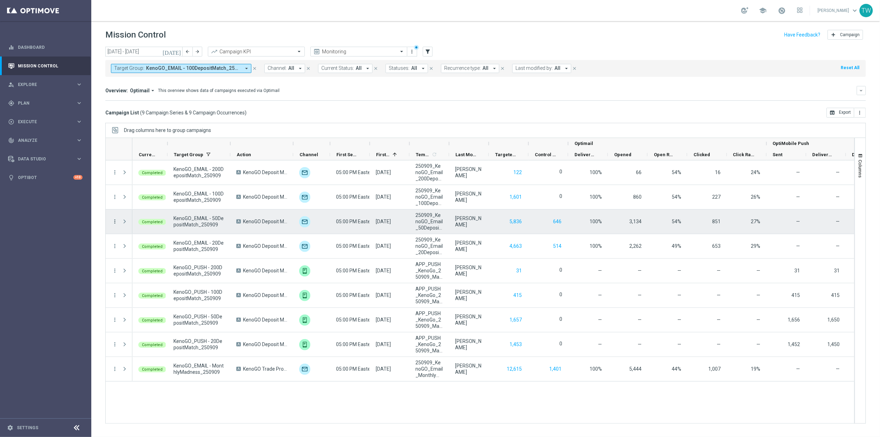
click at [115, 220] on icon "more_vert" at bounding box center [115, 221] width 6 height 6
click at [48, 107] on div "gps_fixed Plan keyboard_arrow_right" at bounding box center [45, 103] width 91 height 19
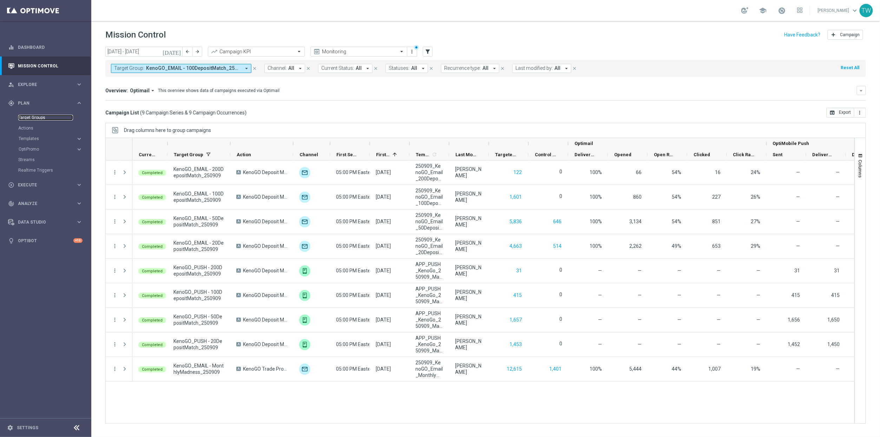
click at [38, 116] on link "Target Groups" at bounding box center [45, 118] width 55 height 6
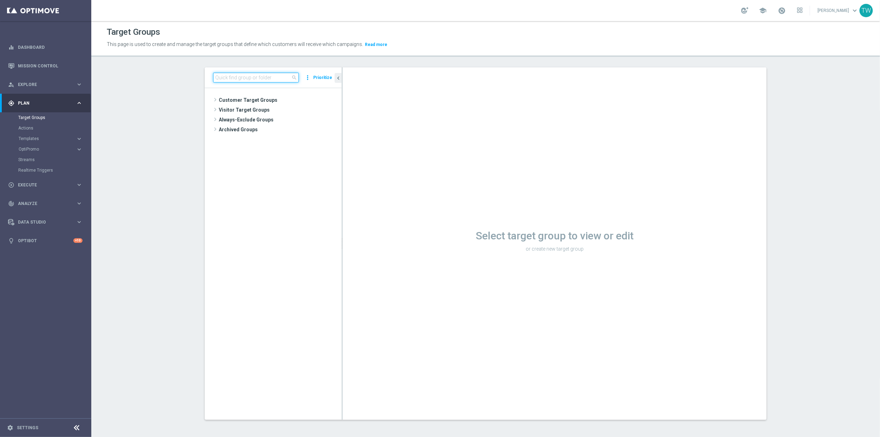
click at [263, 78] on input at bounding box center [256, 78] width 86 height 10
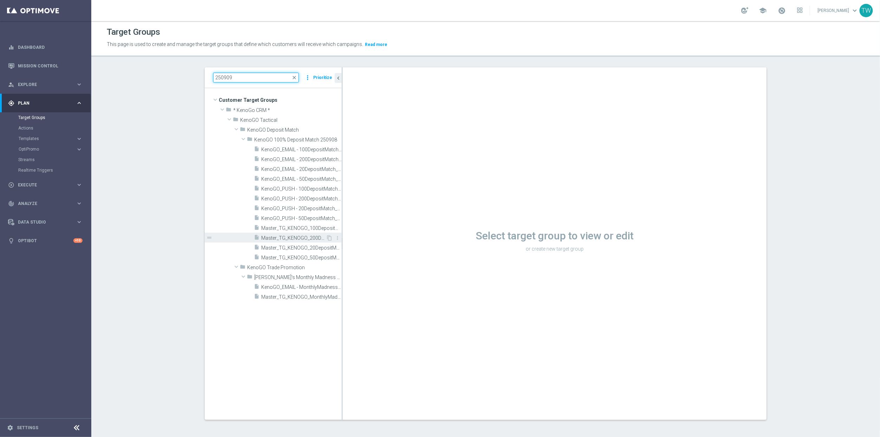
type input "250909"
click at [312, 237] on span "Master_TG_KENOGO_200DepositMatch_250909" at bounding box center [293, 238] width 65 height 6
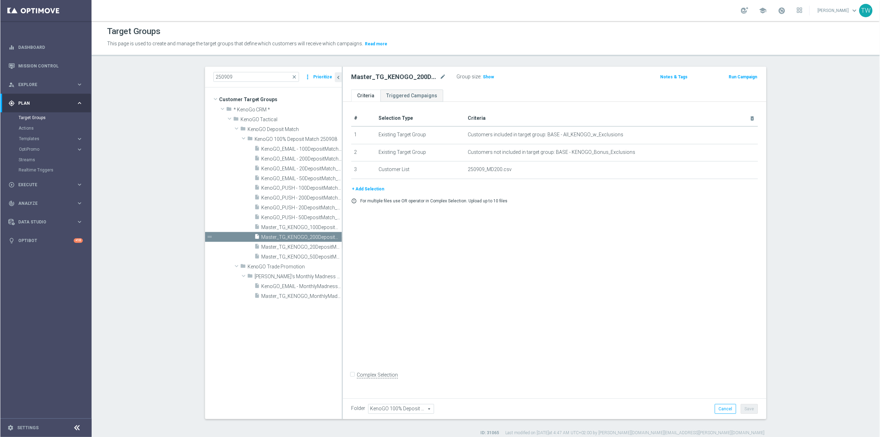
scroll to position [6, 0]
